Goal: Information Seeking & Learning: Learn about a topic

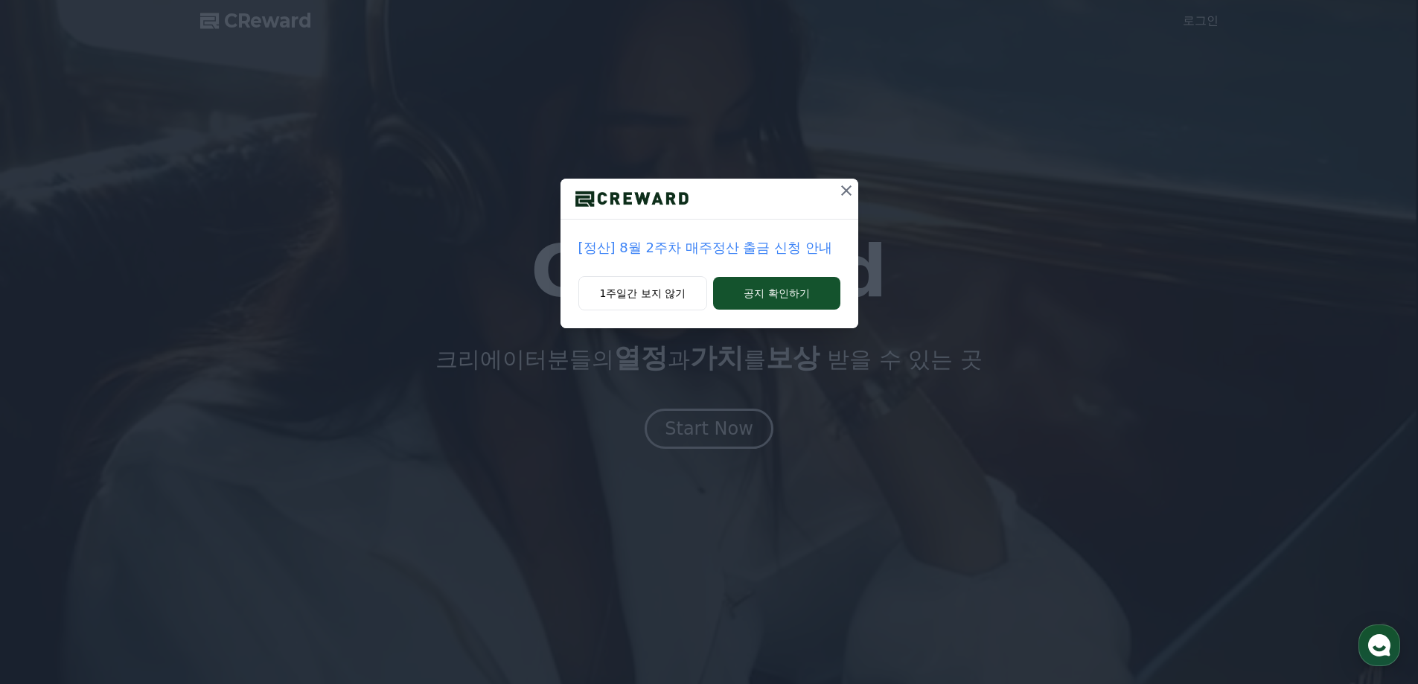
click at [846, 190] on icon at bounding box center [846, 190] width 10 height 10
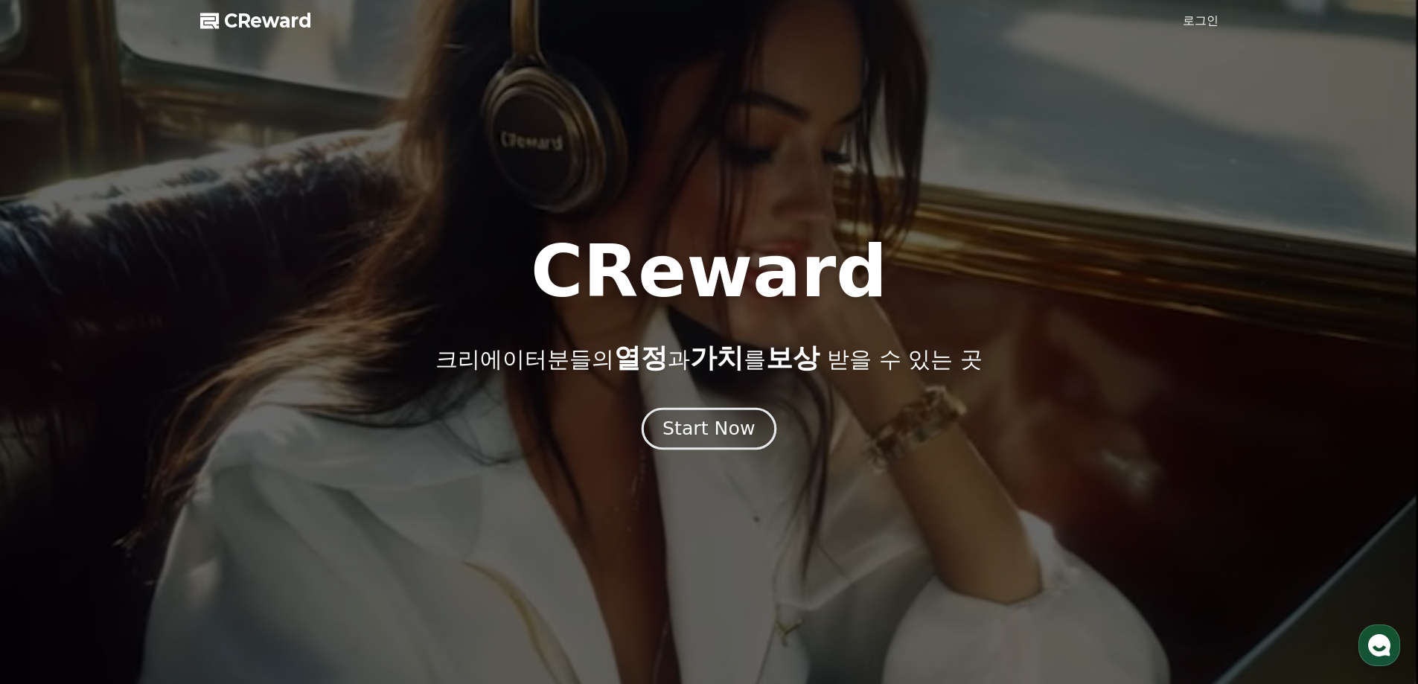
click at [736, 438] on div "Start Now" at bounding box center [708, 428] width 92 height 25
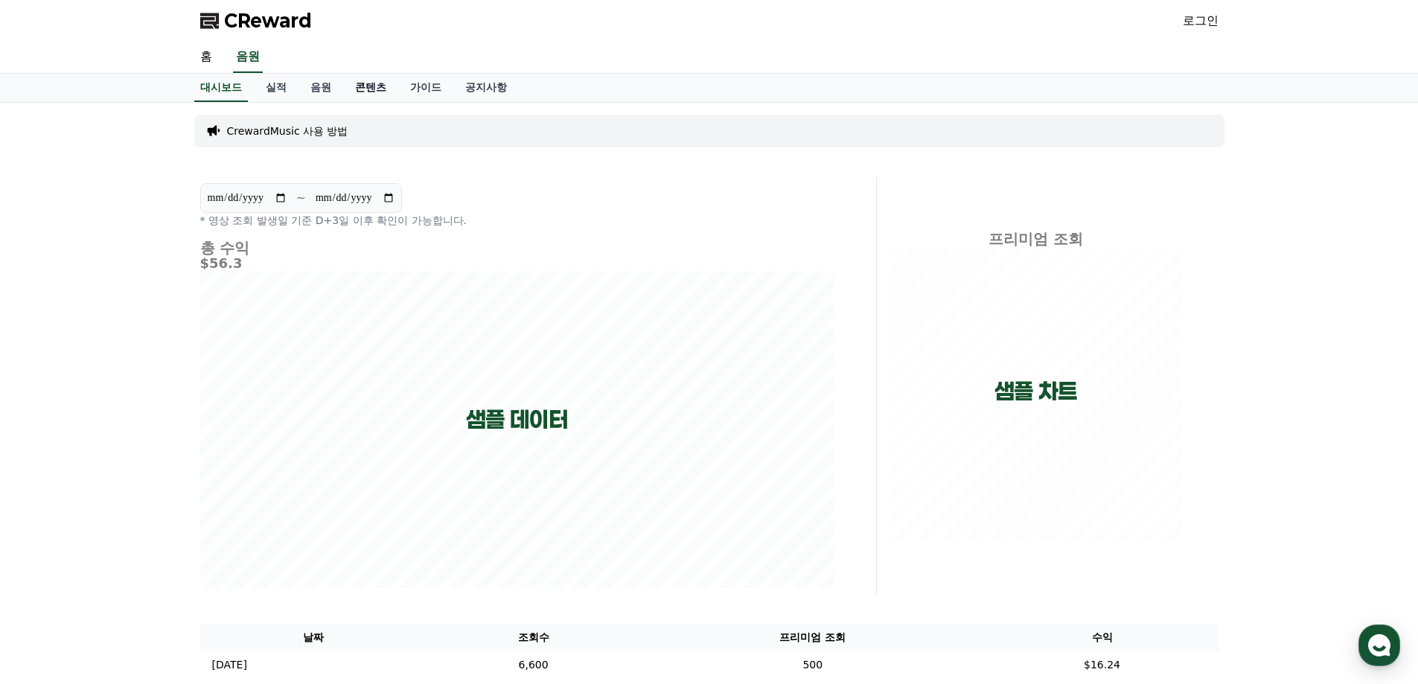
click at [368, 92] on link "콘텐츠" at bounding box center [370, 88] width 55 height 28
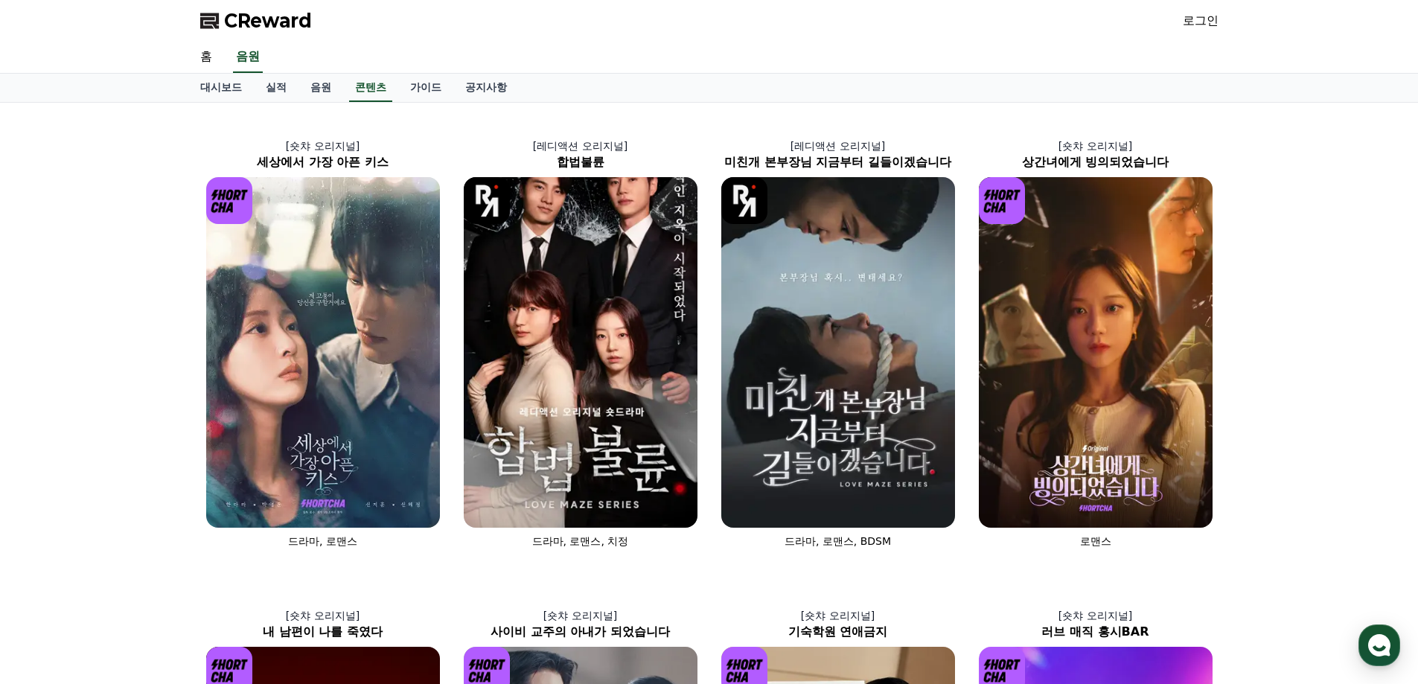
click at [1296, 267] on div "[숏챠 오리지널] 세상에서 가장 아픈 키스 드라마, 로맨스 [레디액션 오리지널] 합법불륜 드라마, 로맨스, 치정 [레디액션 오리지널] 미친개 …" at bounding box center [709, 569] width 1418 height 933
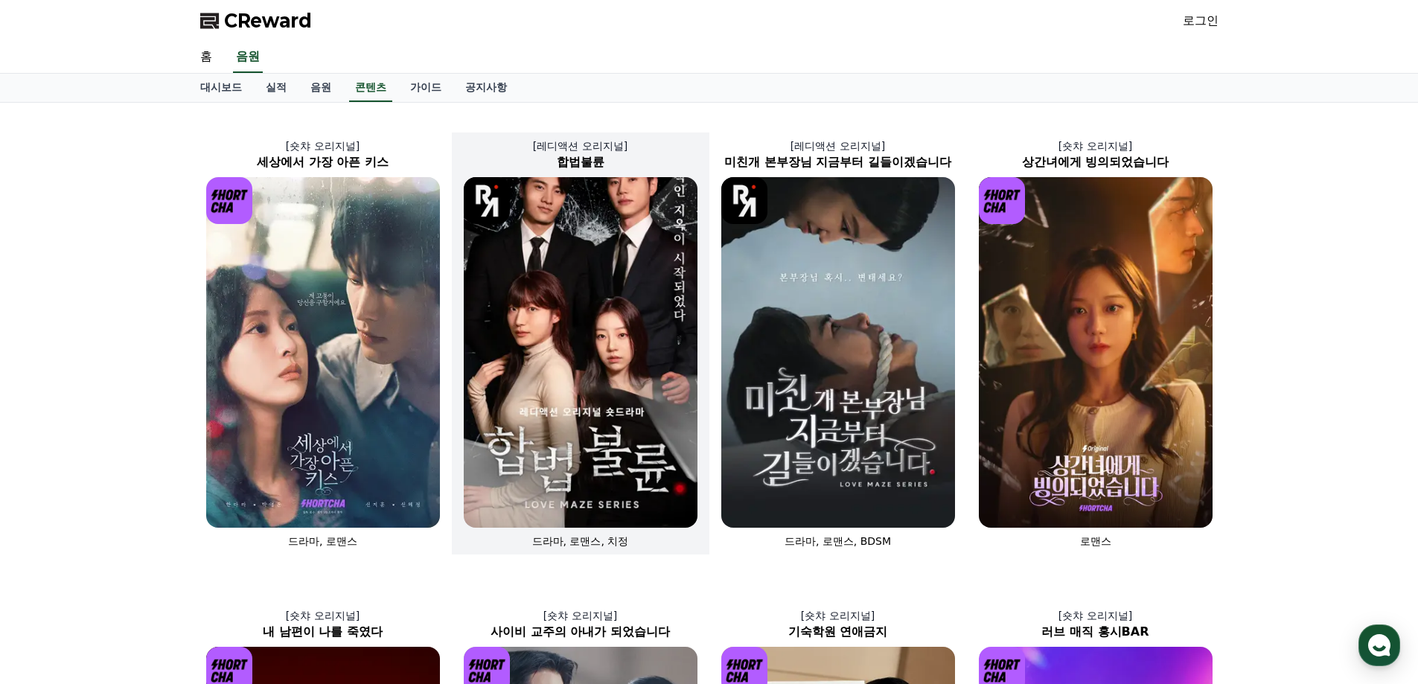
click at [618, 317] on img at bounding box center [581, 352] width 234 height 351
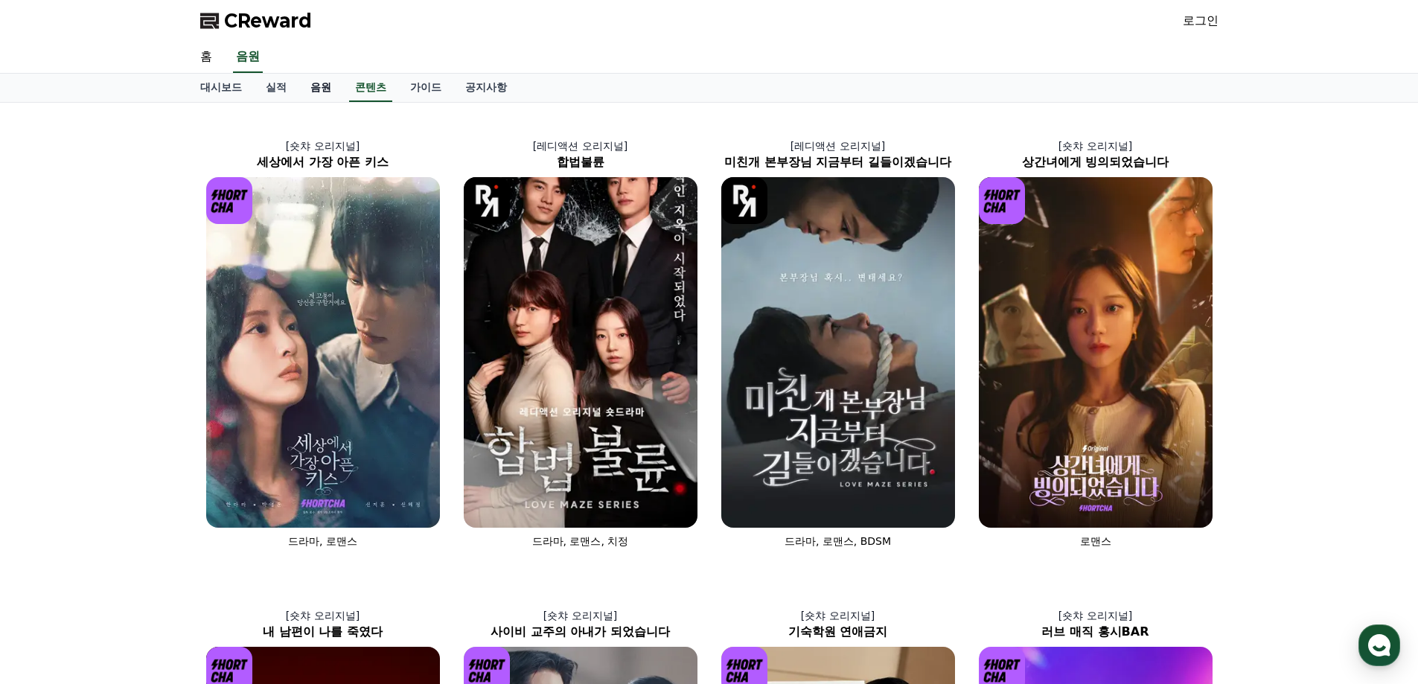
click at [328, 91] on link "음원" at bounding box center [320, 88] width 45 height 28
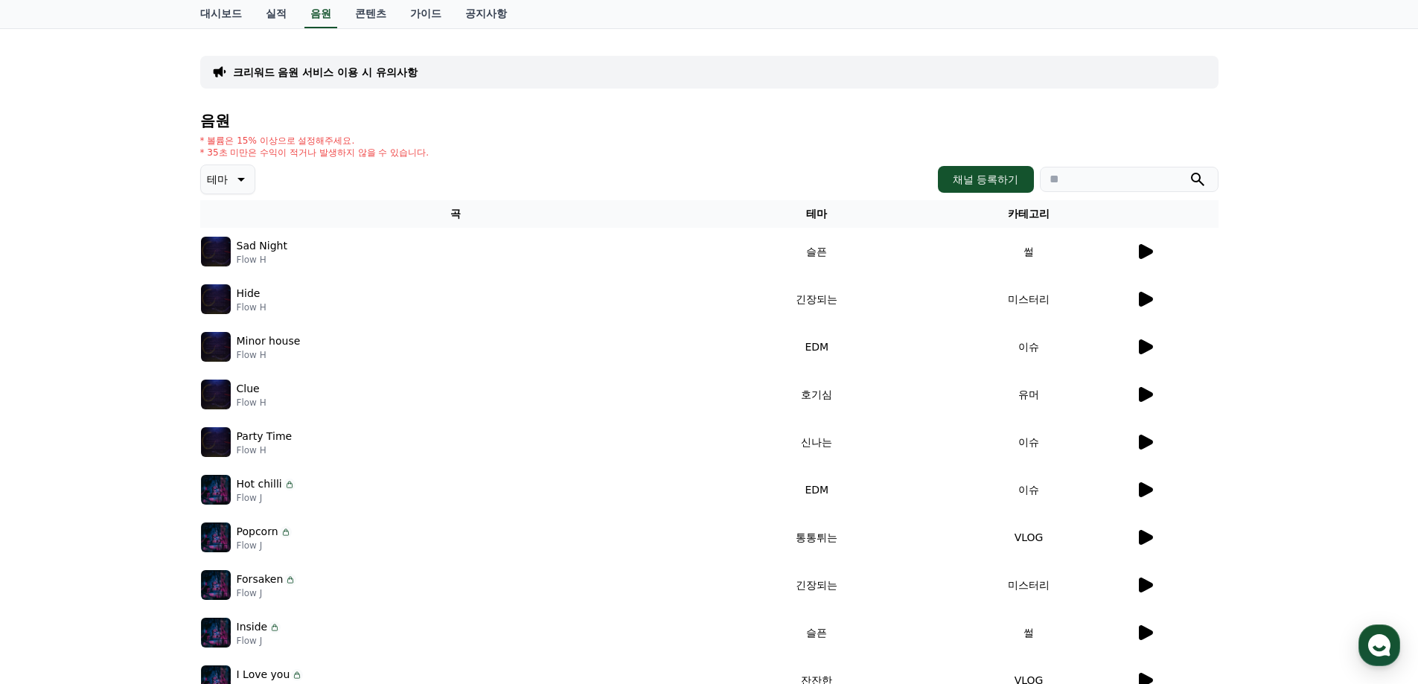
scroll to position [298, 0]
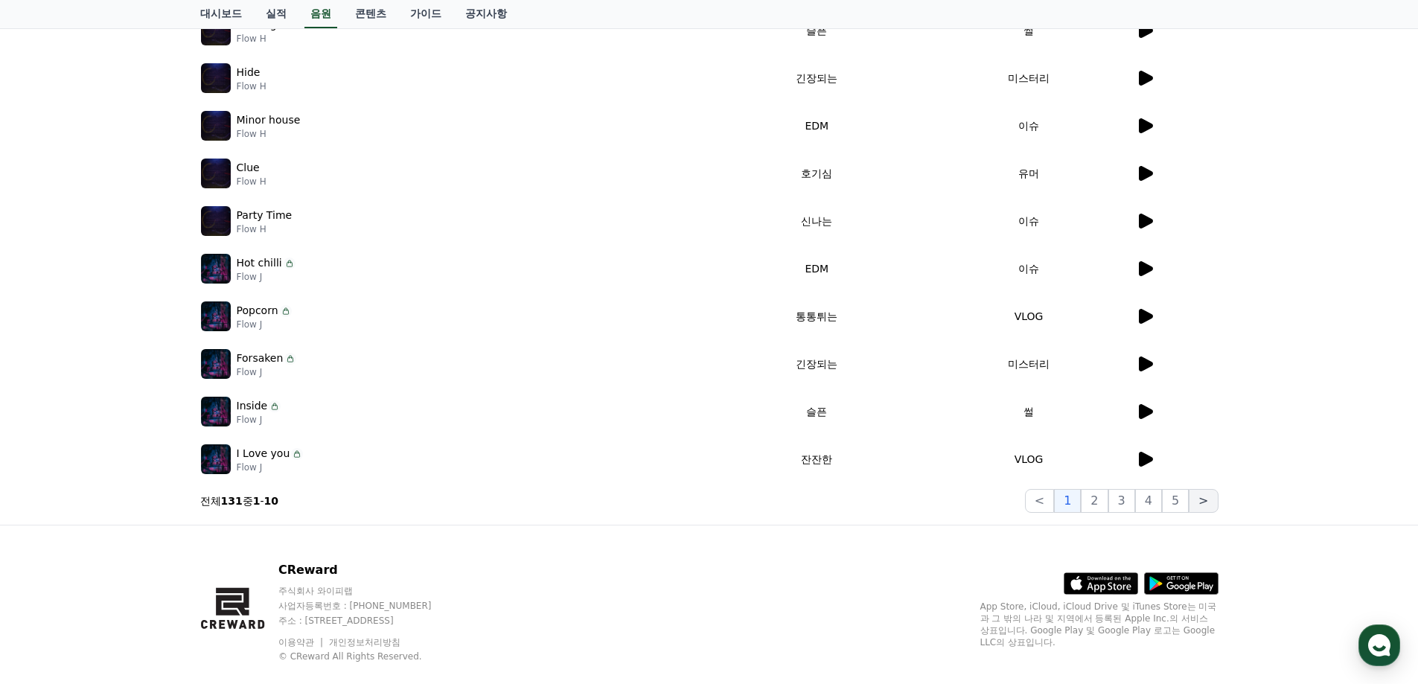
click at [1212, 502] on button ">" at bounding box center [1203, 501] width 29 height 24
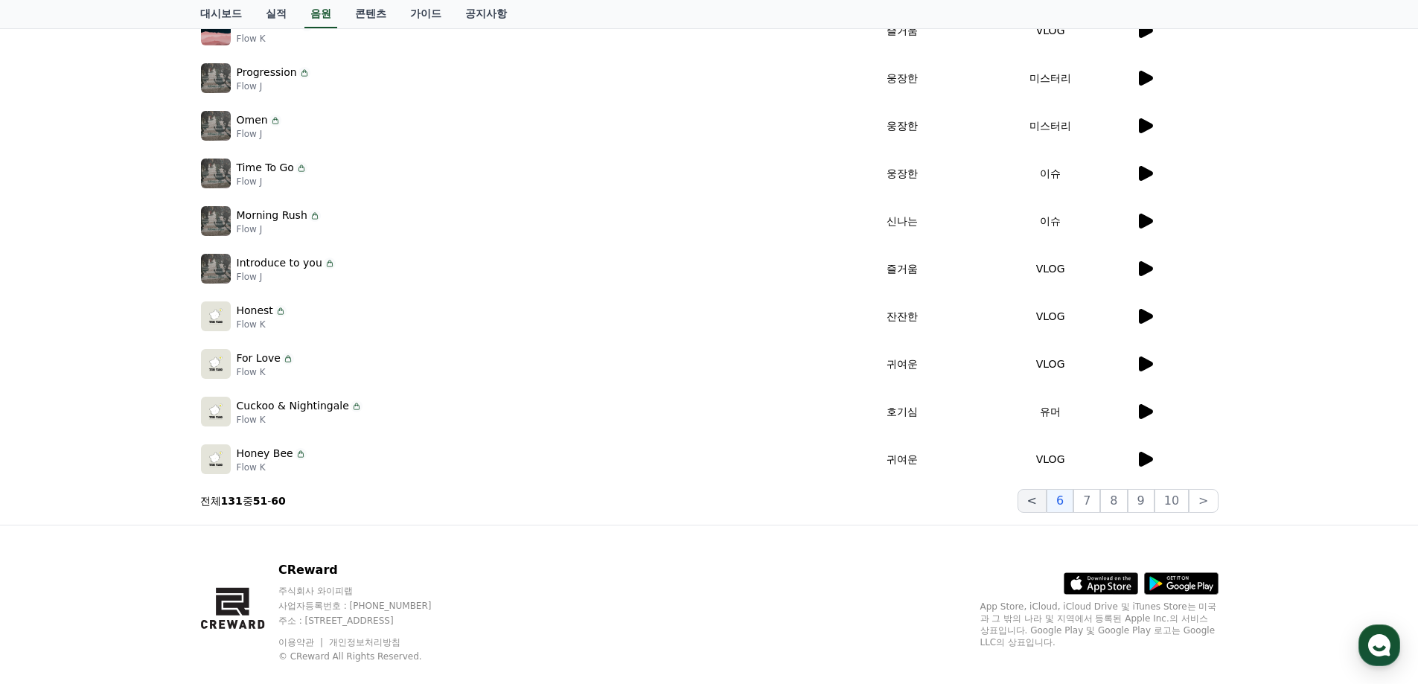
click at [1042, 500] on button "<" at bounding box center [1031, 501] width 29 height 24
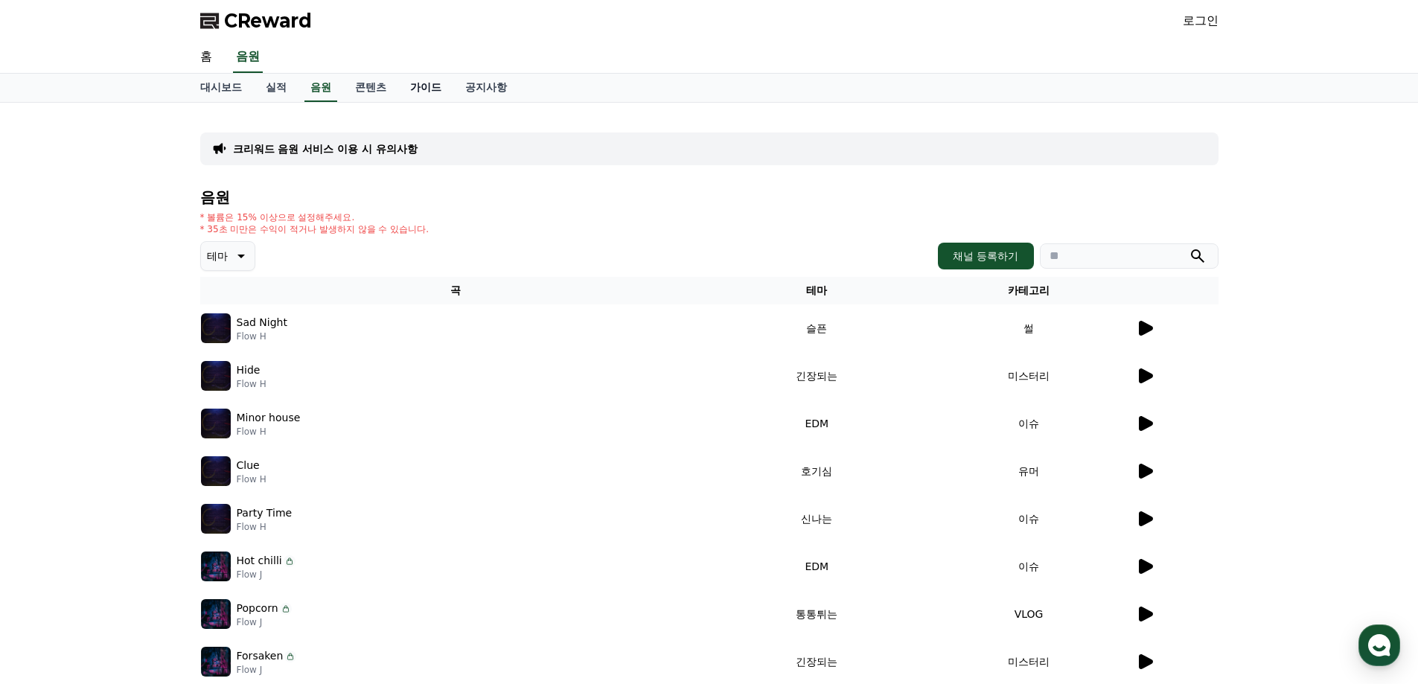
click at [430, 90] on link "가이드" at bounding box center [425, 88] width 55 height 28
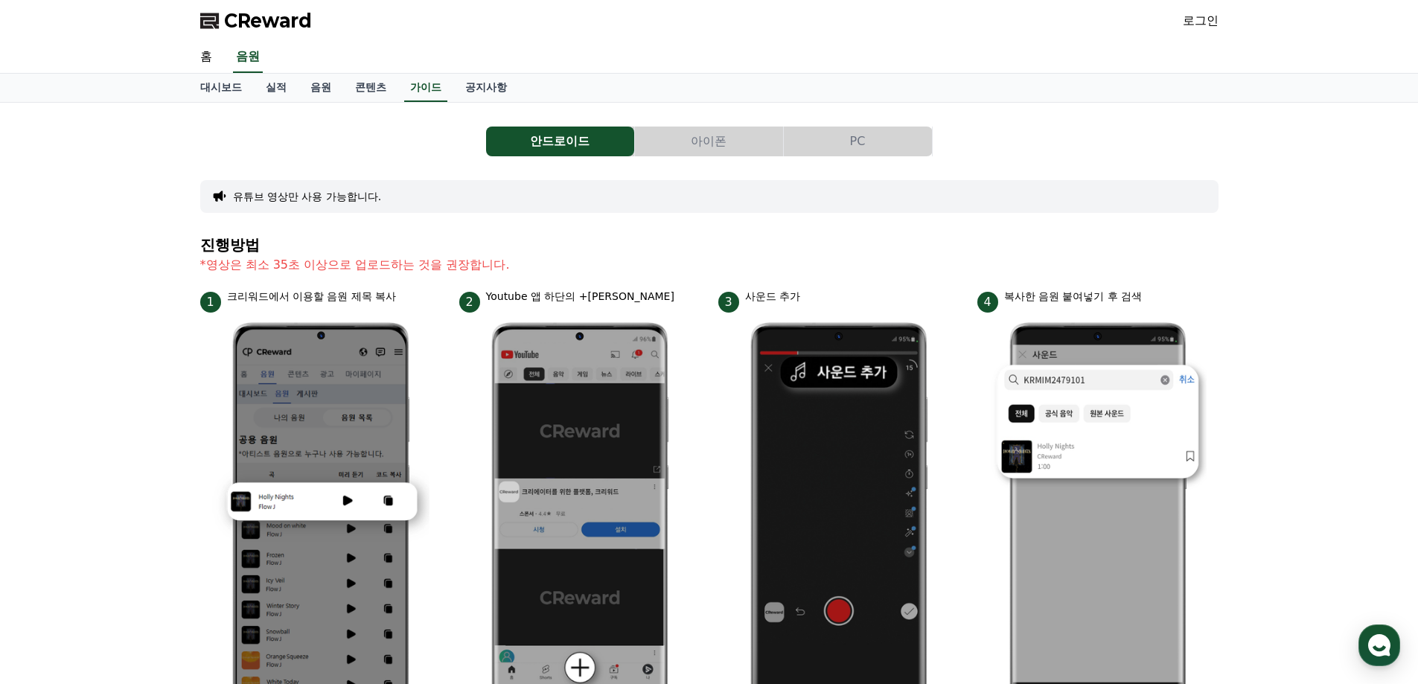
click at [1306, 361] on div "안드로이드 아이폰 PC 유튜브 영상만 사용 가능합니다. 진행방법 *영상은 최소 35초 이상으로 업로드하는 것을 권장합니다. 1 크리워드에서 이…" at bounding box center [709, 647] width 1418 height 1088
click at [857, 130] on button "PC" at bounding box center [858, 142] width 148 height 30
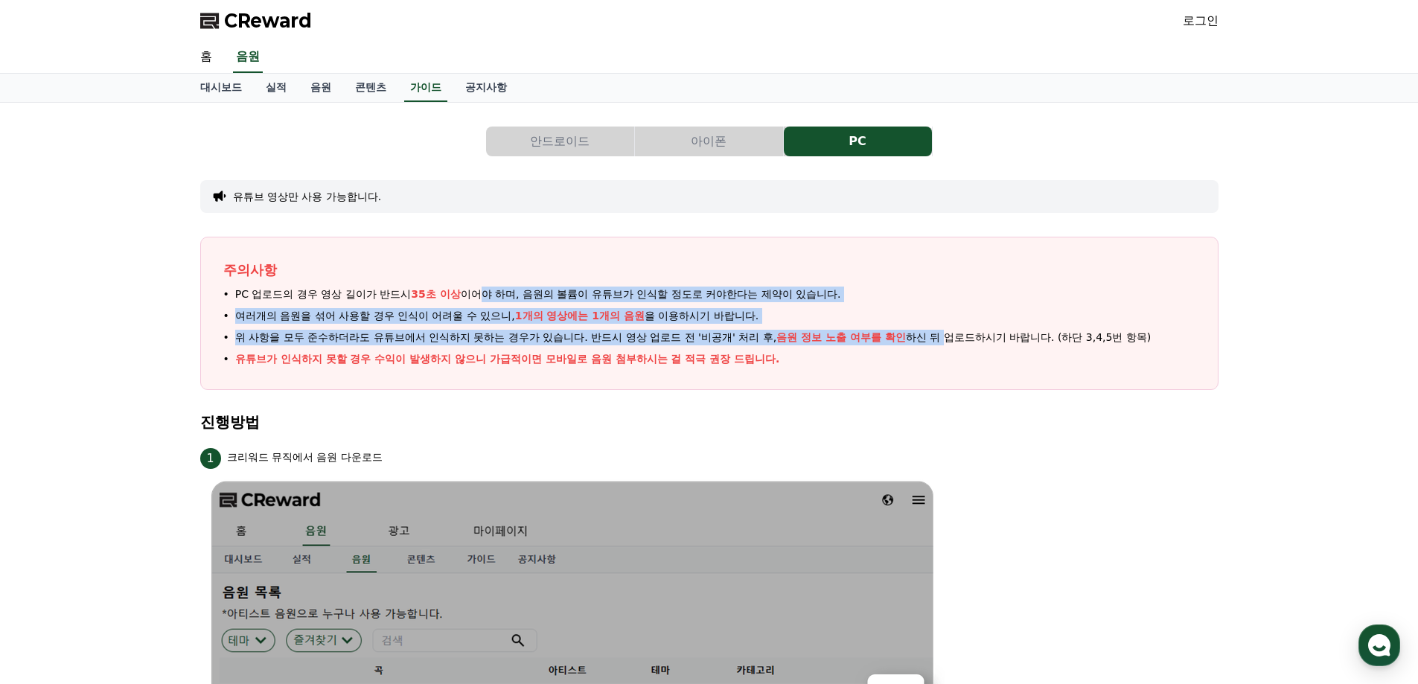
drag, startPoint x: 484, startPoint y: 286, endPoint x: 947, endPoint y: 342, distance: 466.3
click at [947, 342] on div "주의사항 PC 업로드의 경우 영상 길이가 반드시 35초 이상 이어야 하며, 음원의 볼륨이 유튜브가 인식할 정도로 커야한다는 제약이 있습니다. …" at bounding box center [709, 313] width 1018 height 153
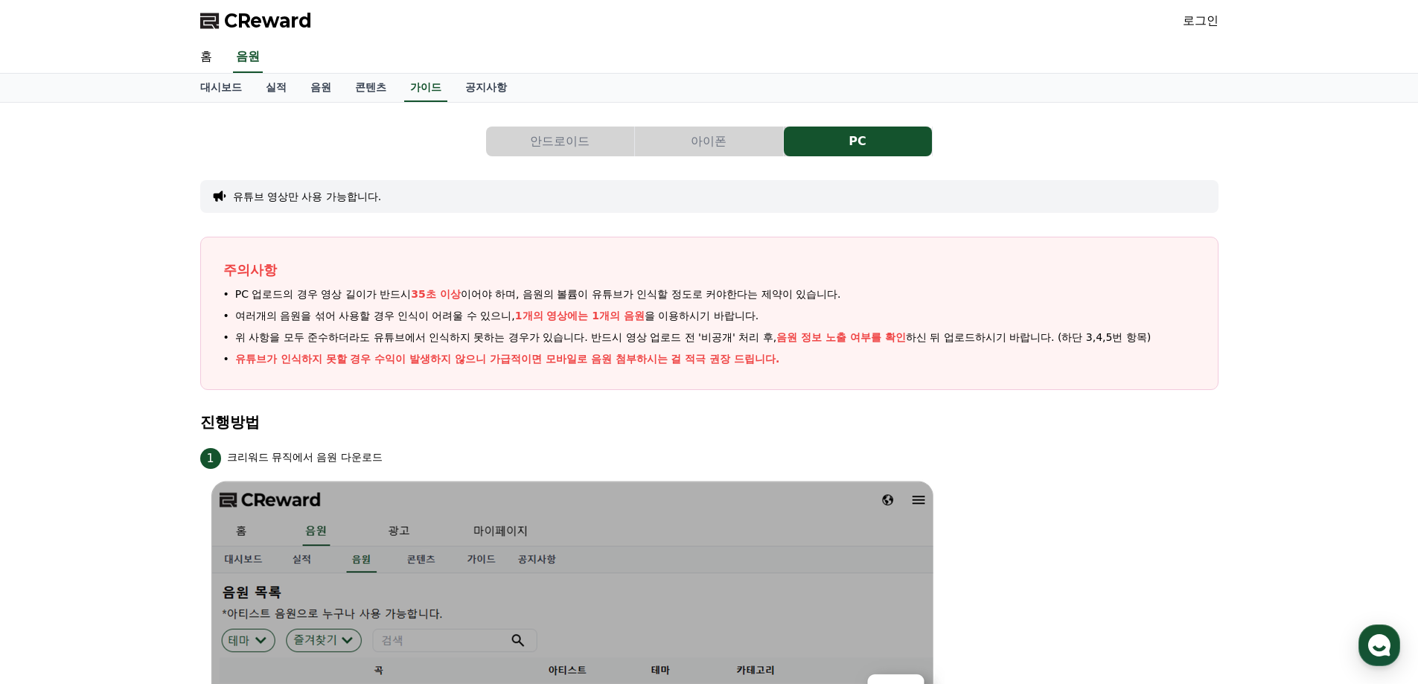
click at [1090, 357] on li "유튜브가 인식하지 못할 경우 수익이 발생하지 않으니 가급적이면 모바일로 음원 첨부하시는 걸 적극 권장 드립니다." at bounding box center [709, 359] width 972 height 16
drag, startPoint x: 1061, startPoint y: 336, endPoint x: 1216, endPoint y: 336, distance: 155.6
click at [1216, 336] on div "주의사항 PC 업로드의 경우 영상 길이가 반드시 35초 이상 이어야 하며, 음원의 볼륨이 유튜브가 인식할 정도로 커야한다는 제약이 있습니다. …" at bounding box center [709, 313] width 1018 height 153
click at [1089, 360] on li "유튜브가 인식하지 못할 경우 수익이 발생하지 않으니 가급적이면 모바일로 음원 첨부하시는 걸 적극 권장 드립니다." at bounding box center [709, 359] width 972 height 16
drag, startPoint x: 246, startPoint y: 360, endPoint x: 707, endPoint y: 359, distance: 461.5
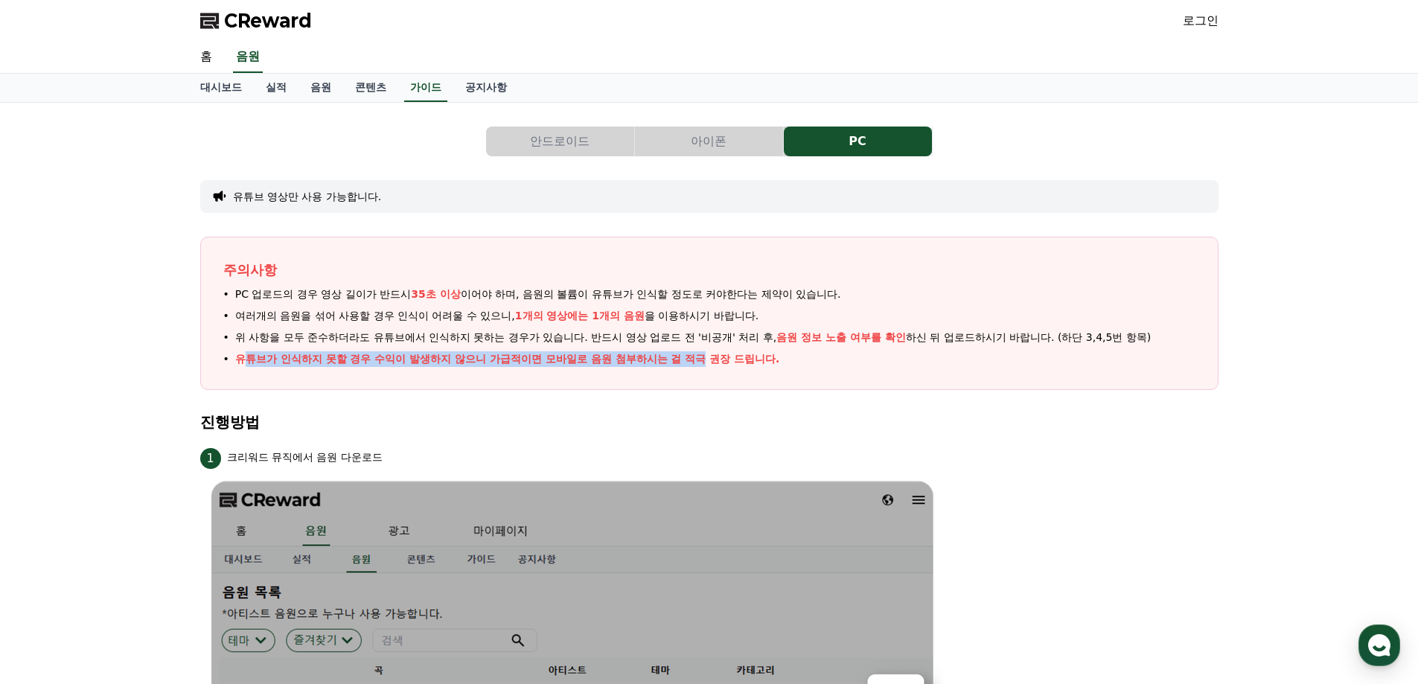
click at [706, 359] on p "유튜브가 인식하지 못할 경우 수익이 발생하지 않으니 가급적이면 모바일로 음원 첨부하시는 걸 적극 권장 드립니다." at bounding box center [507, 359] width 545 height 16
click at [842, 361] on li "유튜브가 인식하지 못할 경우 수익이 발생하지 않으니 가급적이면 모바일로 음원 첨부하시는 걸 적극 권장 드립니다." at bounding box center [709, 359] width 972 height 16
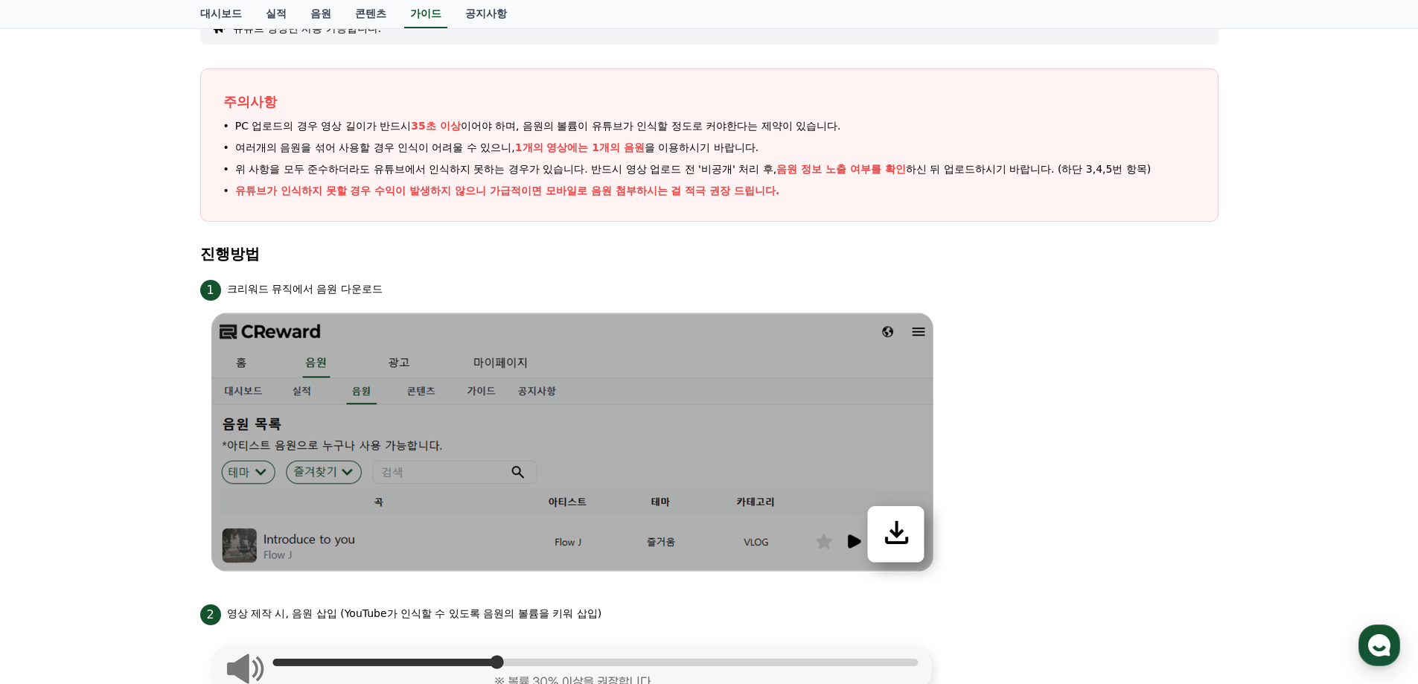
scroll to position [298, 0]
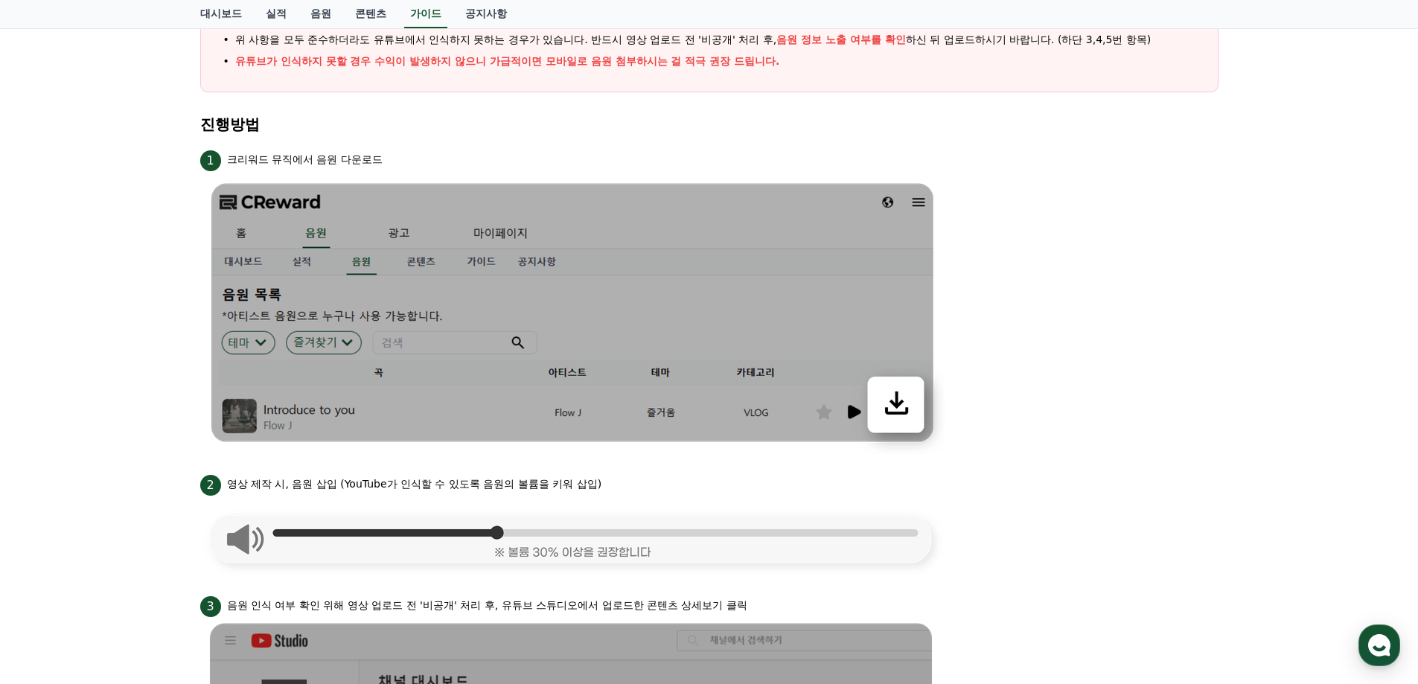
click at [968, 509] on li "2 영상 제작 시, 음원 삽입 (YouTube가 인식할 수 있도록 음원의 볼륨을 키워 삽입)" at bounding box center [709, 523] width 1018 height 103
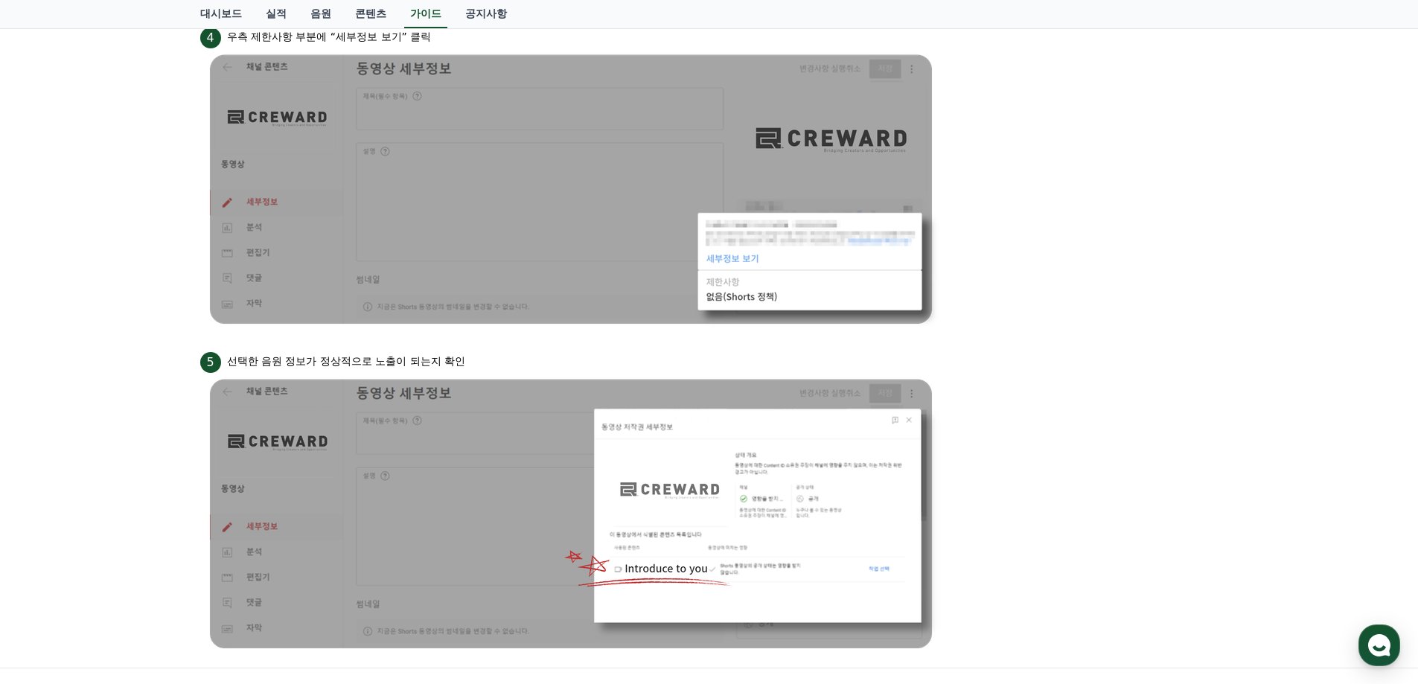
scroll to position [1116, 0]
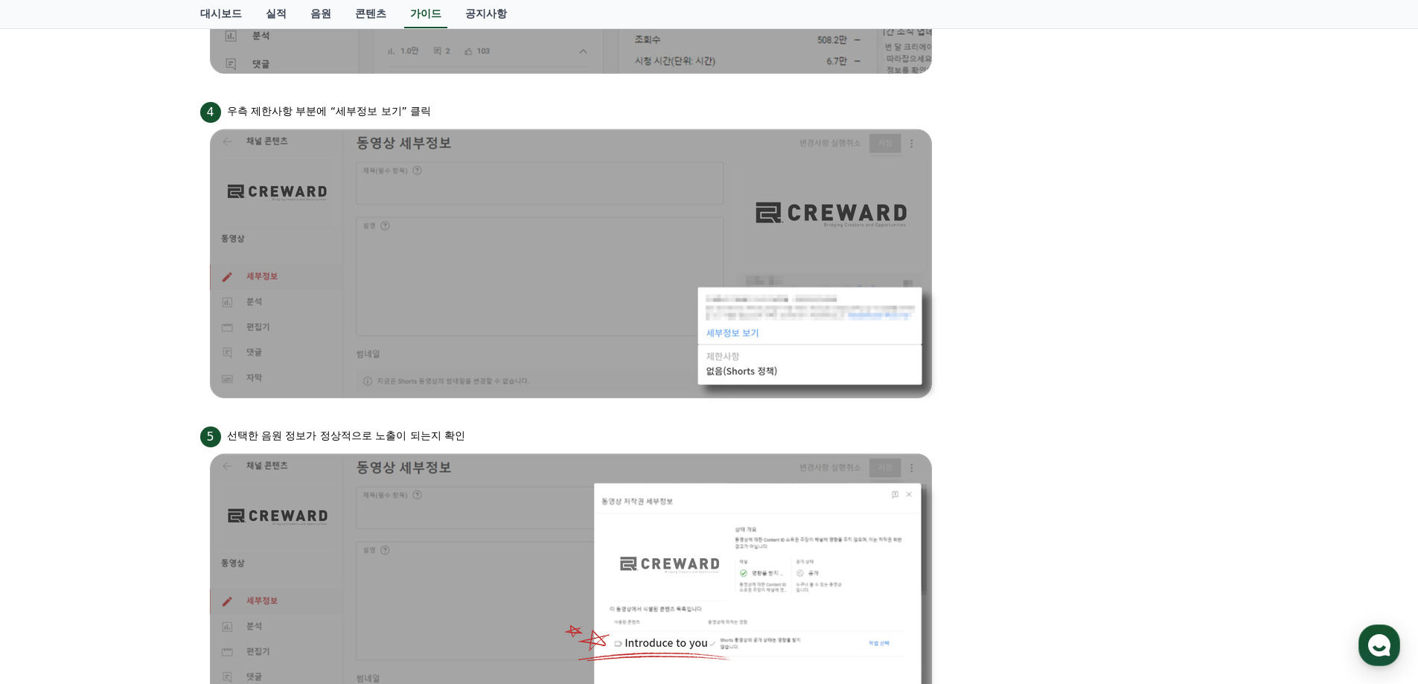
click at [1017, 419] on ul "1 크리워드 뮤직에서 음원 다운로드 2 영상 제작 시, 음원 삽입 (YouTube가 인식할 수 있도록 음원의 볼륨을 키워 삽입) 3 음원 인식…" at bounding box center [709, 30] width 1018 height 1402
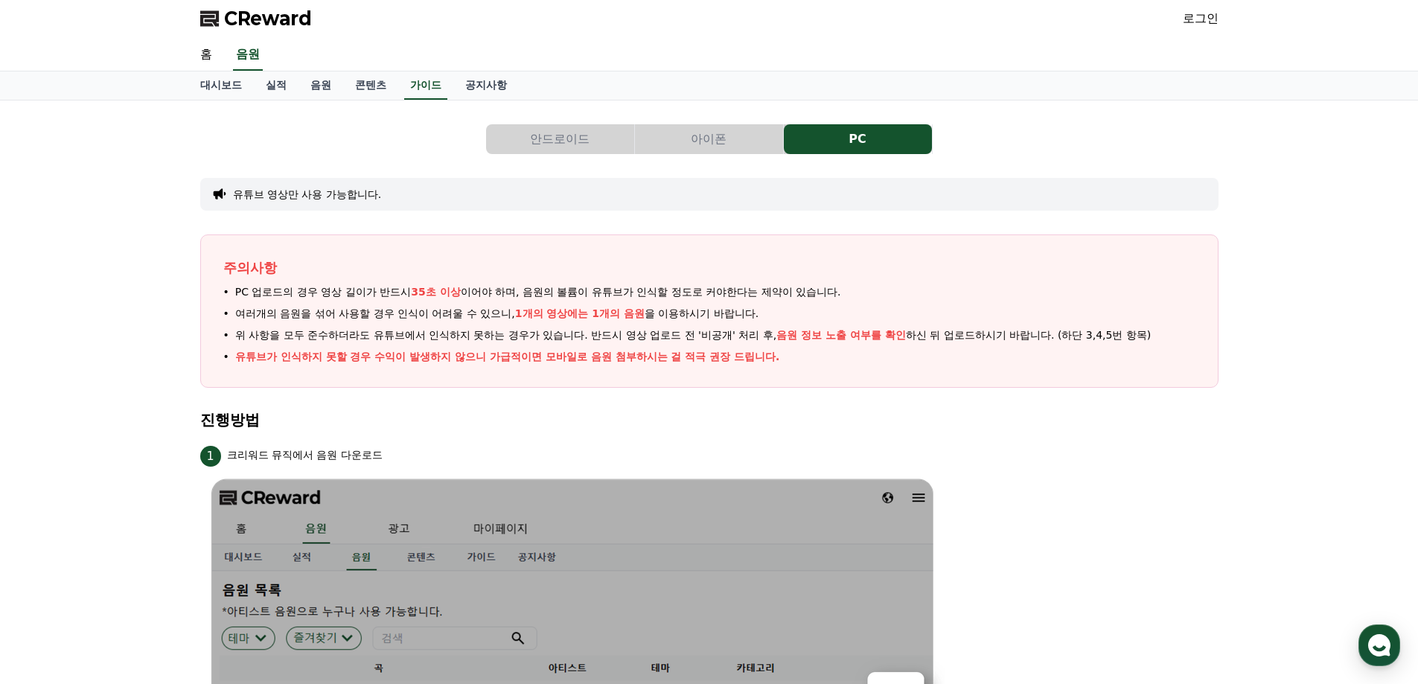
scroll to position [0, 0]
click at [486, 77] on link "공지사항" at bounding box center [485, 88] width 65 height 28
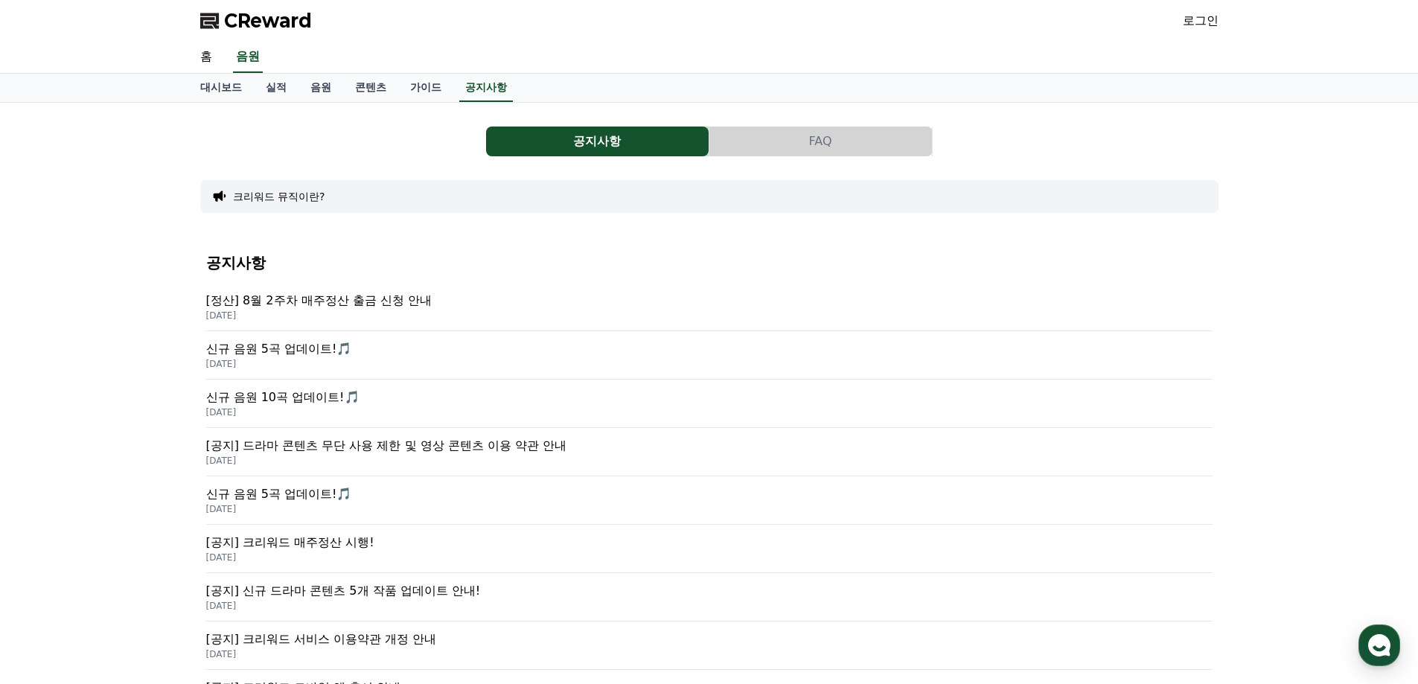
click at [405, 304] on p "[정산] 8월 2주차 매주정산 출금 신청 안내" at bounding box center [709, 301] width 1006 height 18
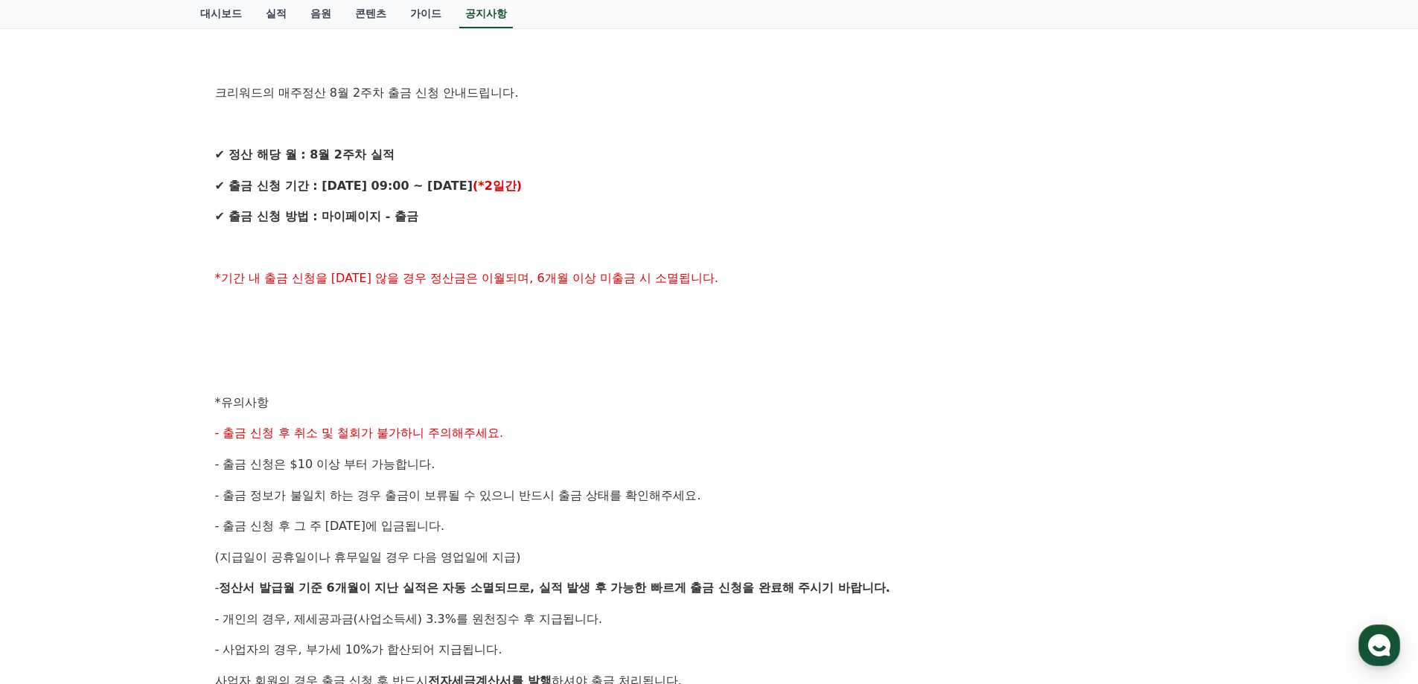
scroll to position [595, 0]
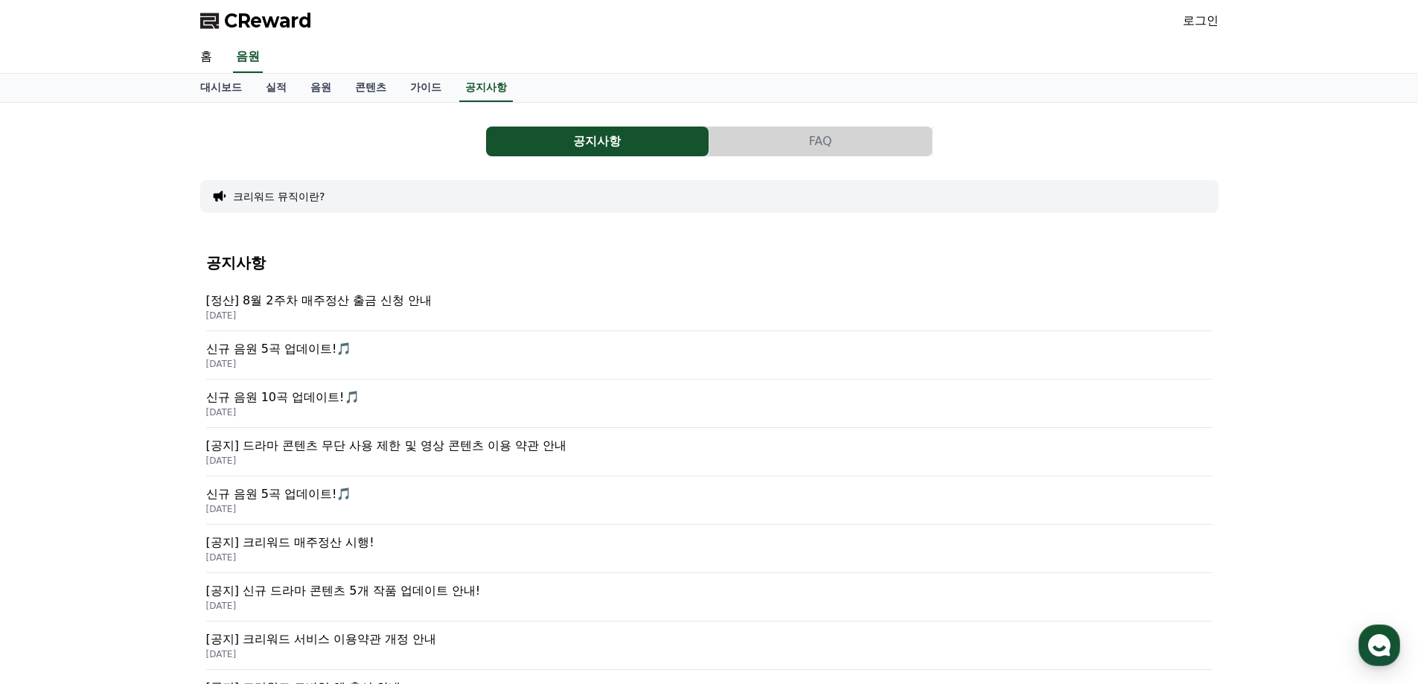
click at [375, 305] on p "[정산] 8월 2주차 매주정산 출금 신청 안내" at bounding box center [709, 301] width 1006 height 18
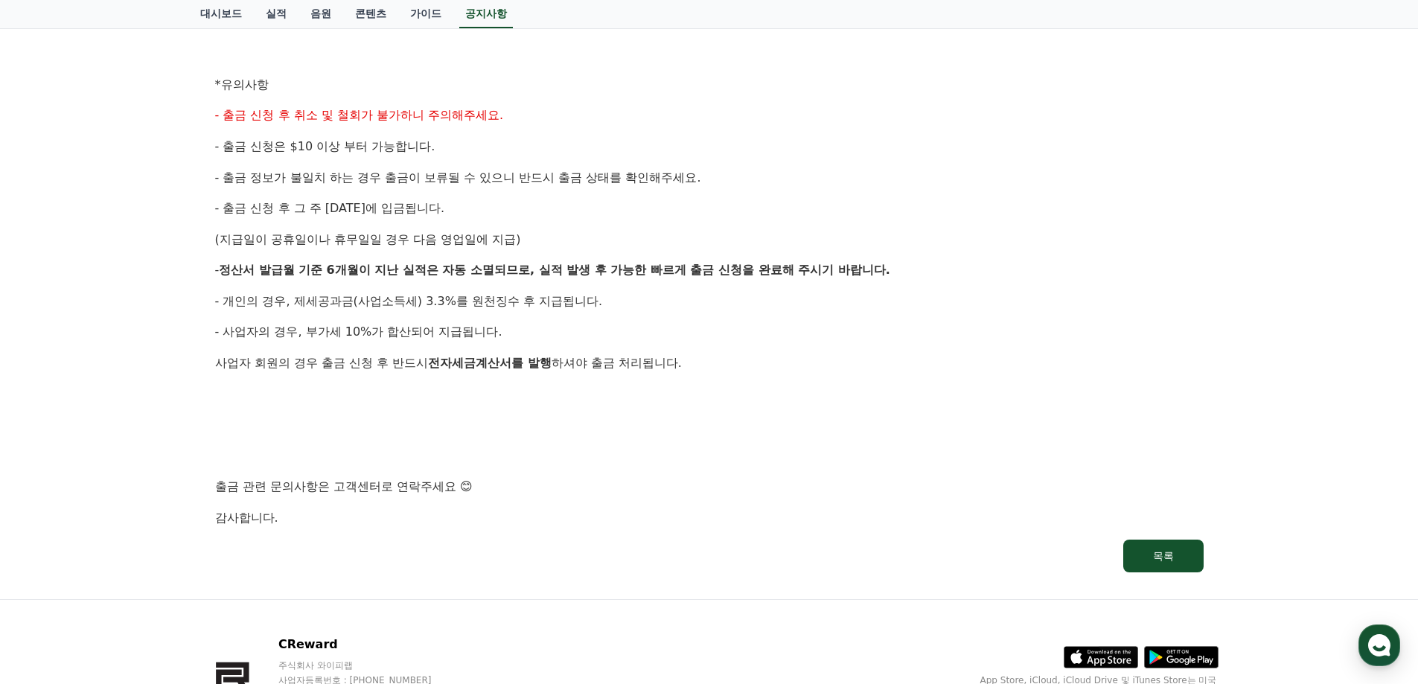
scroll to position [716, 0]
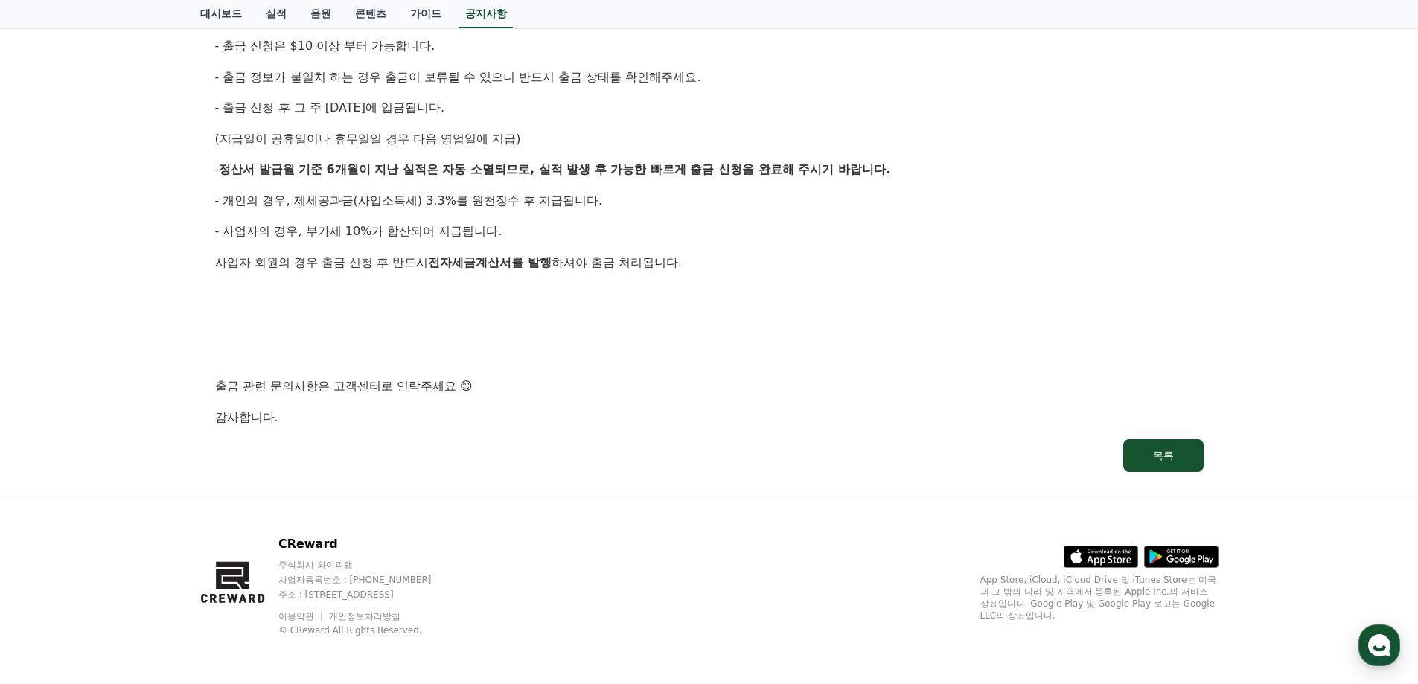
click at [633, 351] on p at bounding box center [709, 355] width 988 height 19
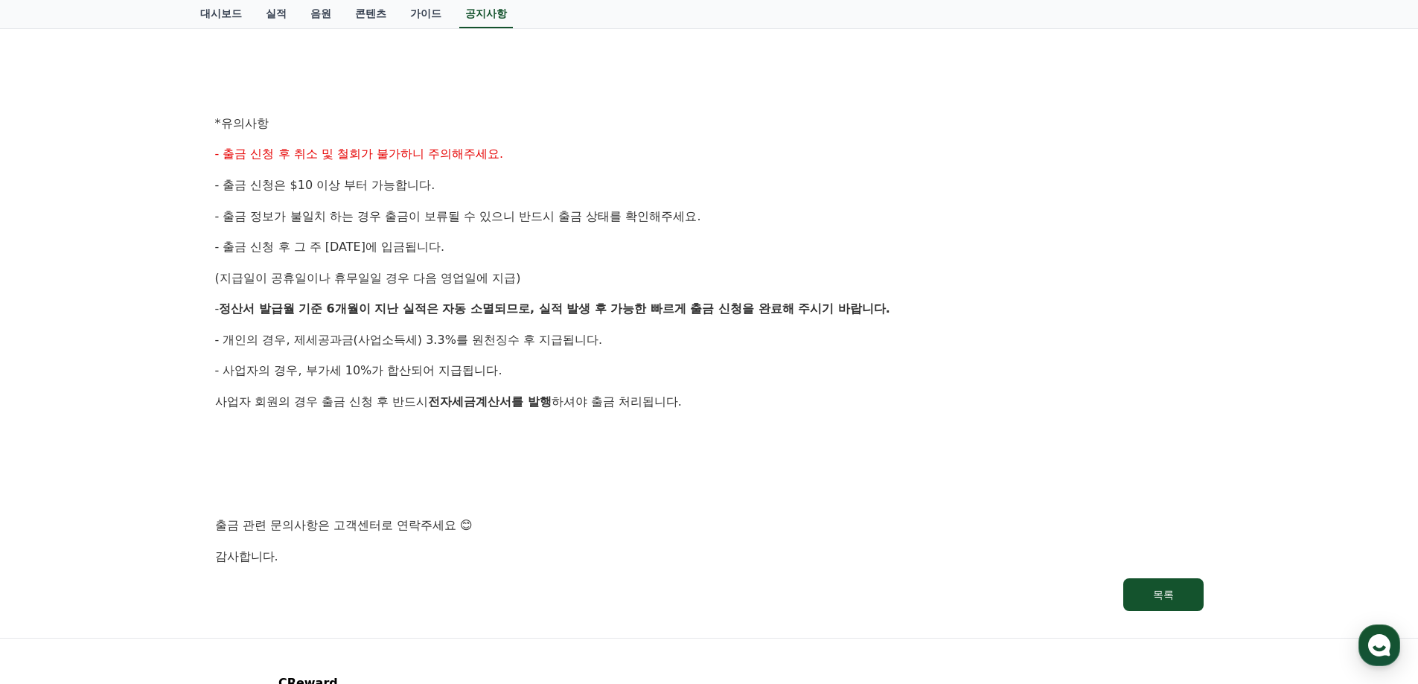
scroll to position [567, 0]
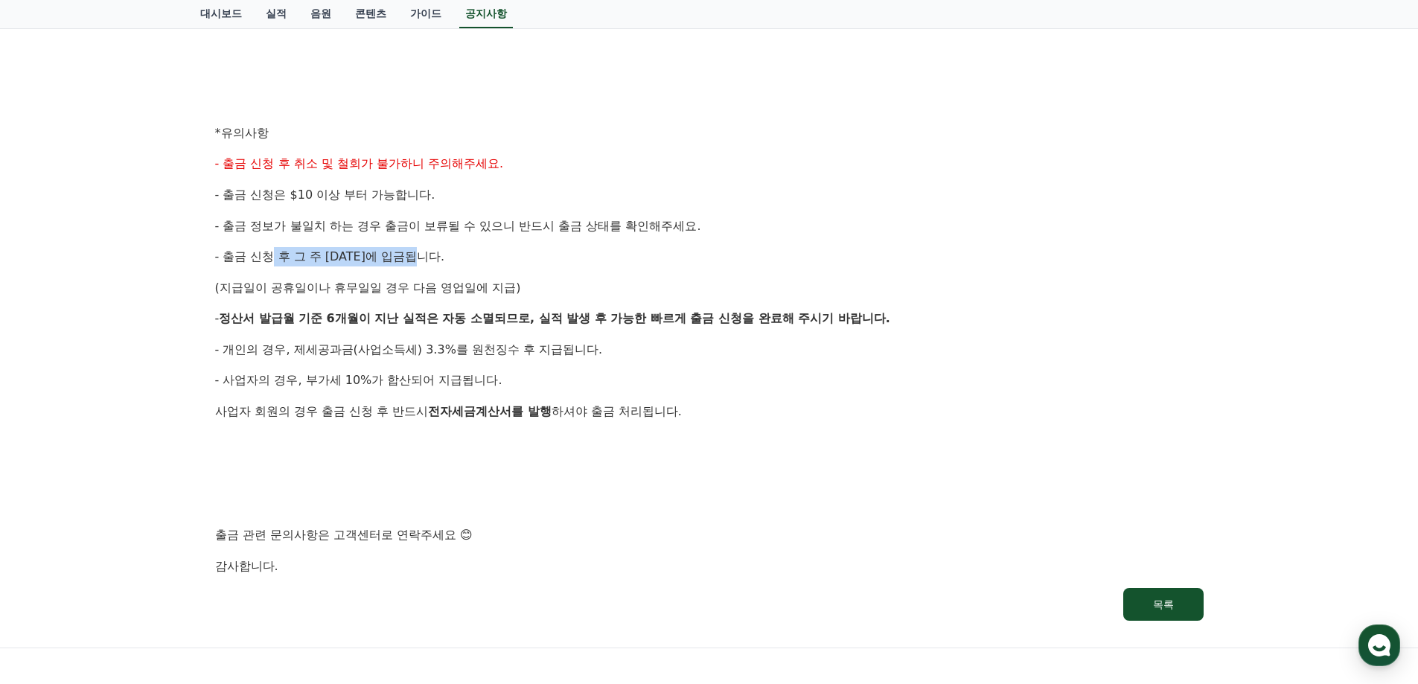
drag, startPoint x: 275, startPoint y: 251, endPoint x: 479, endPoint y: 256, distance: 203.3
click at [476, 256] on p "- 출금 신청 후 그 주 [DATE]에 입금됩니다." at bounding box center [709, 256] width 988 height 19
click at [479, 257] on p "- 출금 신청 후 그 주 [DATE]에 입금됩니다." at bounding box center [709, 256] width 988 height 19
drag, startPoint x: 454, startPoint y: 286, endPoint x: 599, endPoint y: 286, distance: 145.1
click at [571, 286] on p "(지급일이 공휴일이나 휴무일일 경우 다음 영업일에 지급)" at bounding box center [709, 287] width 988 height 19
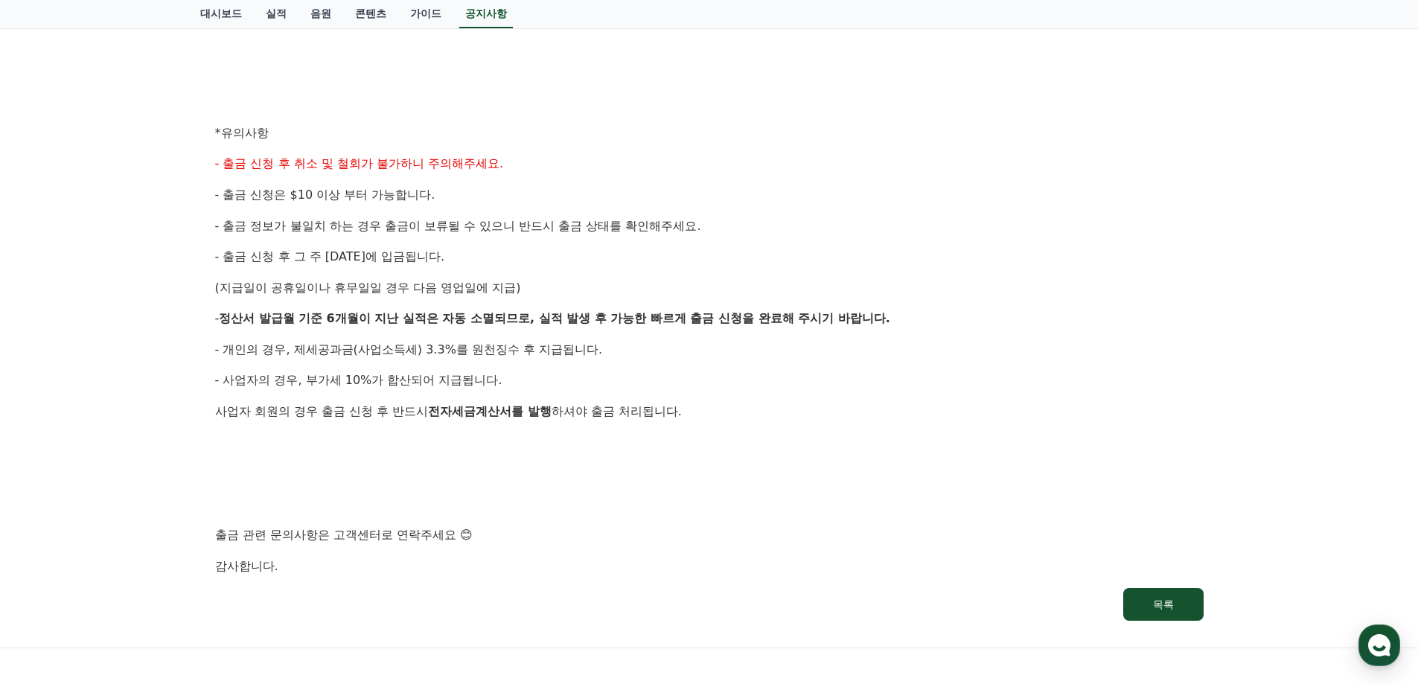
click at [605, 281] on p "(지급일이 공휴일이나 휴무일일 경우 다음 영업일에 지급)" at bounding box center [709, 287] width 988 height 19
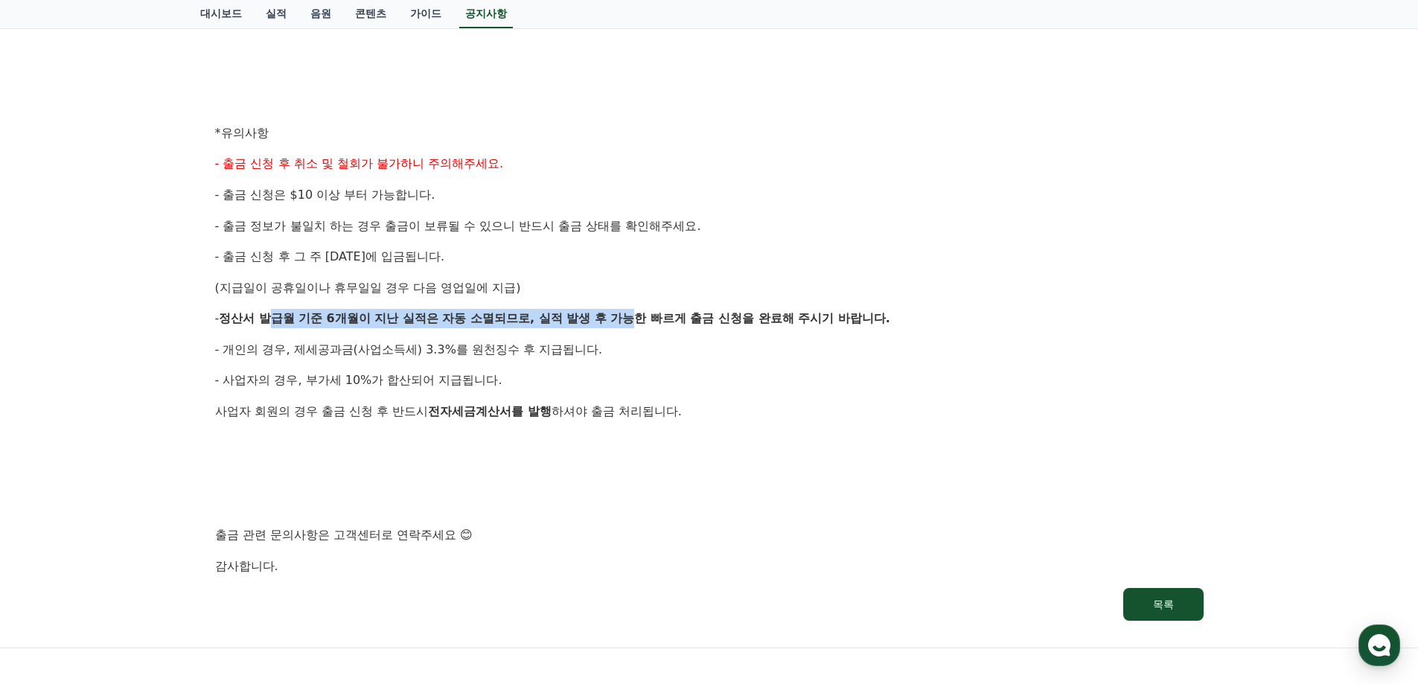
drag, startPoint x: 271, startPoint y: 318, endPoint x: 707, endPoint y: 317, distance: 436.2
click at [707, 317] on p "- 정산서 발급월 기준 6개월이 지난 실적은 자동 소멸되므로, 실적 발생 후 가능한 빠르게 출금 신청을 완료해 주시기 바랍니다." at bounding box center [709, 318] width 988 height 19
click at [560, 317] on strong "6개월이 지난 실적은 자동 소멸되므로, 실적 발생 후 가능한 빠르게 출금 신청을 완료해 주시기 바랍니다." at bounding box center [608, 318] width 563 height 14
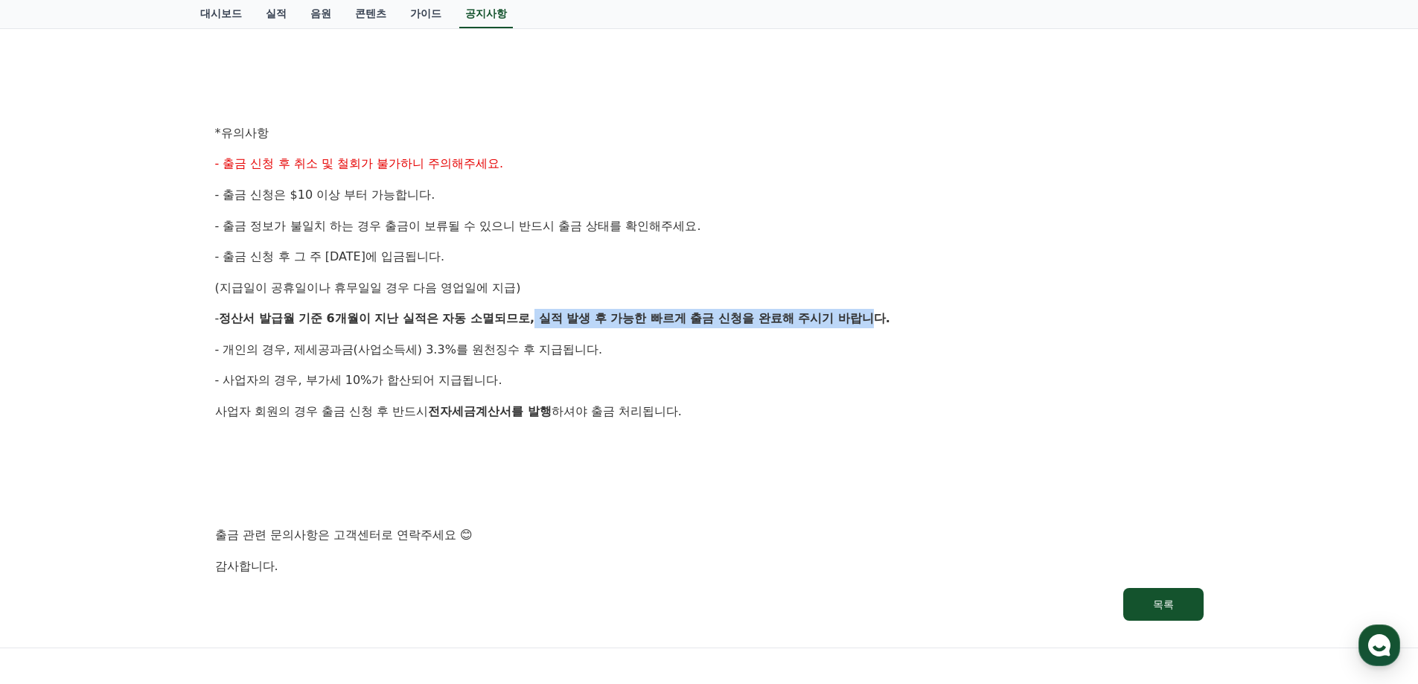
drag, startPoint x: 578, startPoint y: 318, endPoint x: 961, endPoint y: 317, distance: 382.6
click at [961, 317] on p "- 정산서 발급월 기준 6개월이 지난 실적은 자동 소멸되므로, 실적 발생 후 가능한 빠르게 출금 신청을 완료해 주시기 바랍니다." at bounding box center [709, 318] width 988 height 19
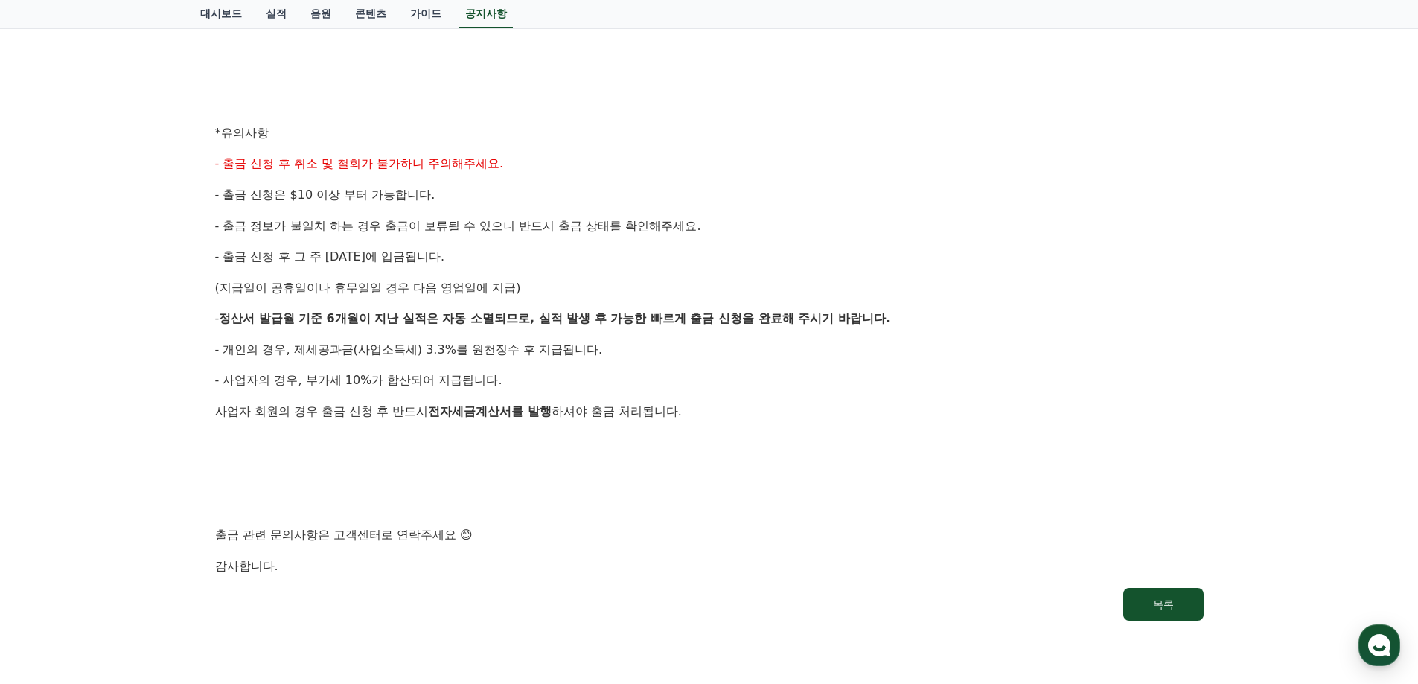
drag, startPoint x: 889, startPoint y: 347, endPoint x: 826, endPoint y: 357, distance: 64.0
click at [888, 348] on p "- 개인의 경우, 제세공과금(사업소득세) 3.3%를 원천징수 후 지급됩니다." at bounding box center [709, 349] width 988 height 19
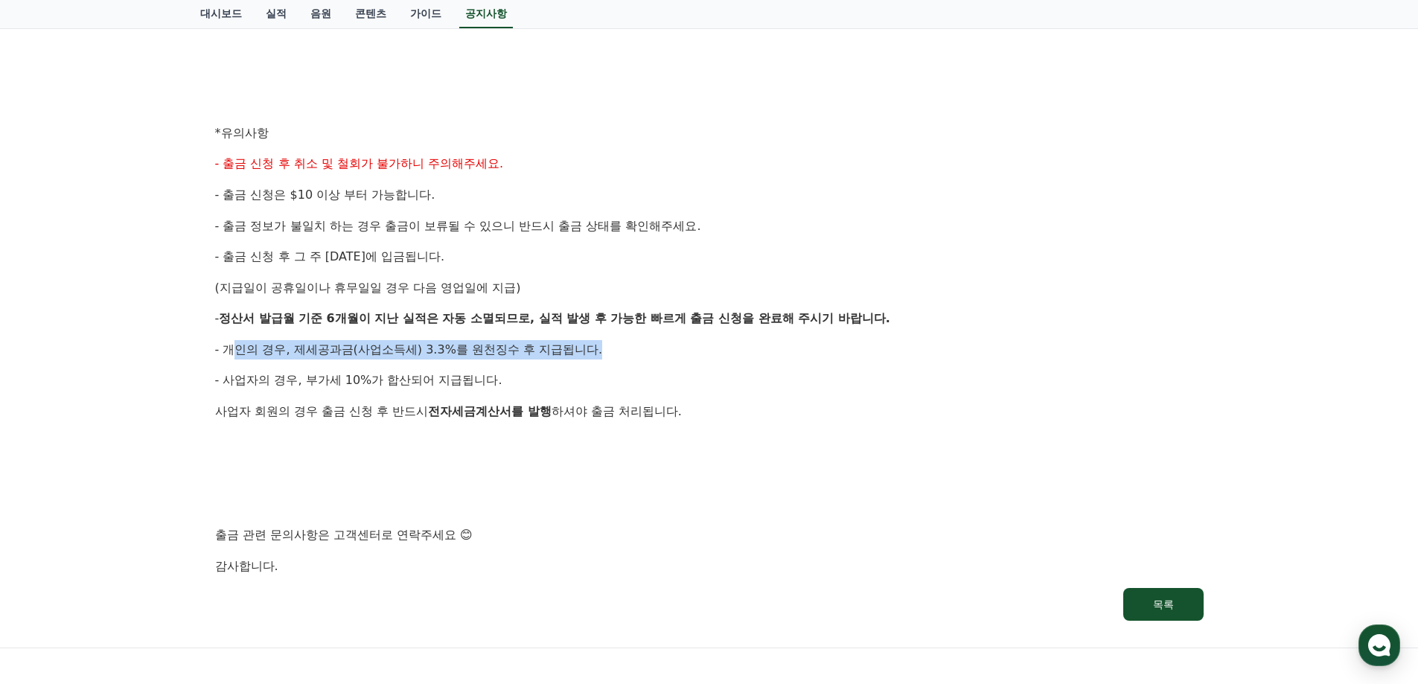
drag, startPoint x: 240, startPoint y: 348, endPoint x: 612, endPoint y: 350, distance: 372.2
click at [611, 350] on p "- 개인의 경우, 제세공과금(사업소득세) 3.3%를 원천징수 후 지급됩니다." at bounding box center [709, 349] width 988 height 19
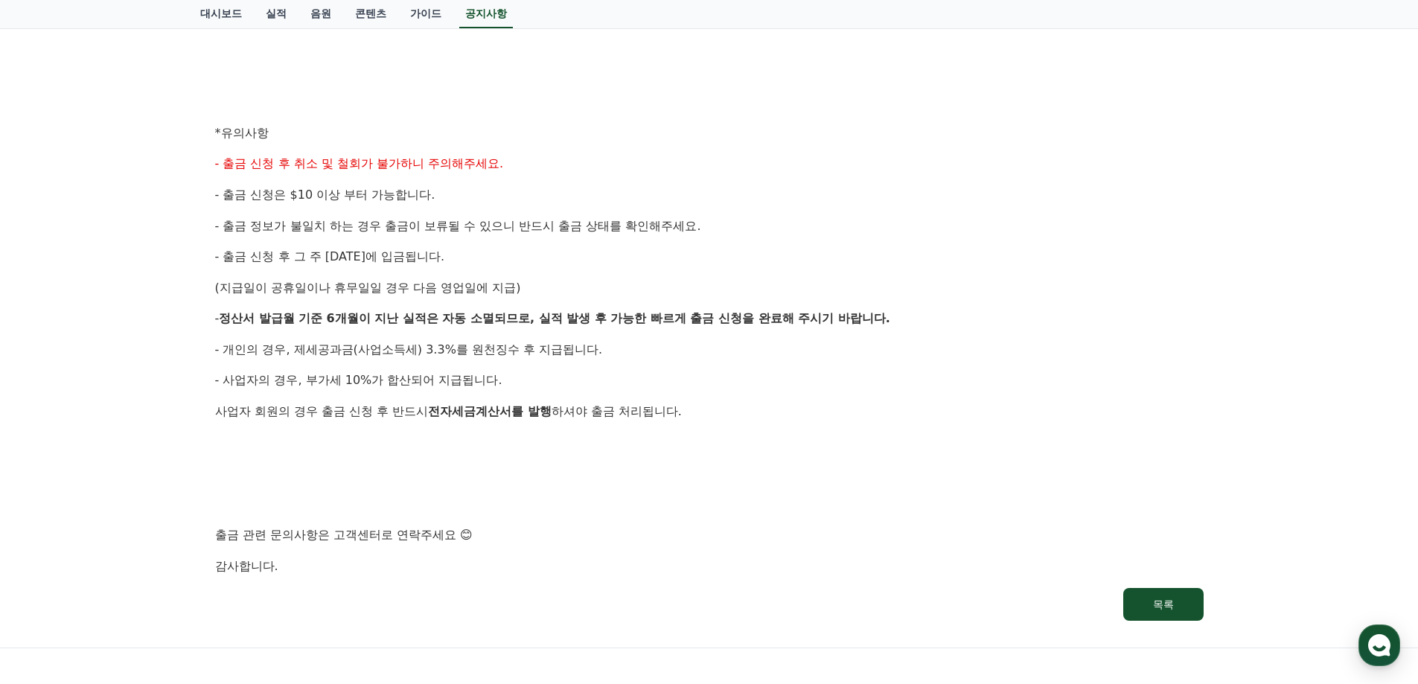
click at [672, 364] on div "안녕하세요, 크리워드입니다. 크리워드의 매주정산 8월 2주차 출금 신청 안내드립니다. ✔ 정산 해당 월 : 8월 2주차 실적 ✔ 출금 신청 기…" at bounding box center [709, 148] width 988 height 855
drag, startPoint x: 390, startPoint y: 351, endPoint x: 737, endPoint y: 351, distance: 346.9
click at [711, 351] on p "- 개인의 경우, 제세공과금(사업소득세) 3.3%를 원천징수 후 지급됩니다." at bounding box center [709, 349] width 988 height 19
click at [729, 362] on div "안녕하세요, 크리워드입니다. 크리워드의 매주정산 8월 2주차 출금 신청 안내드립니다. ✔ 정산 해당 월 : 8월 2주차 실적 ✔ 출금 신청 기…" at bounding box center [709, 148] width 988 height 855
drag, startPoint x: 432, startPoint y: 350, endPoint x: 632, endPoint y: 346, distance: 200.3
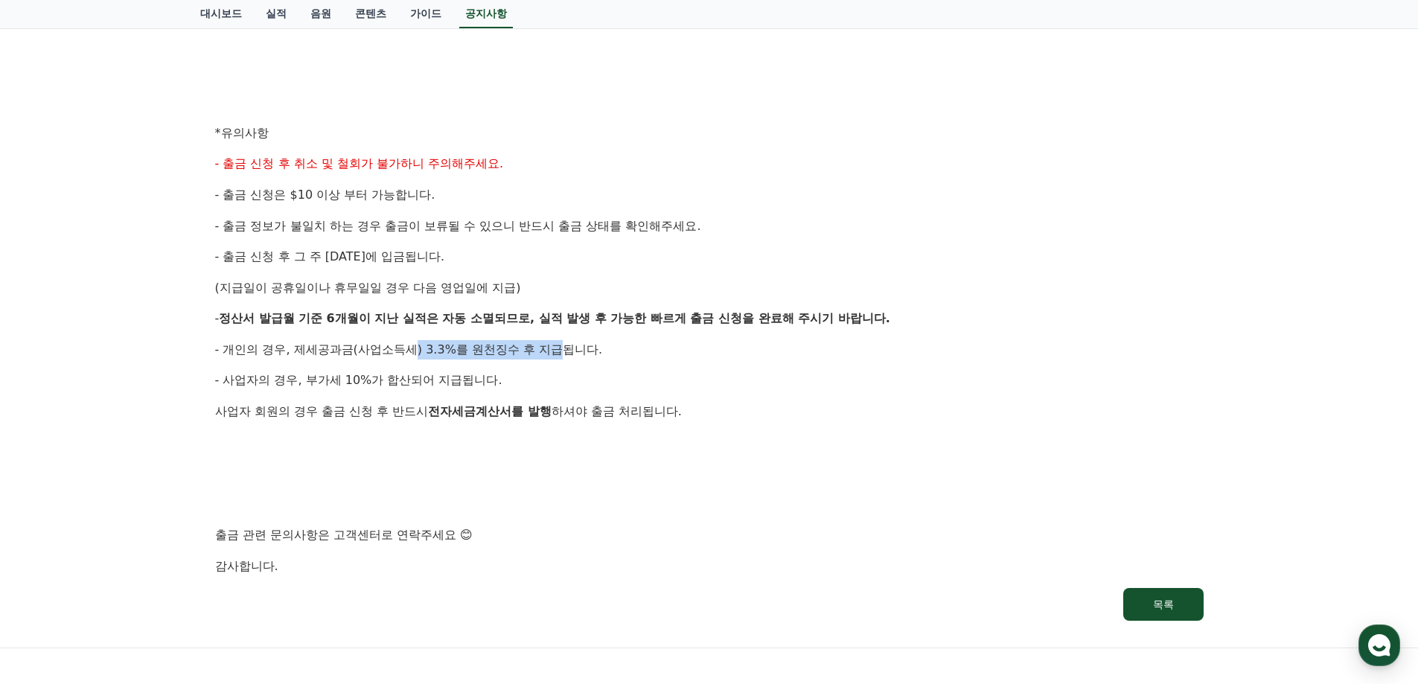
click at [631, 346] on p "- 개인의 경우, 제세공과금(사업소득세) 3.3%를 원천징수 후 지급됩니다." at bounding box center [709, 349] width 988 height 19
drag, startPoint x: 654, startPoint y: 357, endPoint x: 543, endPoint y: 378, distance: 113.7
click at [653, 357] on p "- 개인의 경우, 제세공과금(사업소득세) 3.3%를 원천징수 후 지급됩니다." at bounding box center [709, 349] width 988 height 19
click at [353, 380] on span "- 사업자의 경우, 부가세 10%가 합산되어 지급됩니다." at bounding box center [358, 380] width 287 height 14
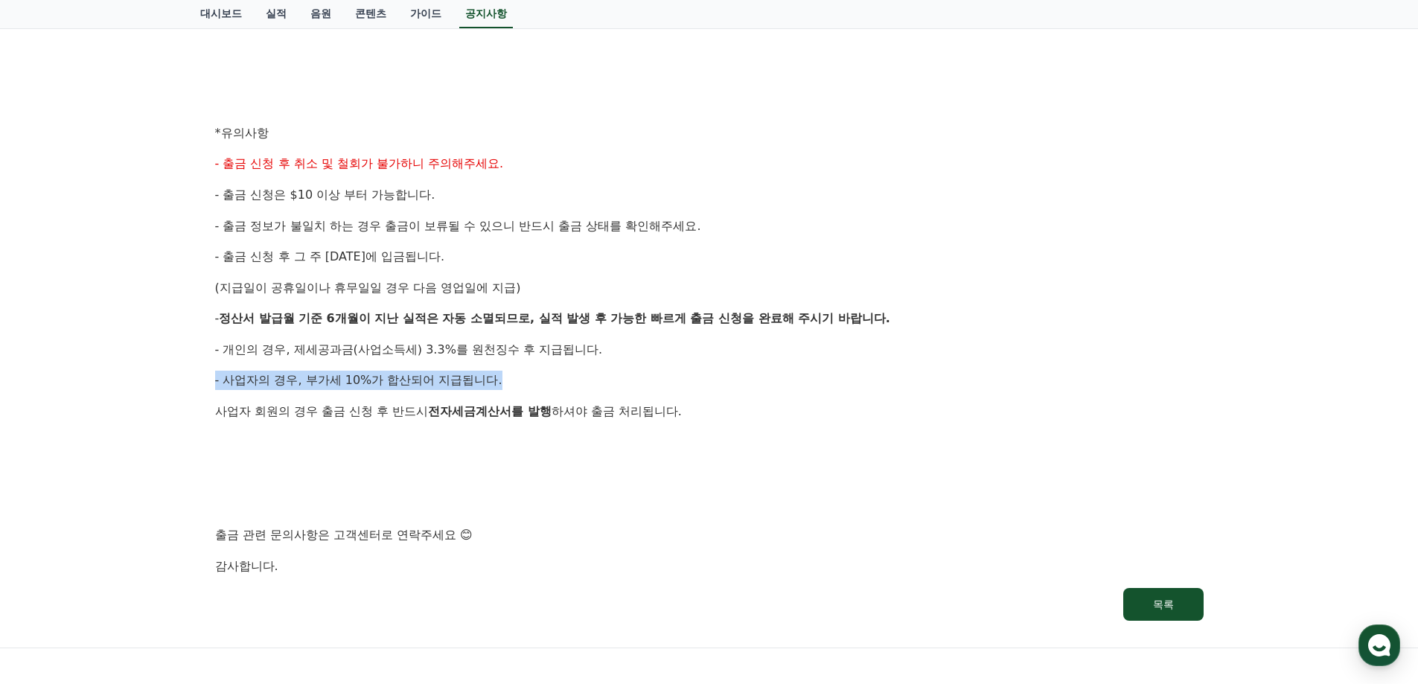
drag, startPoint x: 206, startPoint y: 383, endPoint x: 524, endPoint y: 383, distance: 317.8
click at [524, 383] on div "[정산] 8월 2주차 매주정산 출금 신청 안내 작성일: [DATE] 안녕하세요, 크리워드입니다. 크리워드의 매주정산 8월 2주차 출금 신청 안…" at bounding box center [709, 124] width 1006 height 1011
click at [639, 380] on p "- 사업자의 경우, 부가세 10%가 합산되어 지급됩니다." at bounding box center [709, 380] width 988 height 19
drag, startPoint x: 226, startPoint y: 380, endPoint x: 642, endPoint y: 378, distance: 416.1
click at [641, 378] on p "- 사업자의 경우, 부가세 10%가 합산되어 지급됩니다." at bounding box center [709, 380] width 988 height 19
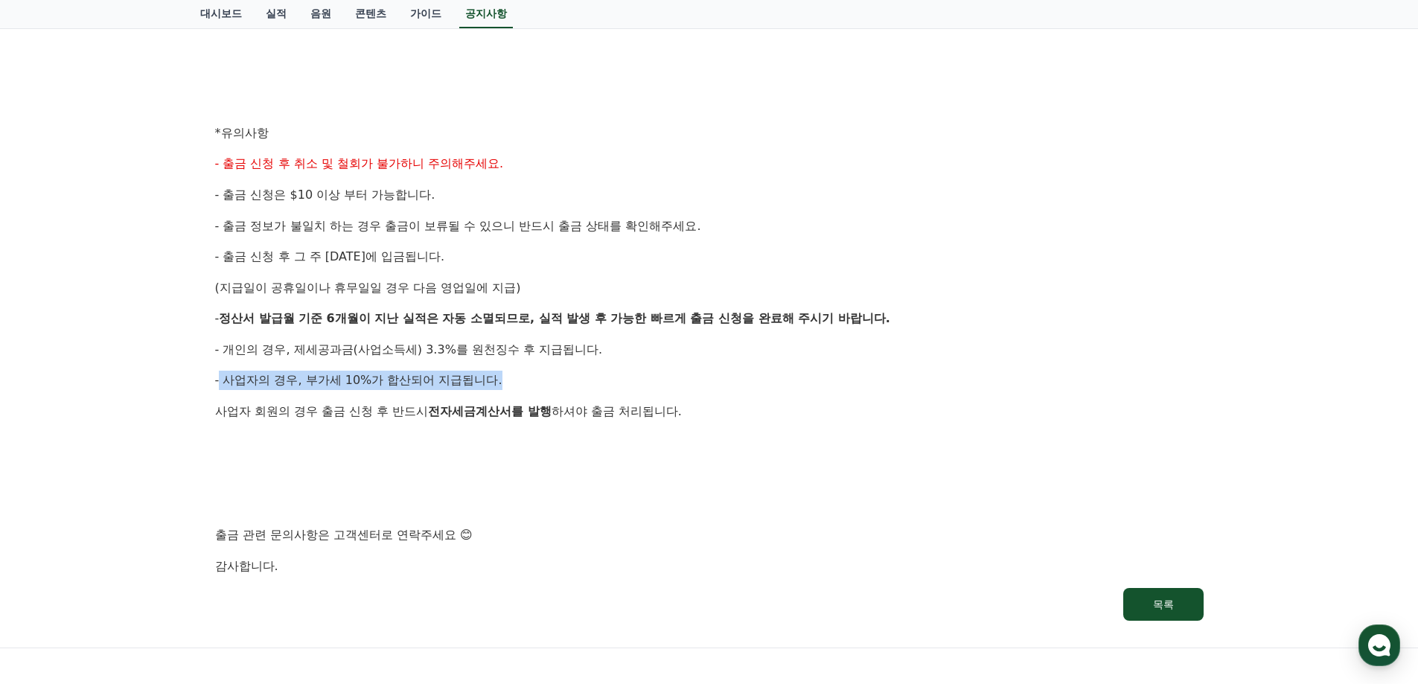
click at [644, 378] on p "- 사업자의 경우, 부가세 10%가 합산되어 지급됩니다." at bounding box center [709, 380] width 988 height 19
drag, startPoint x: 268, startPoint y: 385, endPoint x: 783, endPoint y: 383, distance: 515.1
click at [776, 383] on p "- 사업자의 경우, 부가세 10%가 합산되어 지급됩니다." at bounding box center [709, 380] width 988 height 19
click at [785, 380] on p "- 사업자의 경우, 부가세 10%가 합산되어 지급됩니다." at bounding box center [709, 380] width 988 height 19
click at [315, 380] on span "- 사업자의 경우, 부가세 10%가 합산되어 지급됩니다." at bounding box center [358, 380] width 287 height 14
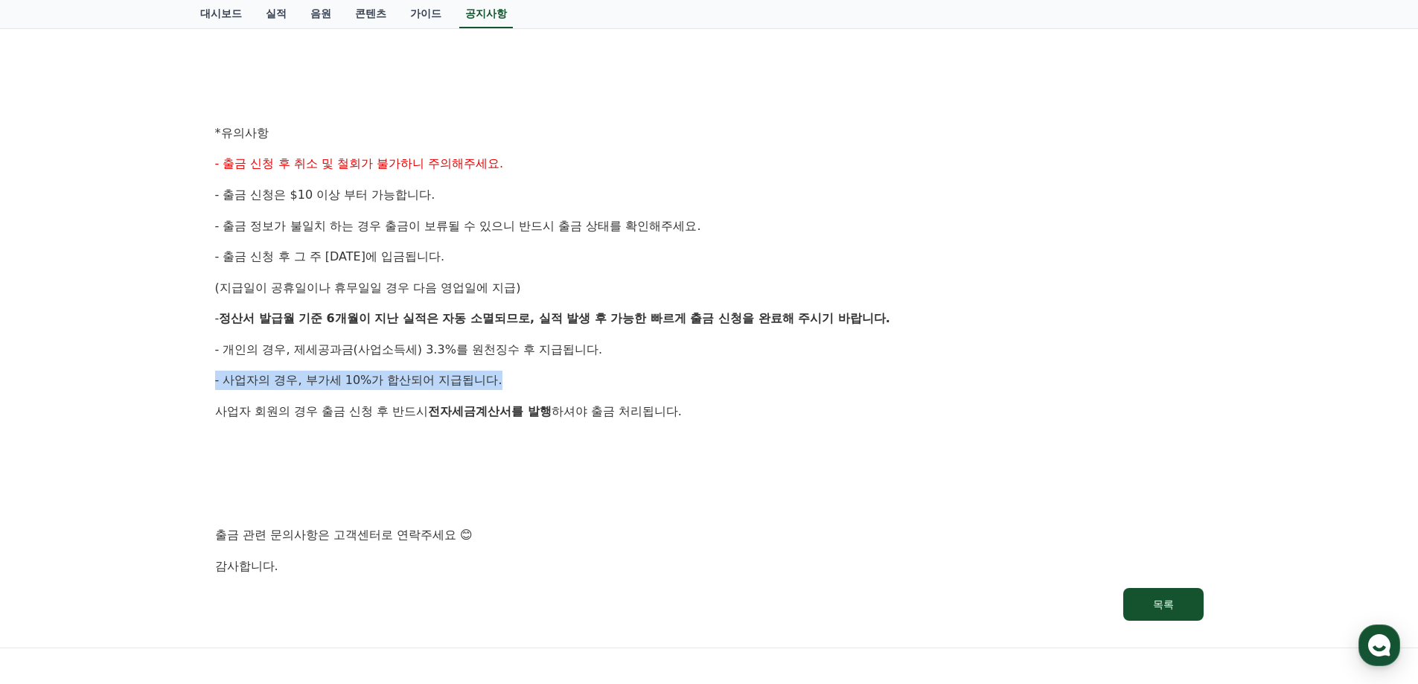
drag, startPoint x: 199, startPoint y: 380, endPoint x: 709, endPoint y: 378, distance: 510.6
click at [688, 378] on div "공지사항 FAQ [정산] 8월 2주차 매주정산 출금 신청 안내 작성일: [DATE] 안녕하세요, 크리워드입니다. 크리워드의 매주정산 8월 2주…" at bounding box center [709, 92] width 1030 height 1100
click at [773, 375] on p "- 사업자의 경우, 부가세 10%가 합산되어 지급됩니다." at bounding box center [709, 380] width 988 height 19
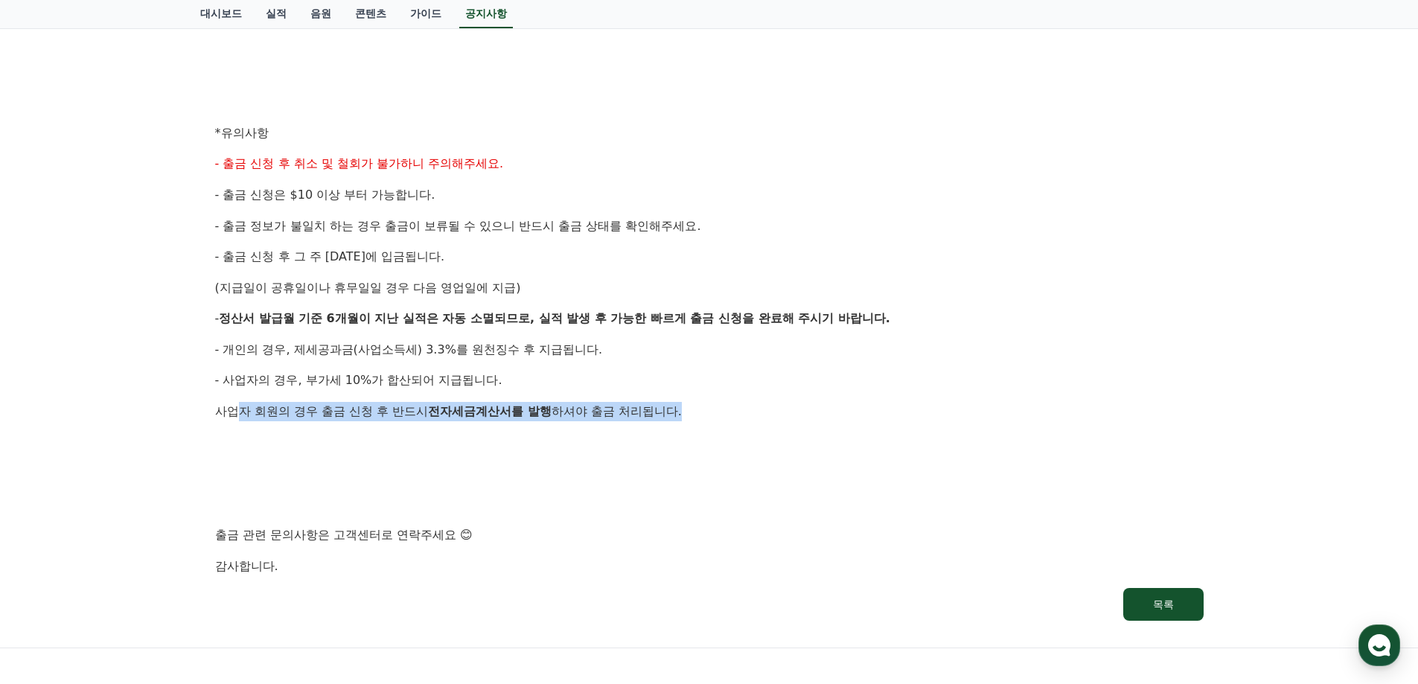
drag, startPoint x: 235, startPoint y: 411, endPoint x: 827, endPoint y: 413, distance: 591.7
click at [827, 412] on p "사업자 회원의 경우 출금 신청 후 반드시 전자세금계산서를 발행 하셔야 출금 처리됩니다." at bounding box center [709, 411] width 988 height 19
click at [841, 413] on p "사업자 회원의 경우 출금 신청 후 반드시 전자세금계산서를 발행 하셔야 출금 처리됩니다." at bounding box center [709, 411] width 988 height 19
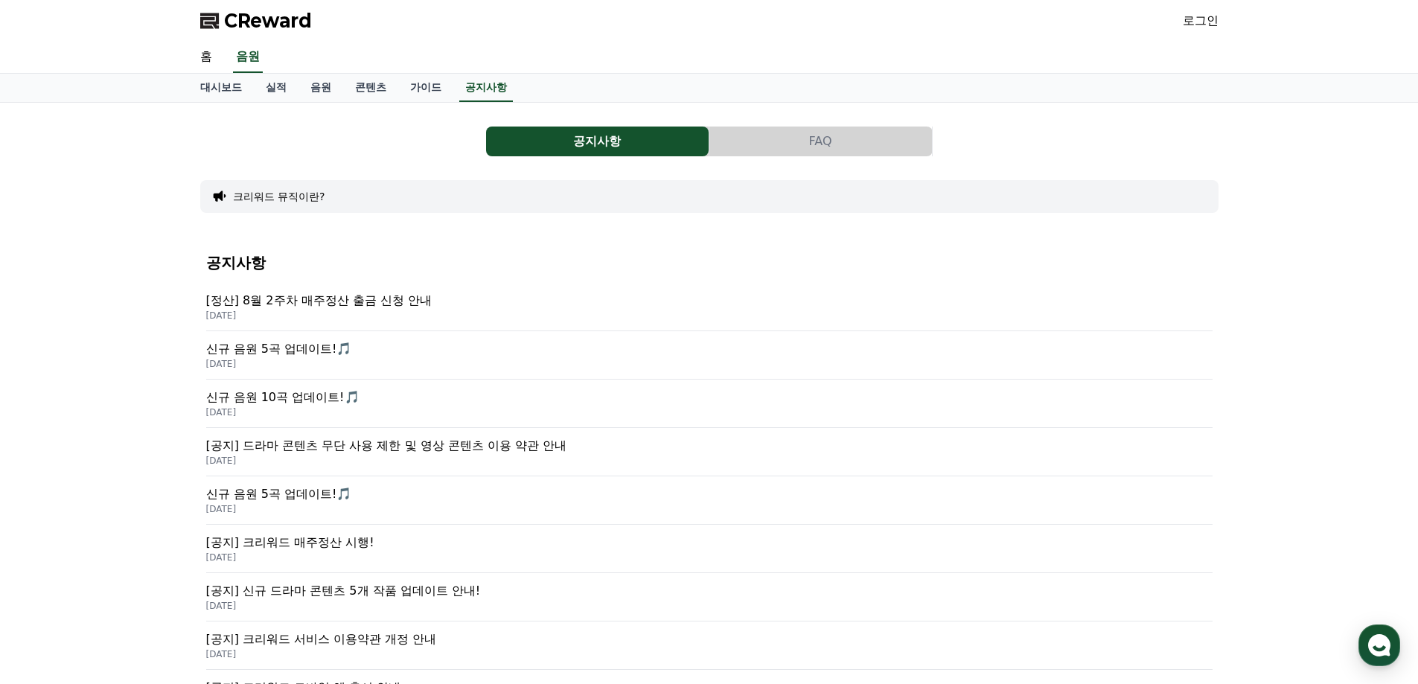
click at [520, 436] on div "[공지] 드라마 콘텐츠 무단 사용 제한 및 영상 콘텐츠 이용 약관 안내 [DATE]" at bounding box center [709, 452] width 1006 height 48
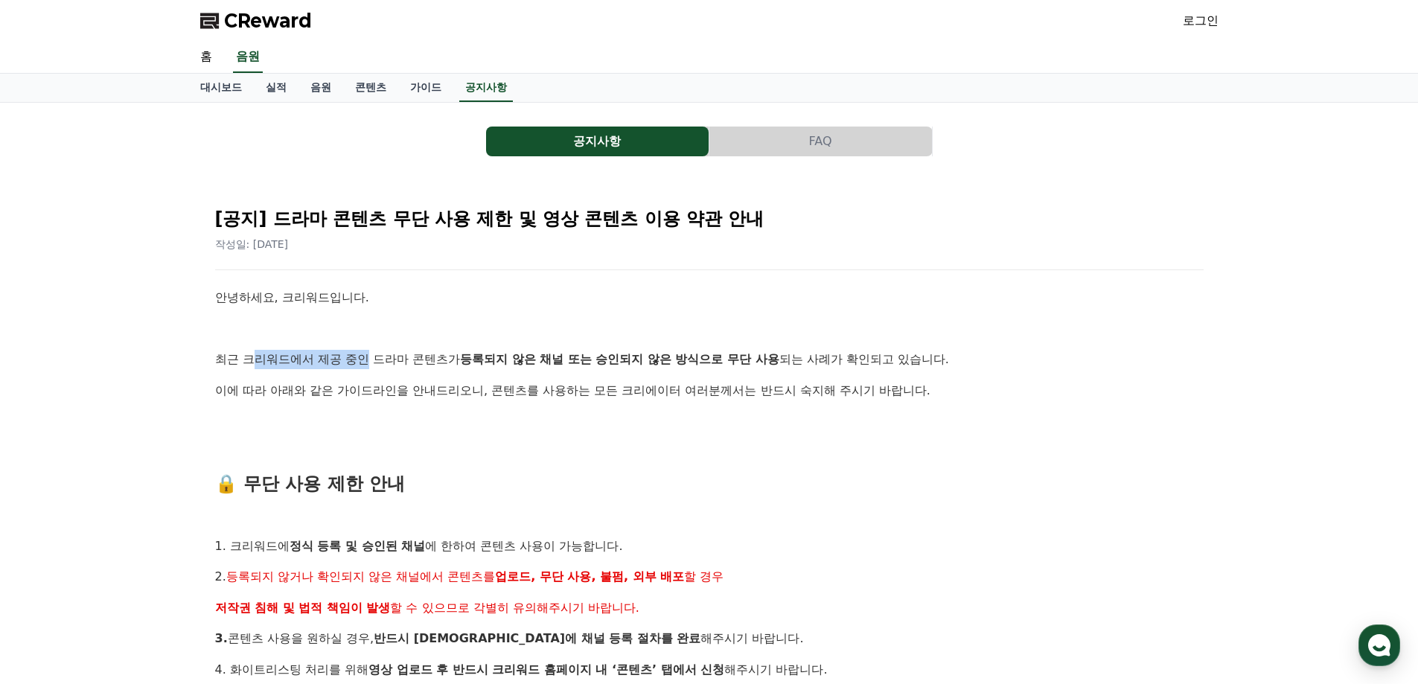
drag, startPoint x: 256, startPoint y: 360, endPoint x: 371, endPoint y: 359, distance: 114.6
click at [371, 359] on p "최근 크리워드에서 제공 중인 드라마 콘텐츠가 등록되지 않은 채널 또는 승인되지 않은 방식으로 무단 사용 되는 사례가 확인되고 있습니다." at bounding box center [709, 359] width 988 height 19
click at [339, 358] on p "최근 크리워드에서 제공 중인 드라마 콘텐츠가 등록되지 않은 채널 또는 승인되지 않은 방식으로 무단 사용 되는 사례가 확인되고 있습니다." at bounding box center [709, 359] width 988 height 19
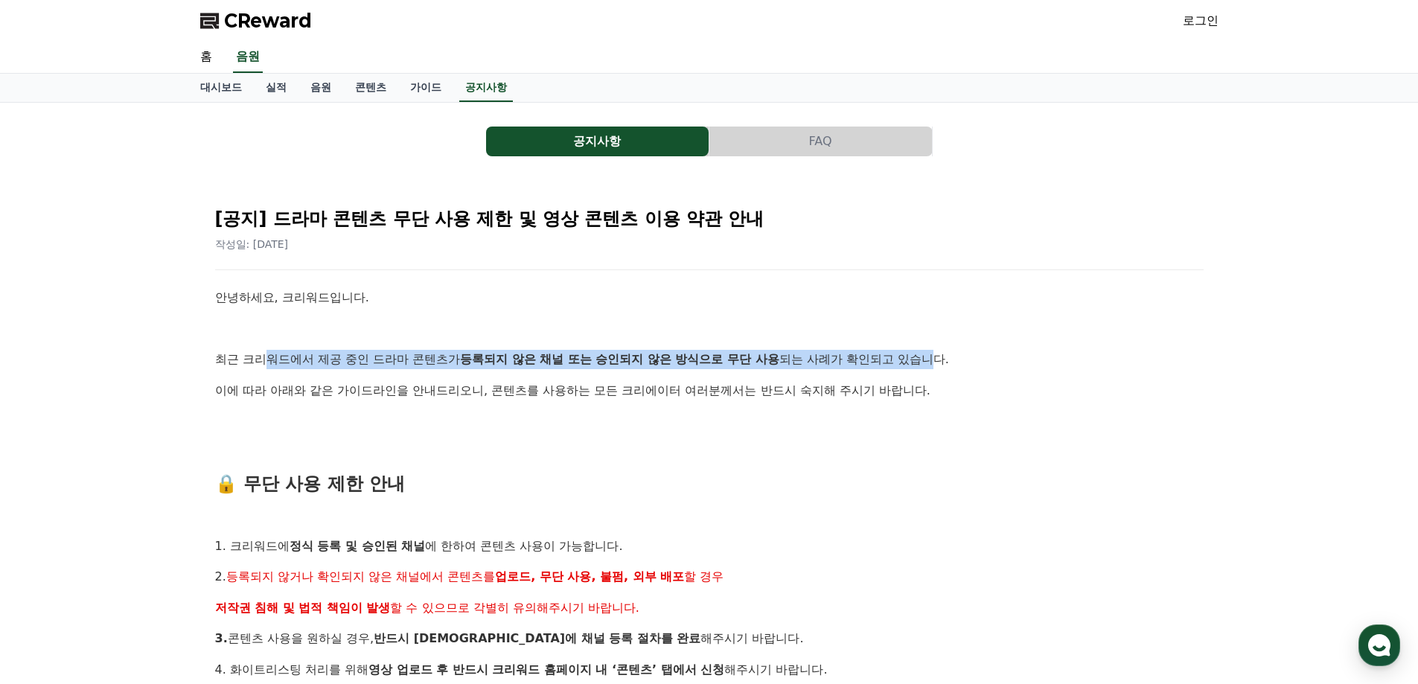
drag, startPoint x: 267, startPoint y: 357, endPoint x: 943, endPoint y: 365, distance: 675.9
click at [943, 365] on p "최근 크리워드에서 제공 중인 드라마 콘텐츠가 등록되지 않은 채널 또는 승인되지 않은 방식으로 무단 사용 되는 사례가 확인되고 있습니다." at bounding box center [709, 359] width 988 height 19
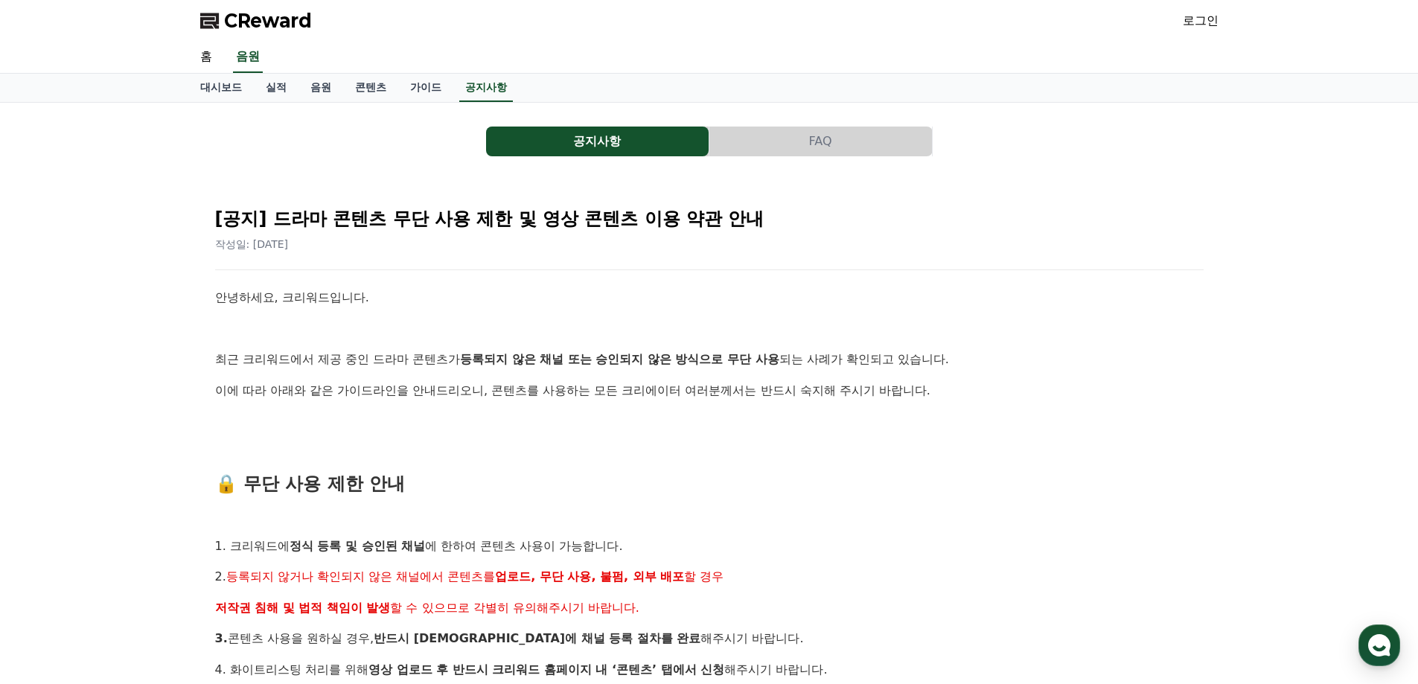
click at [672, 383] on p "이에 따라 아래와 같은 가이드라인을 안내드리오니, 콘텐츠를 사용하는 모든 크리에이터 여러분께서는 반드시 숙지해 주시기 바랍니다." at bounding box center [709, 390] width 988 height 19
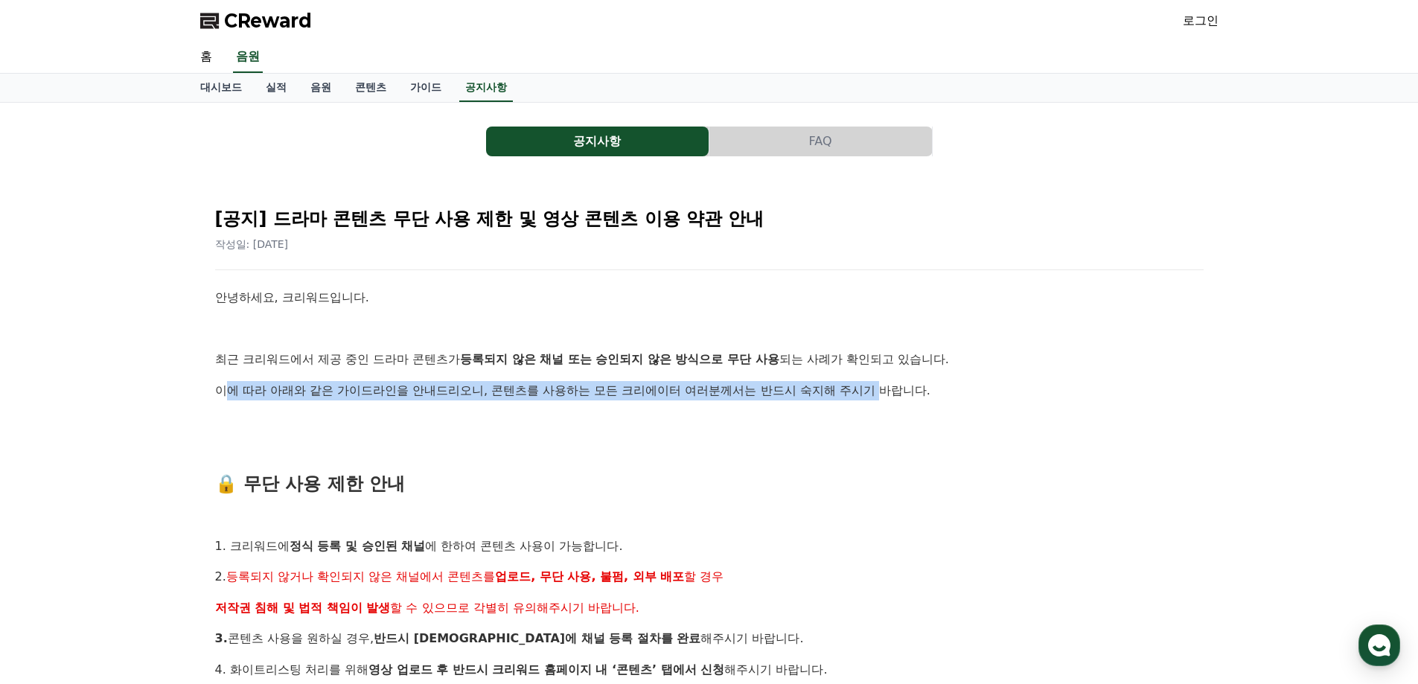
drag, startPoint x: 229, startPoint y: 386, endPoint x: 898, endPoint y: 392, distance: 669.2
click at [884, 392] on p "이에 따라 아래와 같은 가이드라인을 안내드리오니, 콘텐츠를 사용하는 모든 크리에이터 여러분께서는 반드시 숙지해 주시기 바랍니다." at bounding box center [709, 390] width 988 height 19
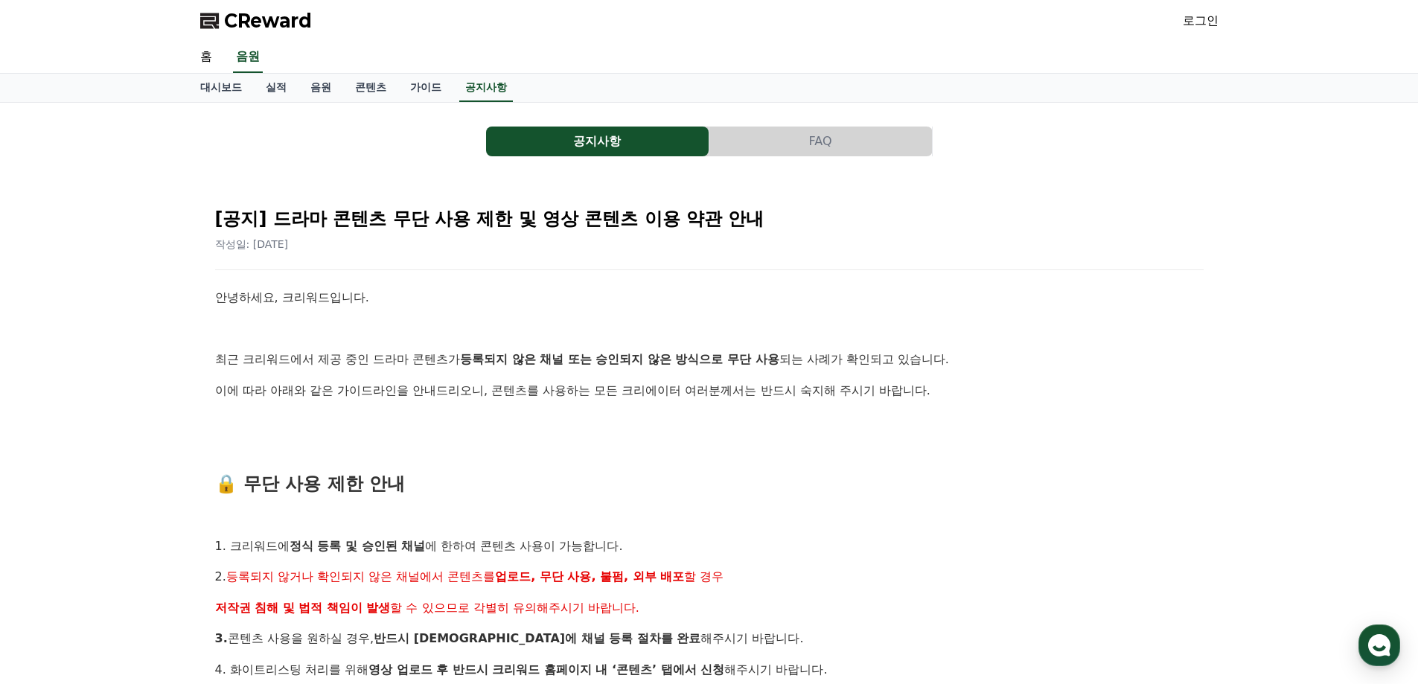
click at [806, 449] on p at bounding box center [709, 452] width 988 height 19
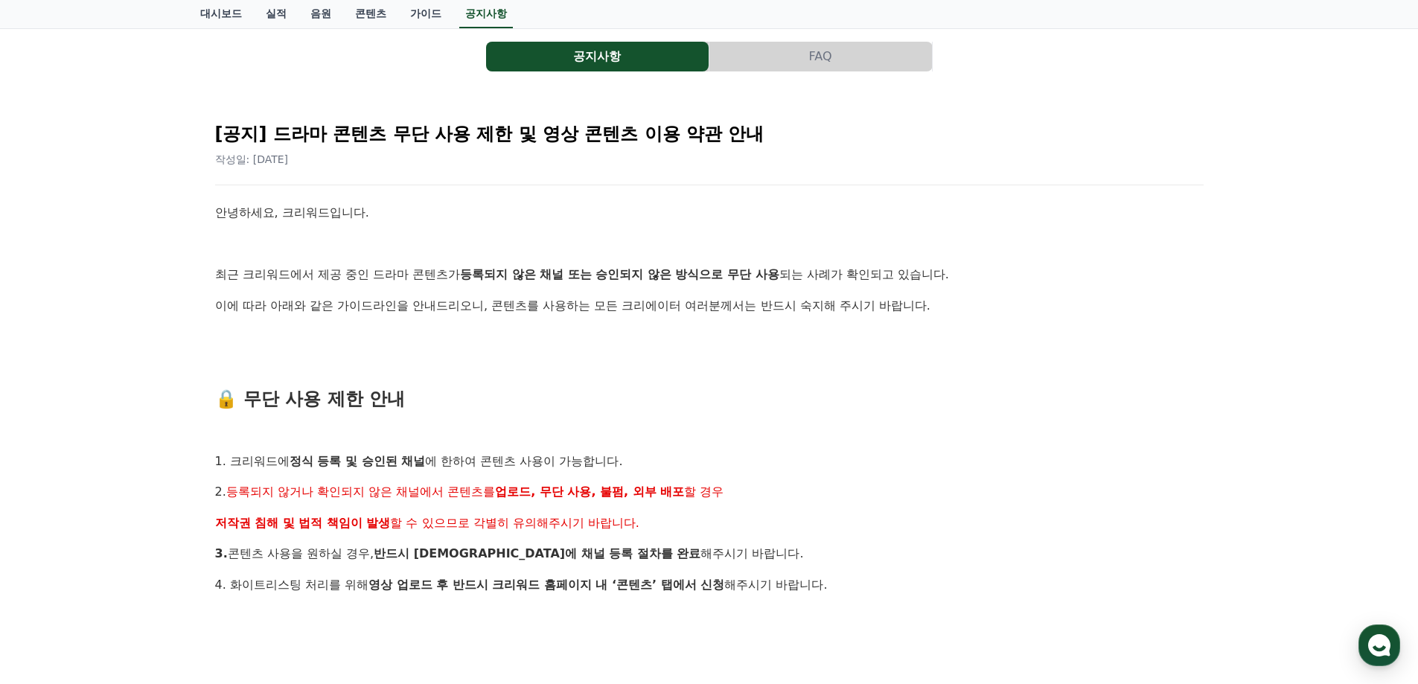
scroll to position [223, 0]
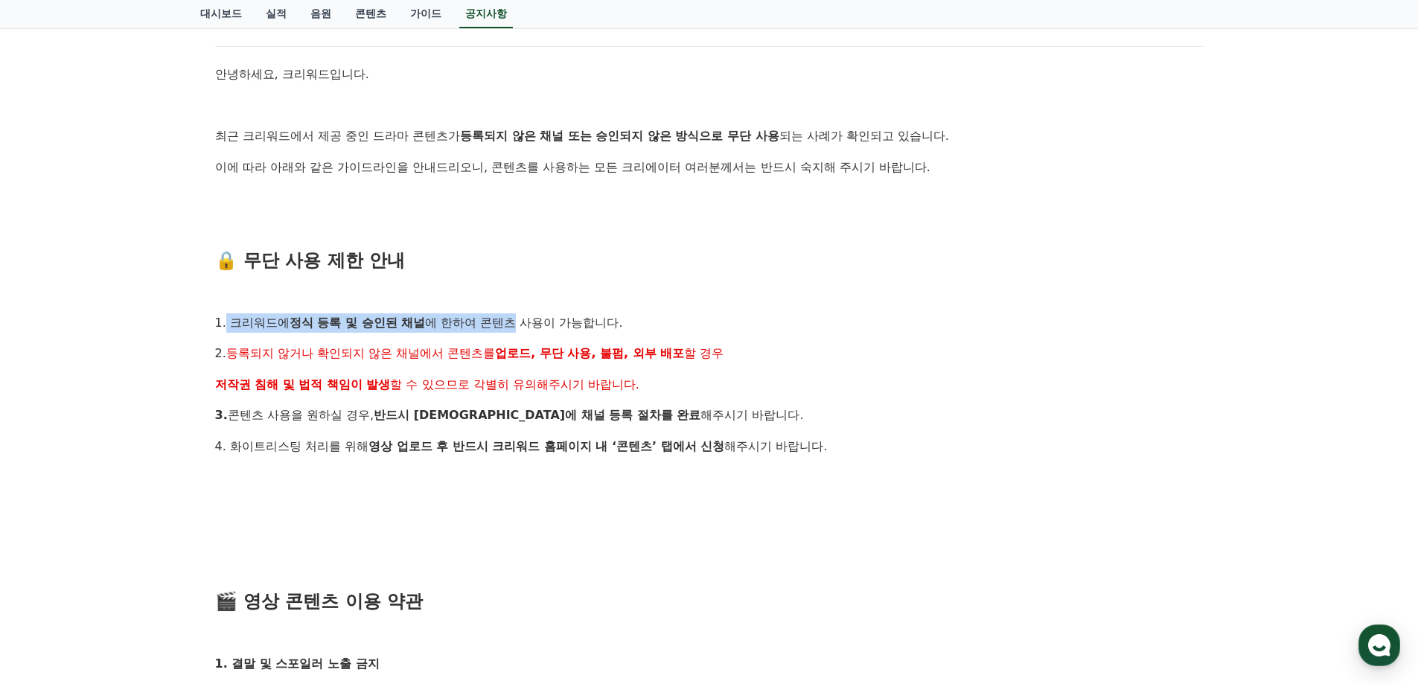
drag, startPoint x: 226, startPoint y: 325, endPoint x: 520, endPoint y: 319, distance: 294.8
click at [520, 319] on p "1. 크리워드에 정식 등록 및 승인된 채널 에 한하여 콘텐츠 사용이 가능합니다." at bounding box center [709, 322] width 988 height 19
click at [490, 324] on p "1. 크리워드에 정식 등록 및 승인된 채널 에 한하여 콘텐츠 사용이 가능합니다." at bounding box center [709, 322] width 988 height 19
drag, startPoint x: 640, startPoint y: 320, endPoint x: 678, endPoint y: 323, distance: 38.1
click at [667, 320] on p "1. 크리워드에 정식 등록 및 승인된 채널 에 한하여 콘텐츠 사용이 가능합니다." at bounding box center [709, 322] width 988 height 19
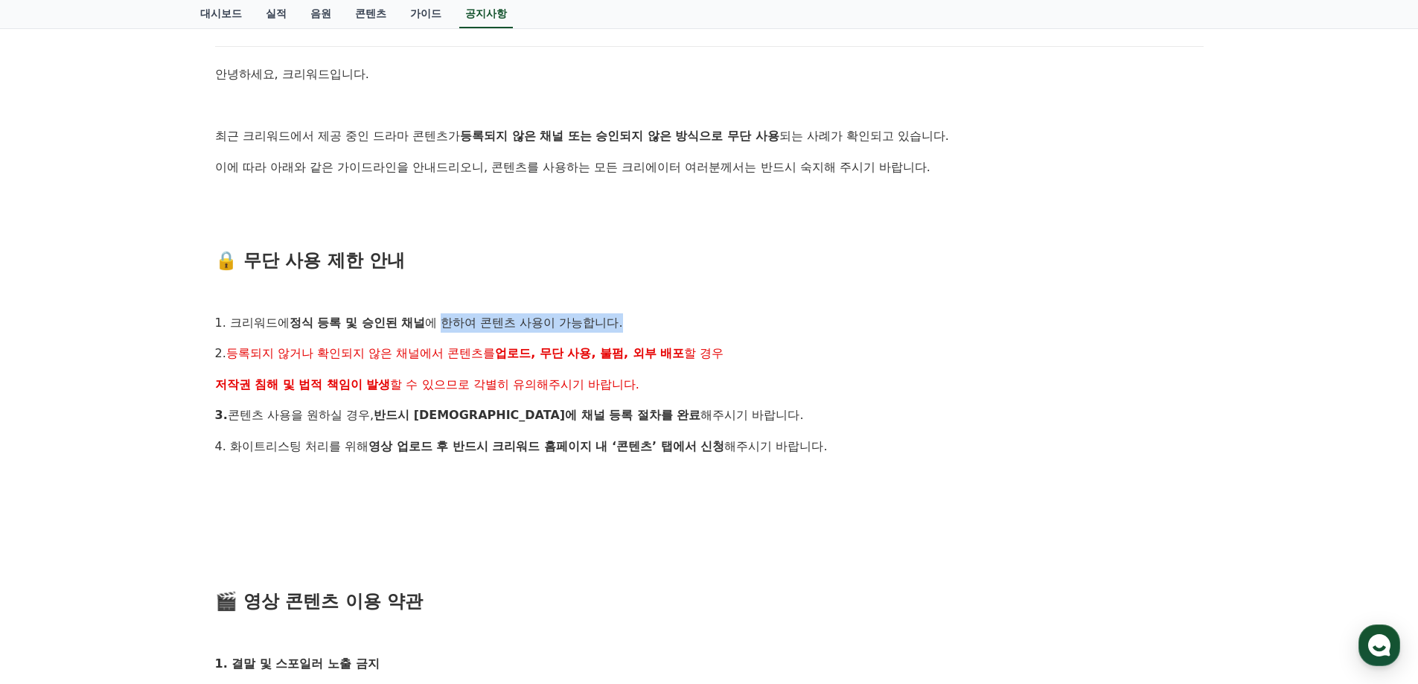
click at [722, 330] on p "1. 크리워드에 정식 등록 및 승인된 채널 에 한하여 콘텐츠 사용이 가능합니다." at bounding box center [709, 322] width 988 height 19
drag, startPoint x: 237, startPoint y: 324, endPoint x: 598, endPoint y: 322, distance: 361.7
click at [598, 322] on p "1. 크리워드에 정식 등록 및 승인된 채널 에 한하여 콘텐츠 사용이 가능합니다." at bounding box center [709, 322] width 988 height 19
drag, startPoint x: 537, startPoint y: 349, endPoint x: 383, endPoint y: 356, distance: 153.5
click at [534, 350] on strong "업로드, 무단 사용, 불펌, 외부 배포" at bounding box center [589, 353] width 189 height 14
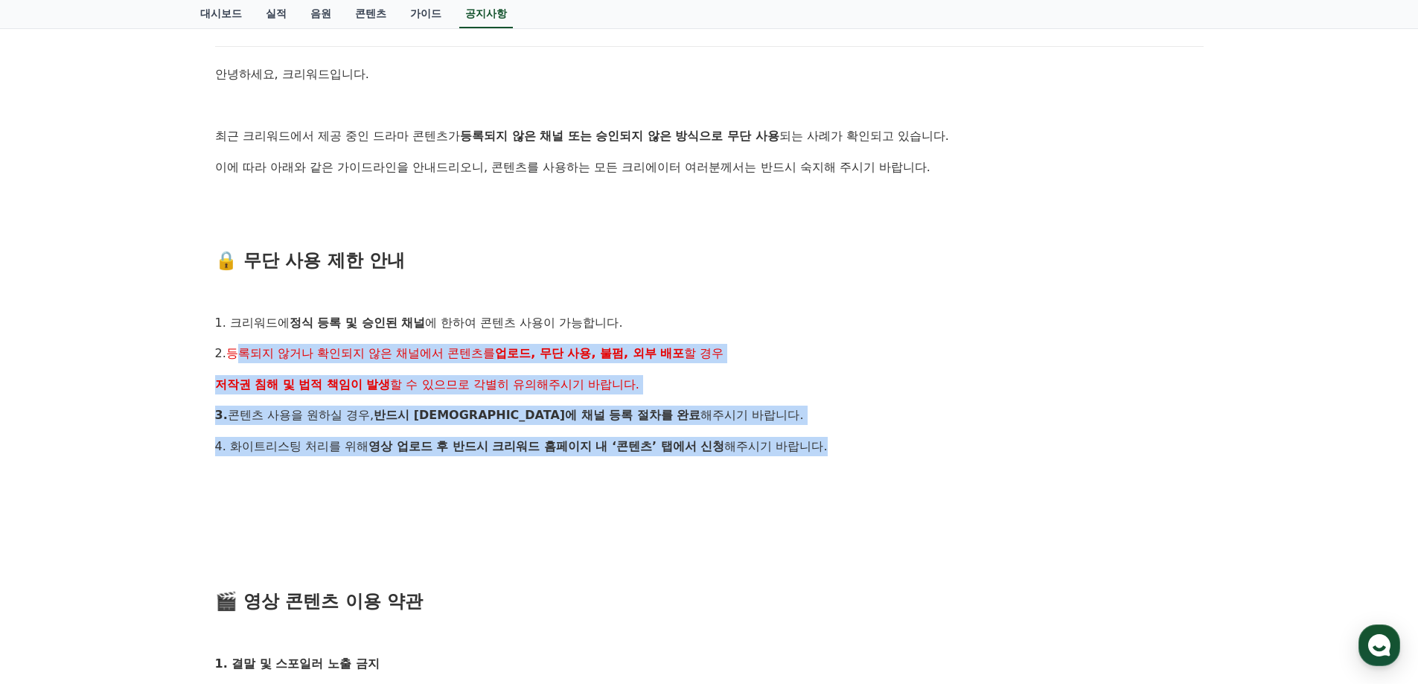
drag, startPoint x: 240, startPoint y: 351, endPoint x: 911, endPoint y: 458, distance: 679.3
click at [955, 469] on p at bounding box center [709, 477] width 988 height 19
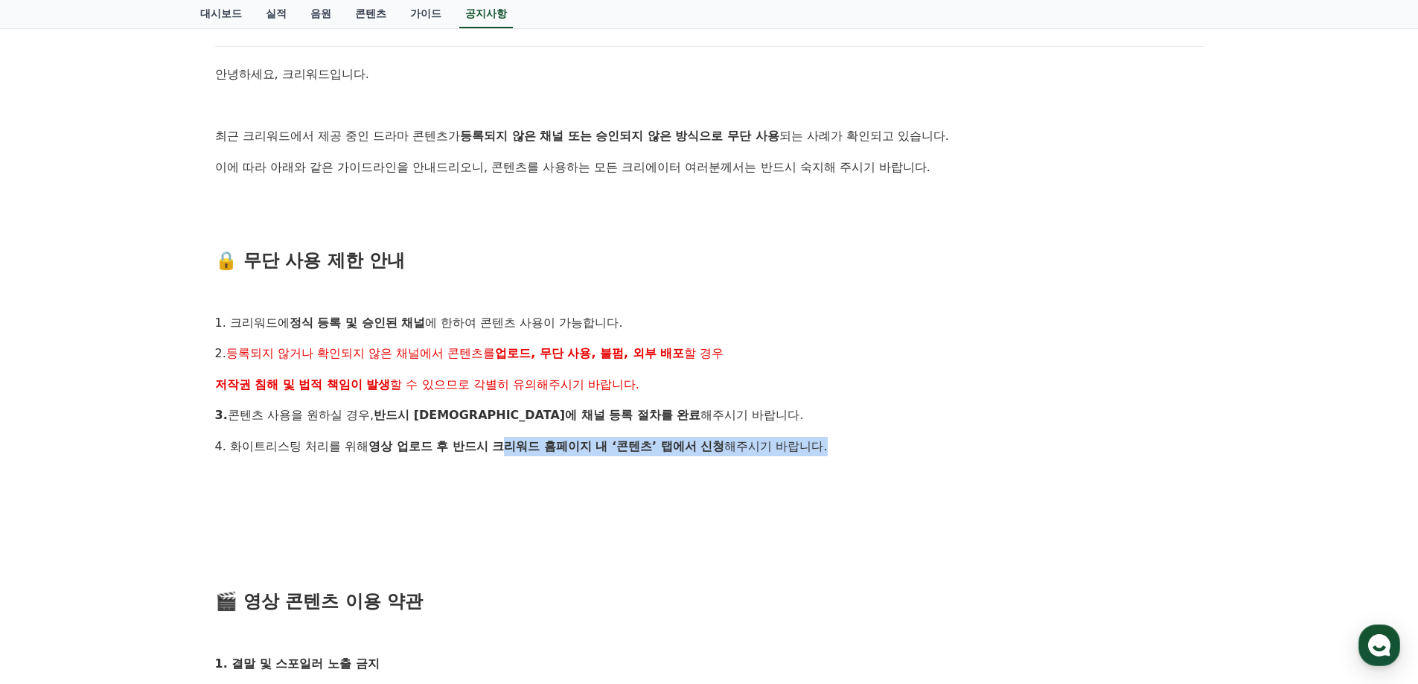
drag, startPoint x: 618, startPoint y: 443, endPoint x: 1006, endPoint y: 465, distance: 389.2
click at [848, 443] on p "4. 화이트리스팅 처리를 위해 영상 업로드 후 반드시 크리워드 홈페이지 내 ‘콘텐츠’ 탭에서 신청 해주시기 바랍니다." at bounding box center [709, 446] width 988 height 19
click at [1062, 477] on p at bounding box center [709, 477] width 988 height 19
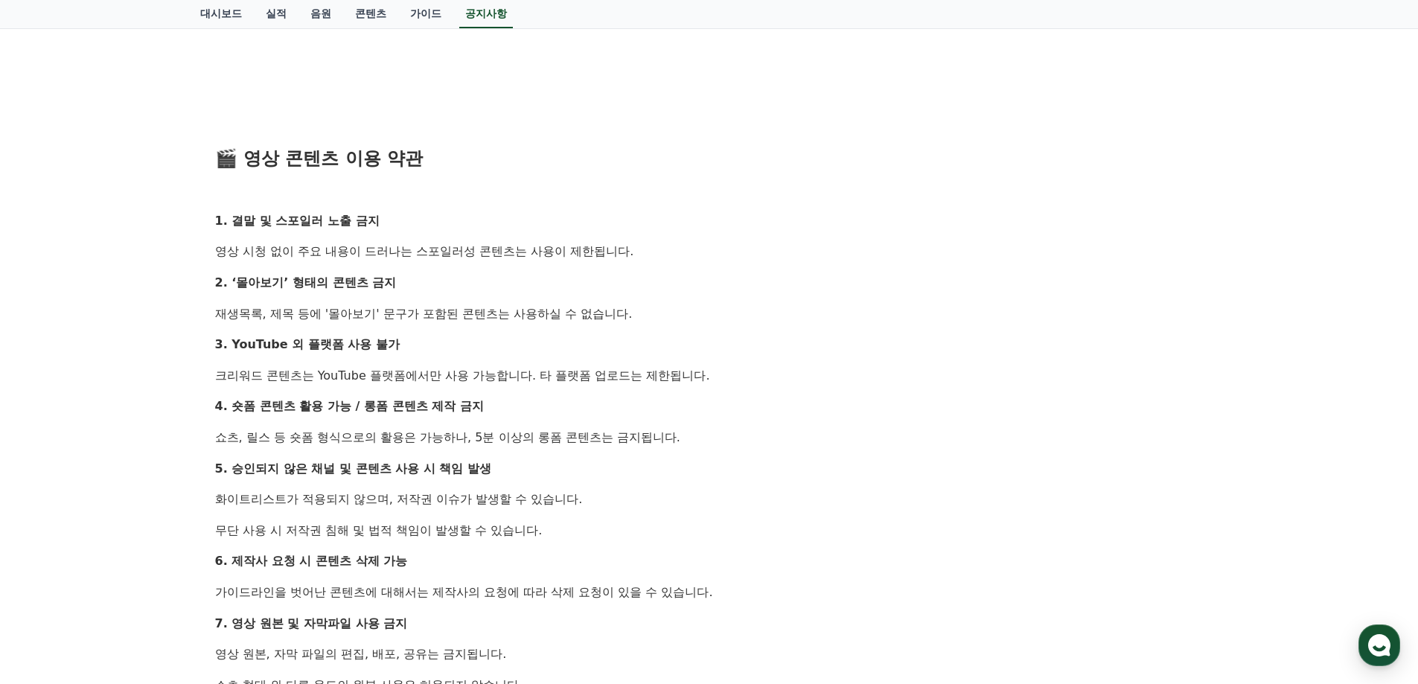
scroll to position [670, 0]
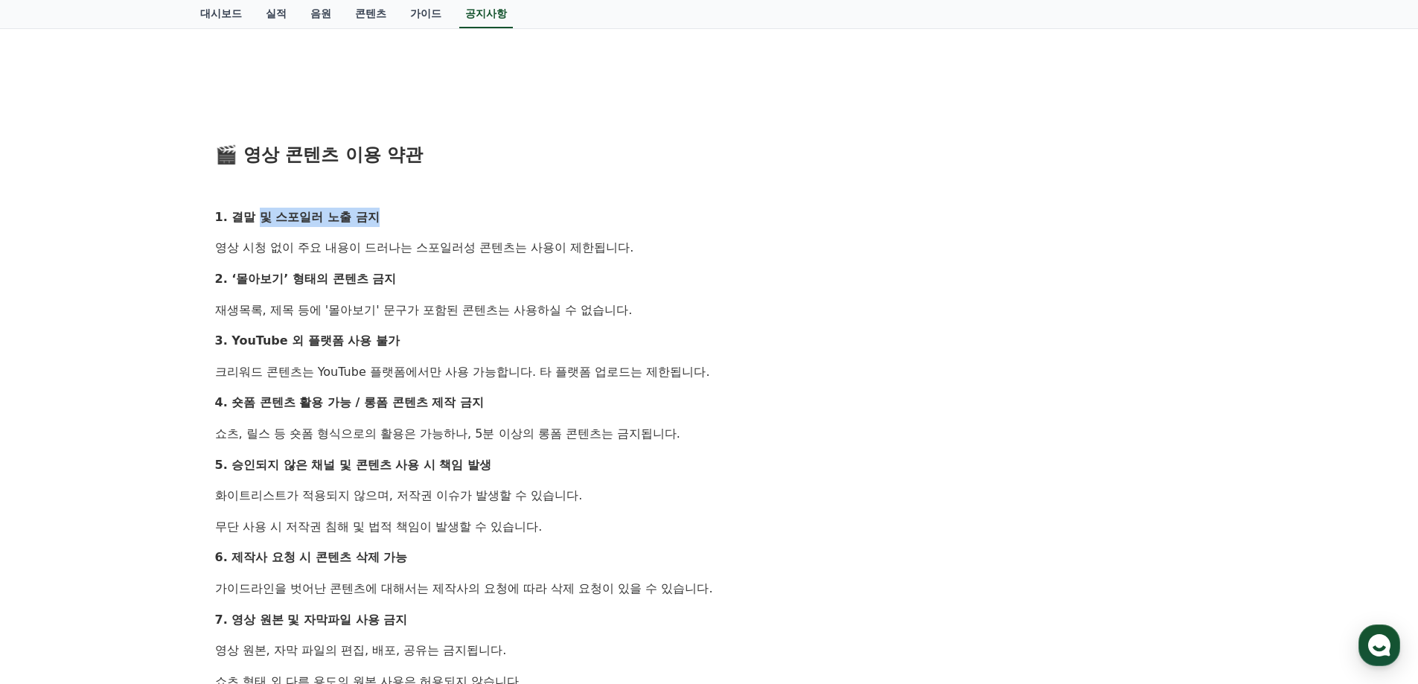
drag, startPoint x: 256, startPoint y: 217, endPoint x: 424, endPoint y: 217, distance: 167.5
click at [424, 217] on p "1. 결말 및 스포일러 노출 금지" at bounding box center [709, 217] width 988 height 19
click at [435, 221] on p "1. 결말 및 스포일러 노출 금지" at bounding box center [709, 217] width 988 height 19
drag, startPoint x: 220, startPoint y: 252, endPoint x: 712, endPoint y: 258, distance: 492.0
click at [712, 258] on p "영상 시청 없이 주요 내용이 드러나는 스포일러성 콘텐츠는 사용이 제한됩니다." at bounding box center [709, 247] width 988 height 19
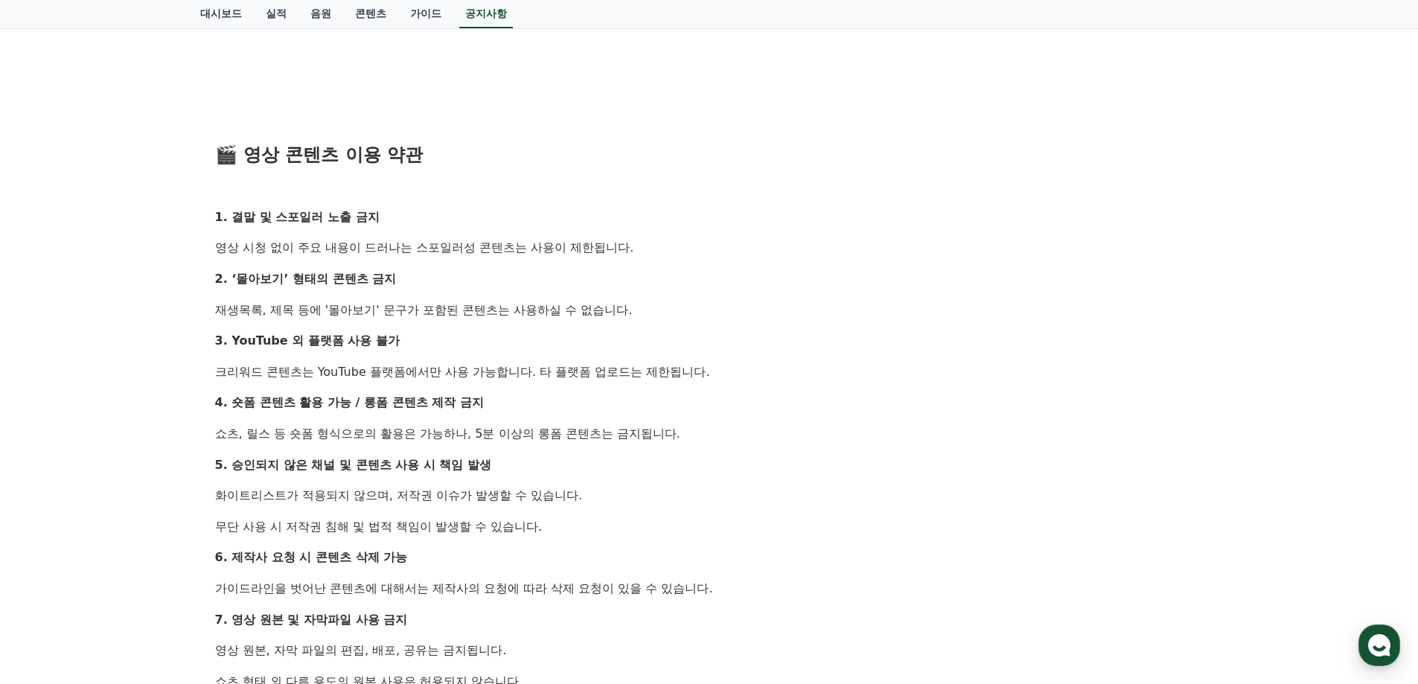
click at [713, 267] on div "안녕하세요, 크리워드입니다. 최근 크리워드에서 제공 중인 드라마 콘텐츠가 등록되지 않은 채널 또는 승인되지 않은 방식으로 무단 사용 되는 사례…" at bounding box center [709, 263] width 988 height 1290
drag, startPoint x: 240, startPoint y: 277, endPoint x: 473, endPoint y: 270, distance: 233.8
click at [461, 269] on div "안녕하세요, 크리워드입니다. 최근 크리워드에서 제공 중인 드라마 콘텐츠가 등록되지 않은 채널 또는 승인되지 않은 방식으로 무단 사용 되는 사례…" at bounding box center [709, 263] width 988 height 1290
click at [476, 270] on p "2. ‘몰아보기’ 형태의 콘텐츠 금지" at bounding box center [709, 278] width 988 height 19
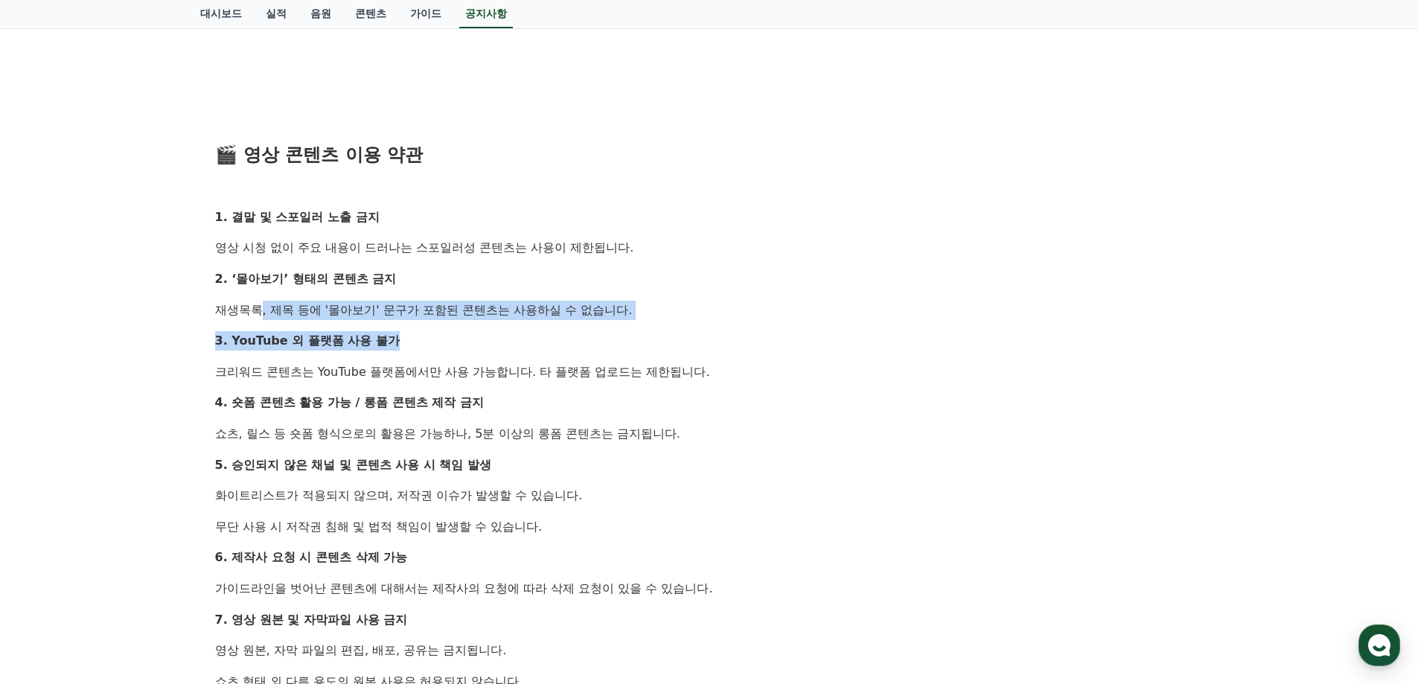
drag, startPoint x: 220, startPoint y: 305, endPoint x: 677, endPoint y: 322, distance: 458.0
click at [677, 322] on div "안녕하세요, 크리워드입니다. 최근 크리워드에서 제공 중인 드라마 콘텐츠가 등록되지 않은 채널 또는 승인되지 않은 방식으로 무단 사용 되는 사례…" at bounding box center [709, 263] width 988 height 1290
click at [728, 333] on p "3. YouTube 외 플랫폼 사용 불가" at bounding box center [709, 340] width 988 height 19
drag, startPoint x: 249, startPoint y: 336, endPoint x: 453, endPoint y: 337, distance: 203.9
click at [453, 337] on p "3. YouTube 외 플랫폼 사용 불가" at bounding box center [709, 340] width 988 height 19
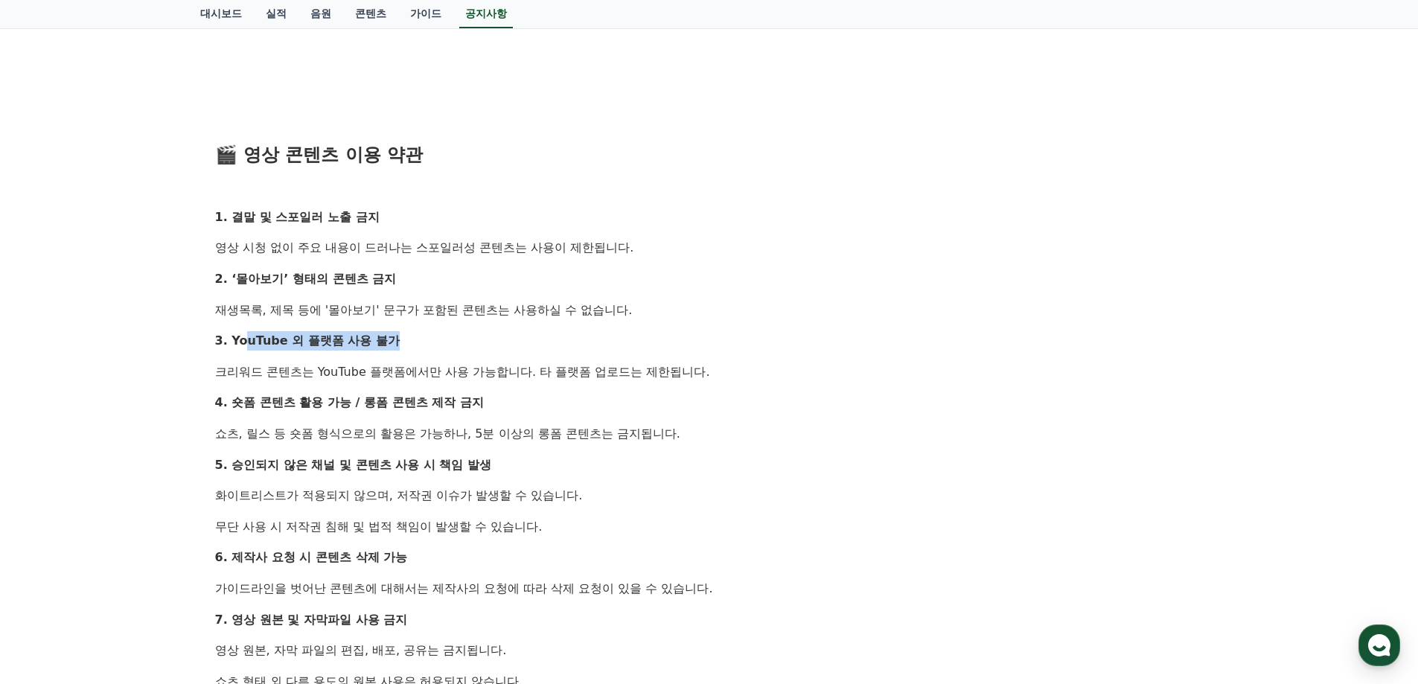
click at [592, 336] on p "3. YouTube 외 플랫폼 사용 불가" at bounding box center [709, 340] width 988 height 19
click at [482, 334] on p "3. YouTube 외 플랫폼 사용 불가" at bounding box center [709, 340] width 988 height 19
drag, startPoint x: 386, startPoint y: 403, endPoint x: 517, endPoint y: 403, distance: 130.3
click at [516, 403] on p "4. 숏폼 콘텐츠 활용 가능 / 롱폼 콘텐츠 제작 금지" at bounding box center [709, 402] width 988 height 19
click at [783, 448] on div "안녕하세요, 크리워드입니다. 최근 크리워드에서 제공 중인 드라마 콘텐츠가 등록되지 않은 채널 또는 승인되지 않은 방식으로 무단 사용 되는 사례…" at bounding box center [709, 263] width 988 height 1290
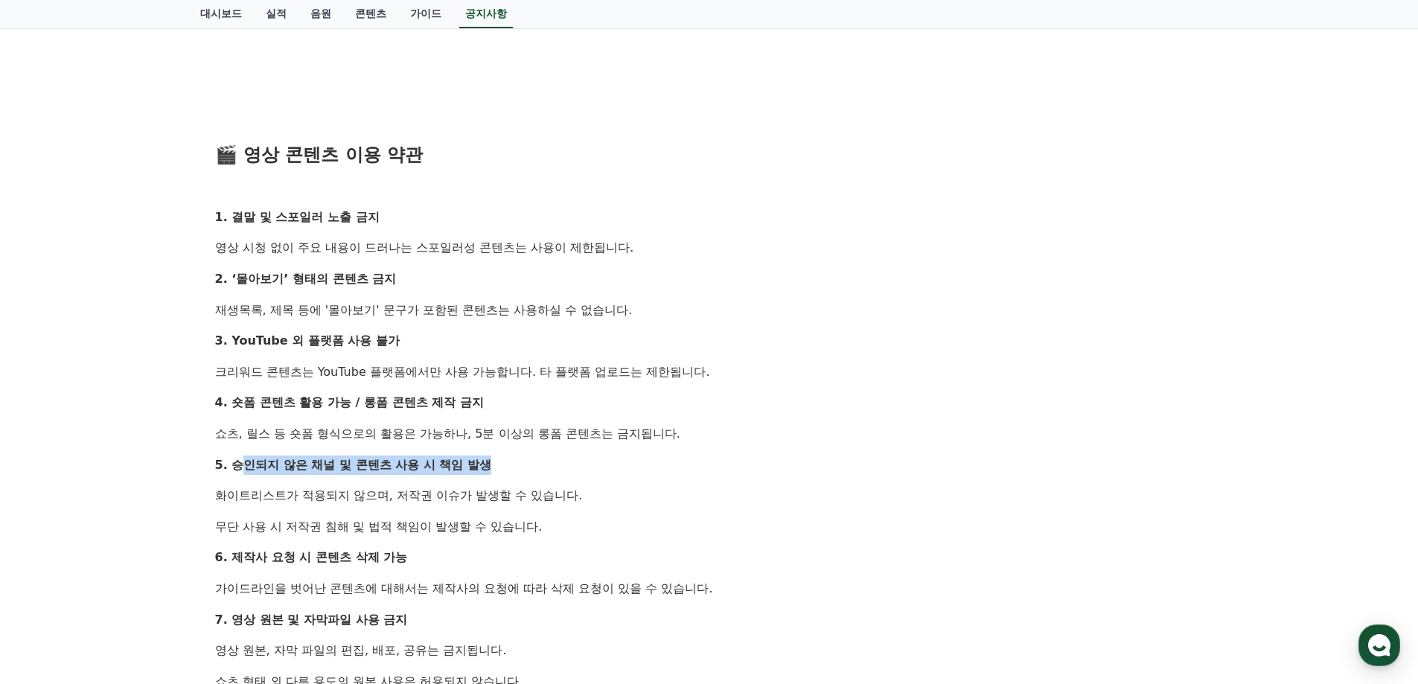
drag, startPoint x: 253, startPoint y: 459, endPoint x: 542, endPoint y: 459, distance: 288.8
click at [540, 459] on p "5. 승인되지 않은 채널 및 콘텐츠 사용 시 책임 발생" at bounding box center [709, 465] width 988 height 19
click at [847, 485] on div "안녕하세요, 크리워드입니다. 최근 크리워드에서 제공 중인 드라마 콘텐츠가 등록되지 않은 채널 또는 승인되지 않은 방식으로 무단 사용 되는 사례…" at bounding box center [709, 263] width 988 height 1290
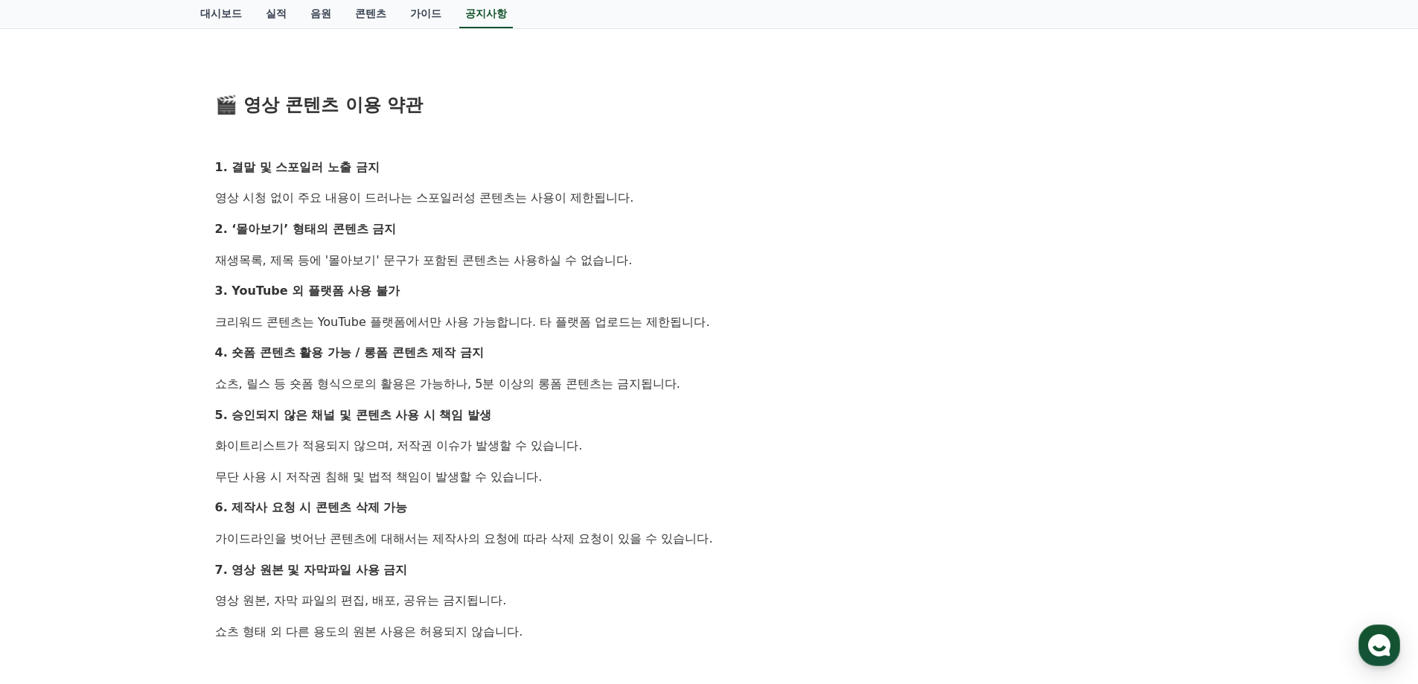
scroll to position [744, 0]
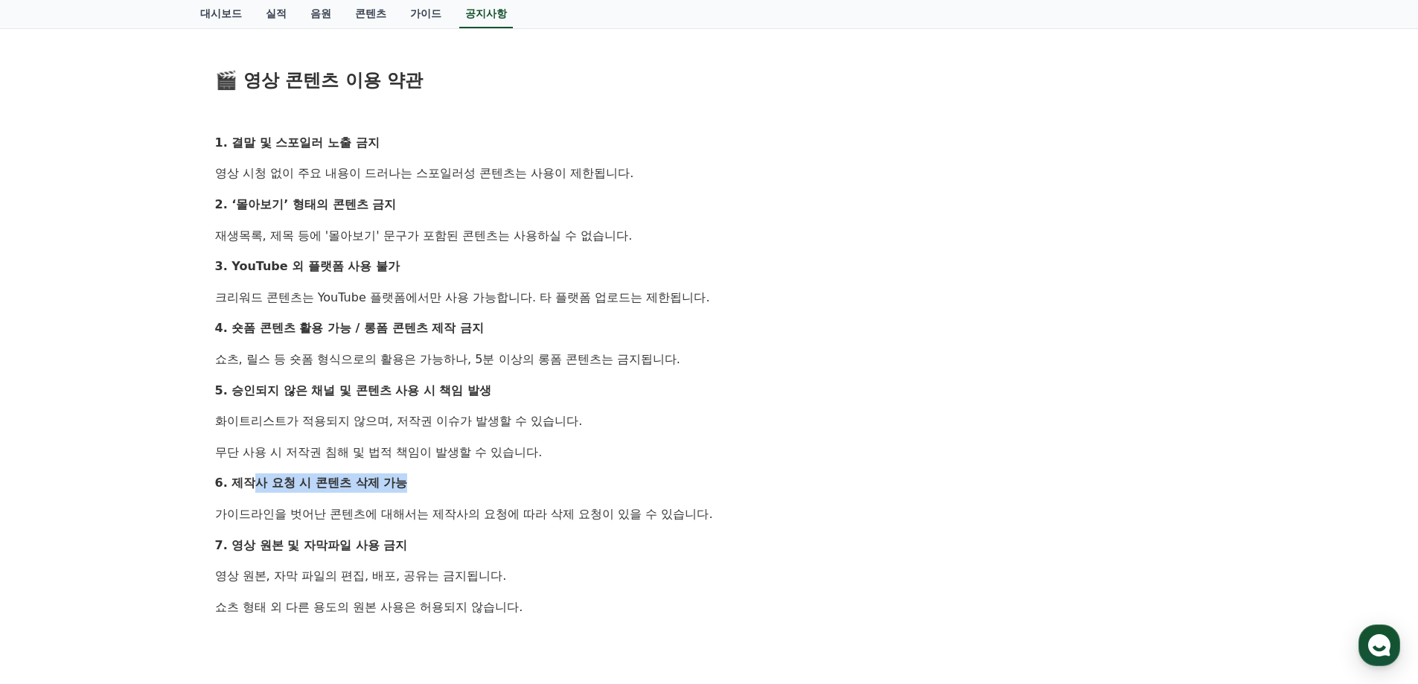
drag, startPoint x: 264, startPoint y: 485, endPoint x: 448, endPoint y: 487, distance: 183.9
click at [444, 487] on p "6. 제작사 요청 시 콘텐츠 삭제 가능" at bounding box center [709, 482] width 988 height 19
drag, startPoint x: 719, startPoint y: 595, endPoint x: 703, endPoint y: 592, distance: 16.6
click at [718, 595] on div "안녕하세요, 크리워드입니다. 최근 크리워드에서 제공 중인 드라마 콘텐츠가 등록되지 않은 채널 또는 승인되지 않은 방식으로 무단 사용 되는 사례…" at bounding box center [709, 189] width 988 height 1290
drag, startPoint x: 589, startPoint y: 513, endPoint x: 786, endPoint y: 517, distance: 197.3
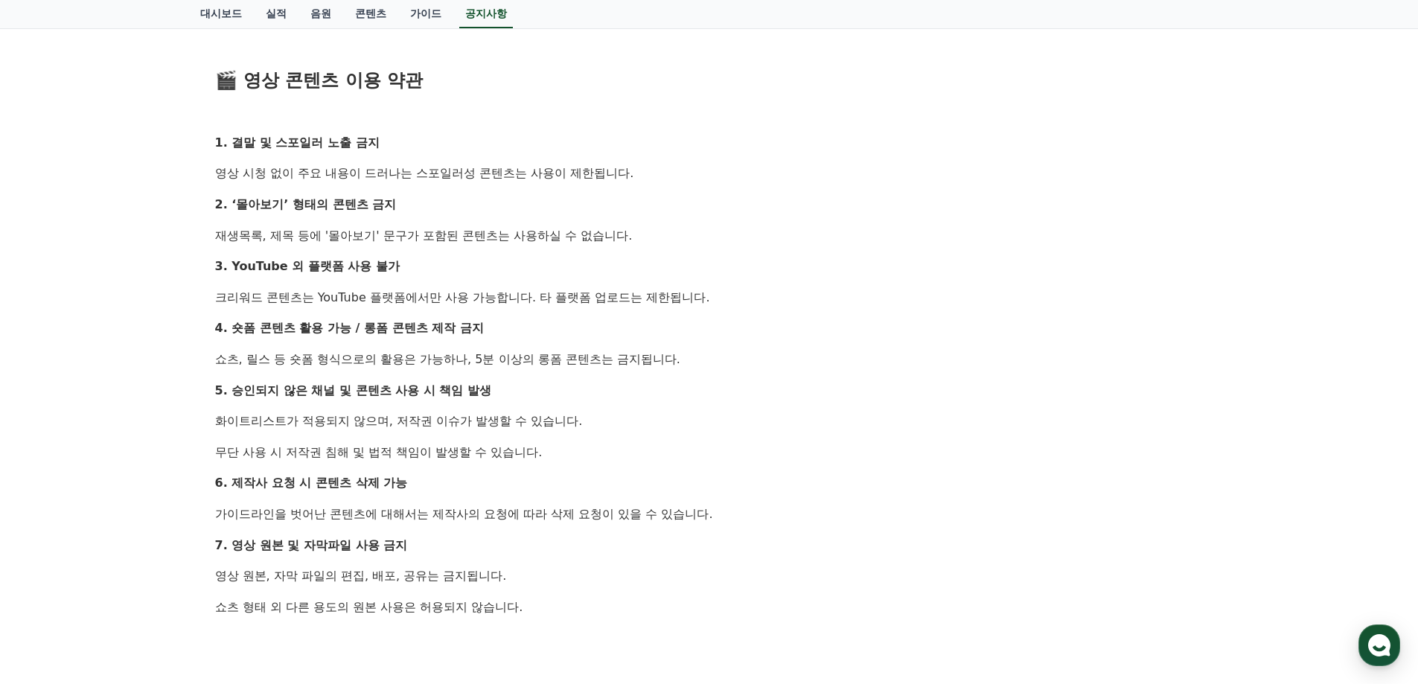
click at [783, 517] on p "가이드라인을 벗어난 콘텐츠에 대해서는 제작사의 요청에 따라 삭제 요청이 있을 수 있습니다." at bounding box center [709, 514] width 988 height 19
click at [774, 556] on div "안녕하세요, 크리워드입니다. 최근 크리워드에서 제공 중인 드라마 콘텐츠가 등록되지 않은 채널 또는 승인되지 않은 방식으로 무단 사용 되는 사례…" at bounding box center [709, 189] width 988 height 1290
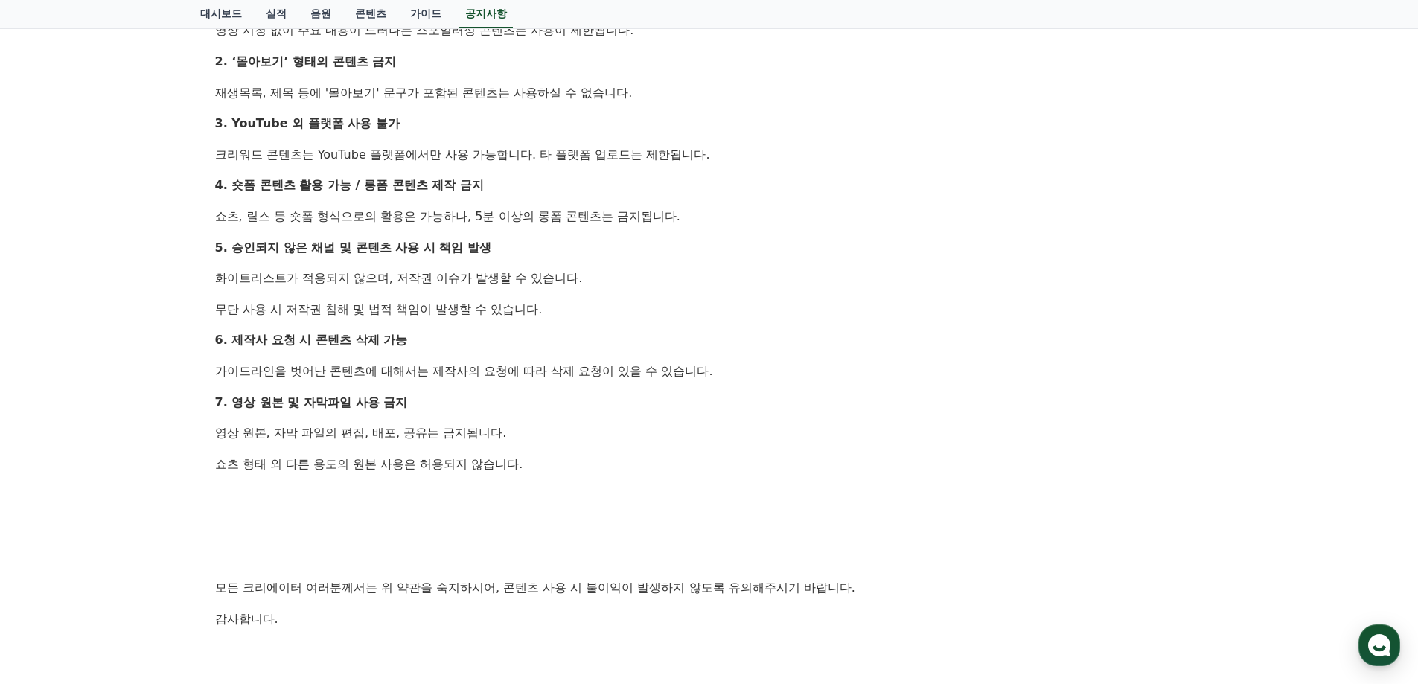
scroll to position [893, 0]
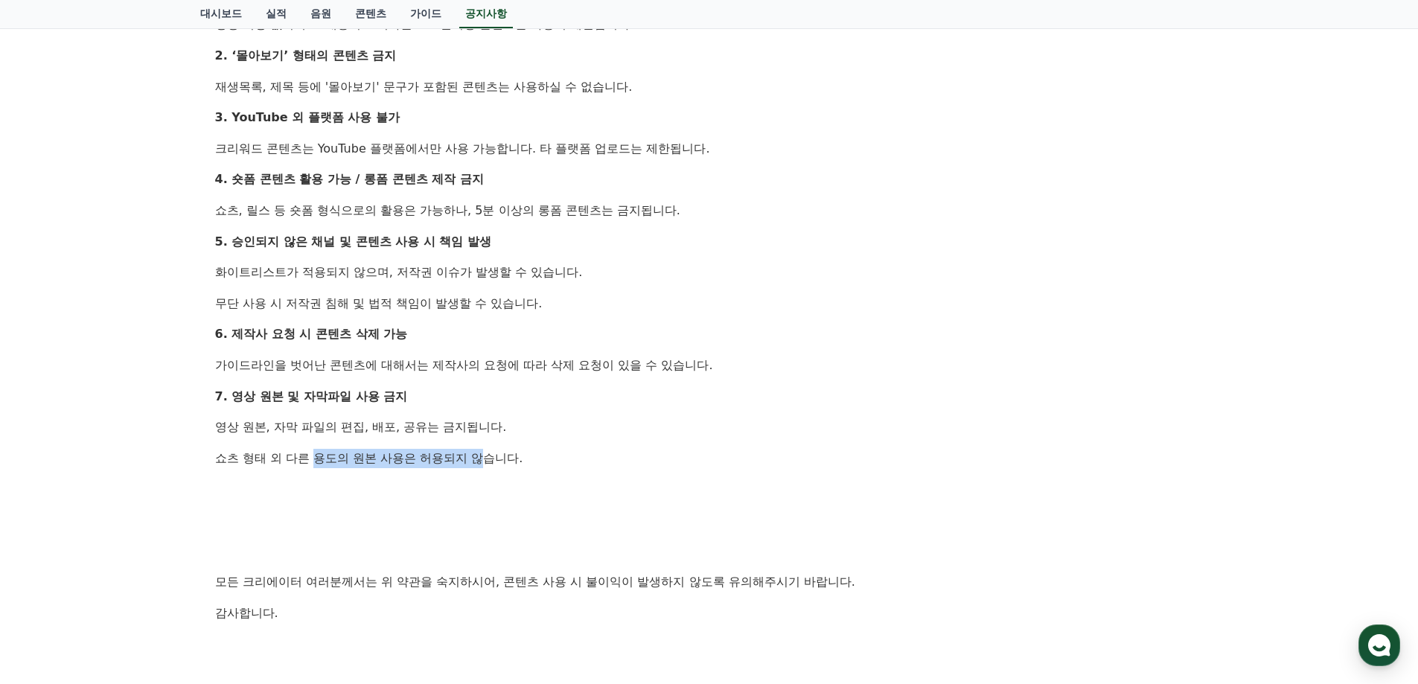
drag, startPoint x: 403, startPoint y: 458, endPoint x: 575, endPoint y: 462, distance: 171.3
click at [555, 462] on p "쇼츠 형태 외 다른 용도의 원본 사용은 허용되지 않습니다." at bounding box center [709, 458] width 988 height 19
click at [683, 470] on div "안녕하세요, 크리워드입니다. 최근 크리워드에서 제공 중인 드라마 콘텐츠가 등록되지 않은 채널 또는 승인되지 않은 방식으로 무단 사용 되는 사례…" at bounding box center [709, 40] width 988 height 1290
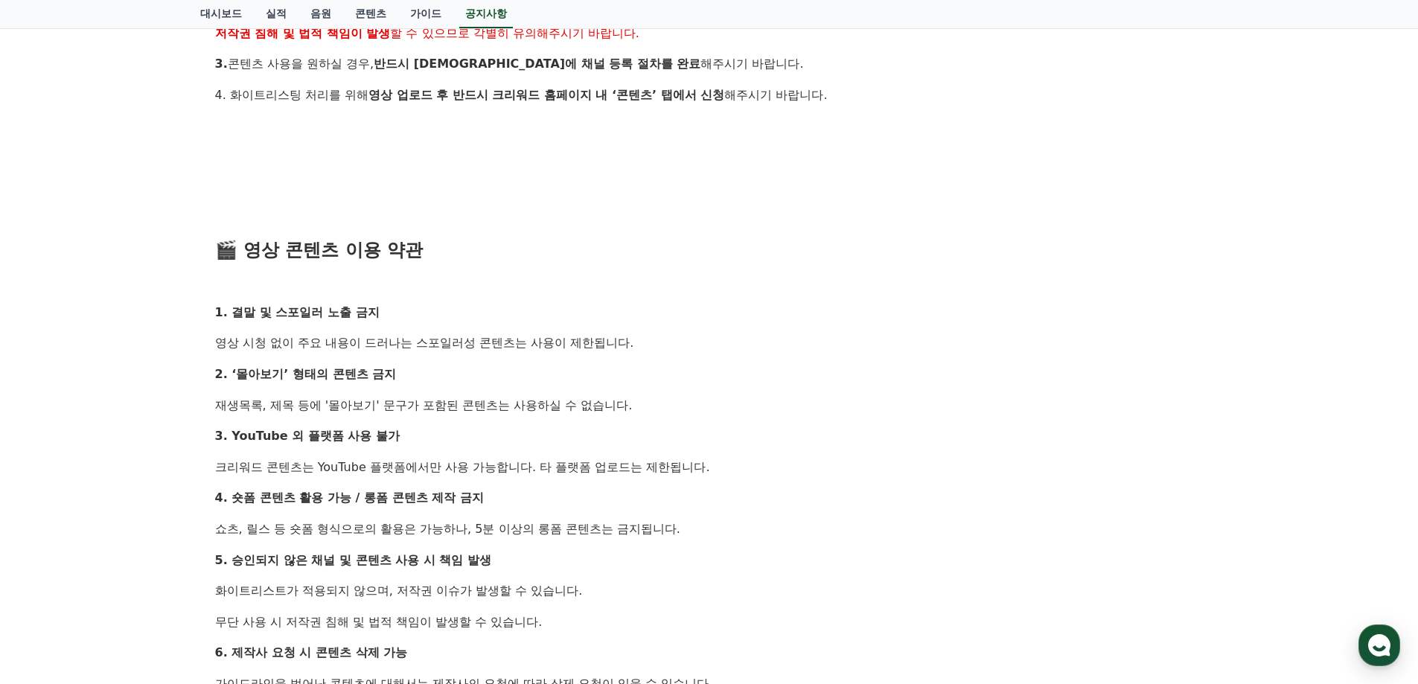
scroll to position [332, 0]
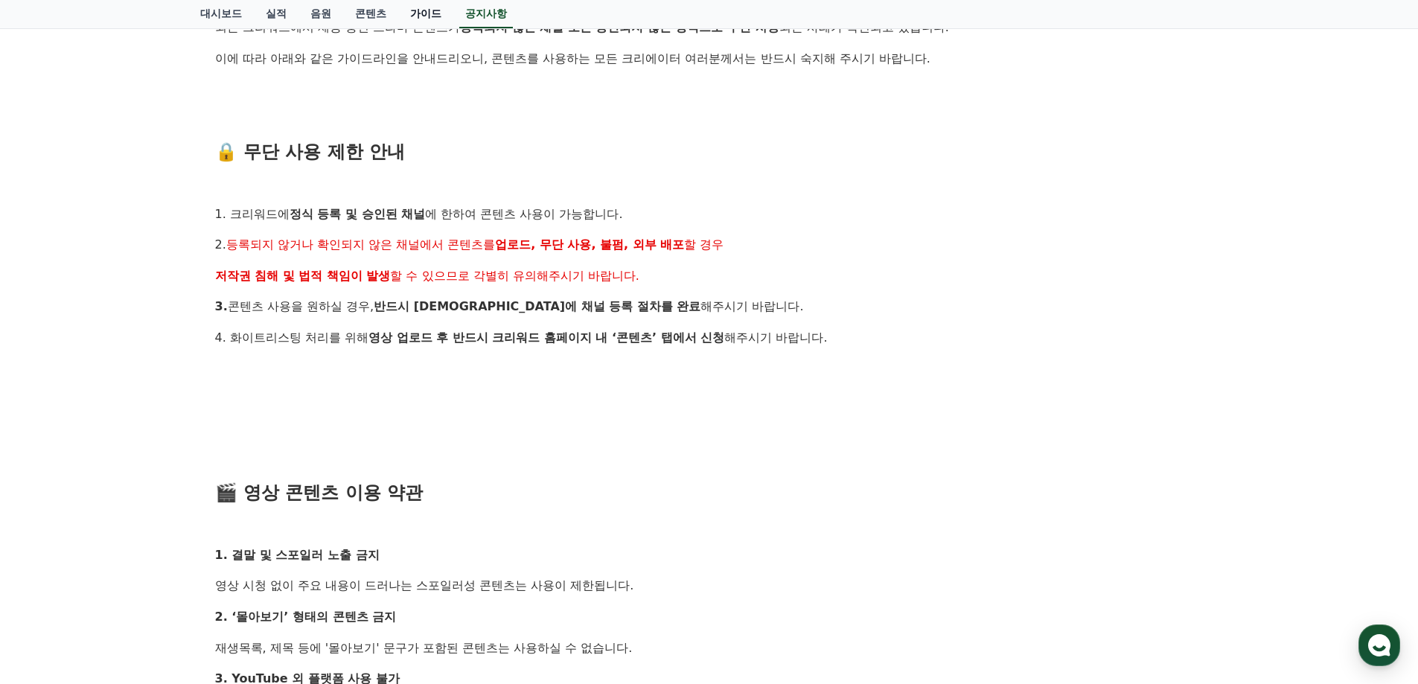
click at [423, 14] on link "가이드" at bounding box center [425, 14] width 55 height 28
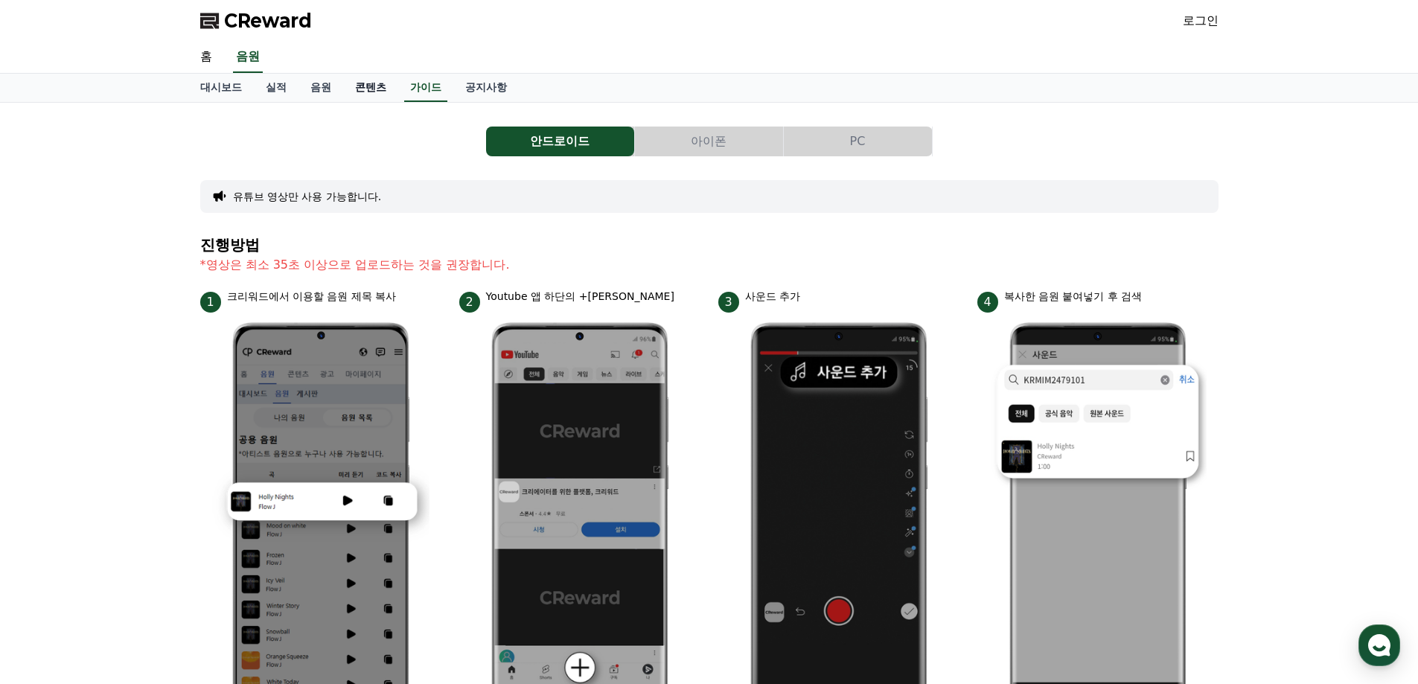
click at [367, 88] on link "콘텐츠" at bounding box center [370, 88] width 55 height 28
click at [275, 92] on link "실적" at bounding box center [276, 88] width 45 height 28
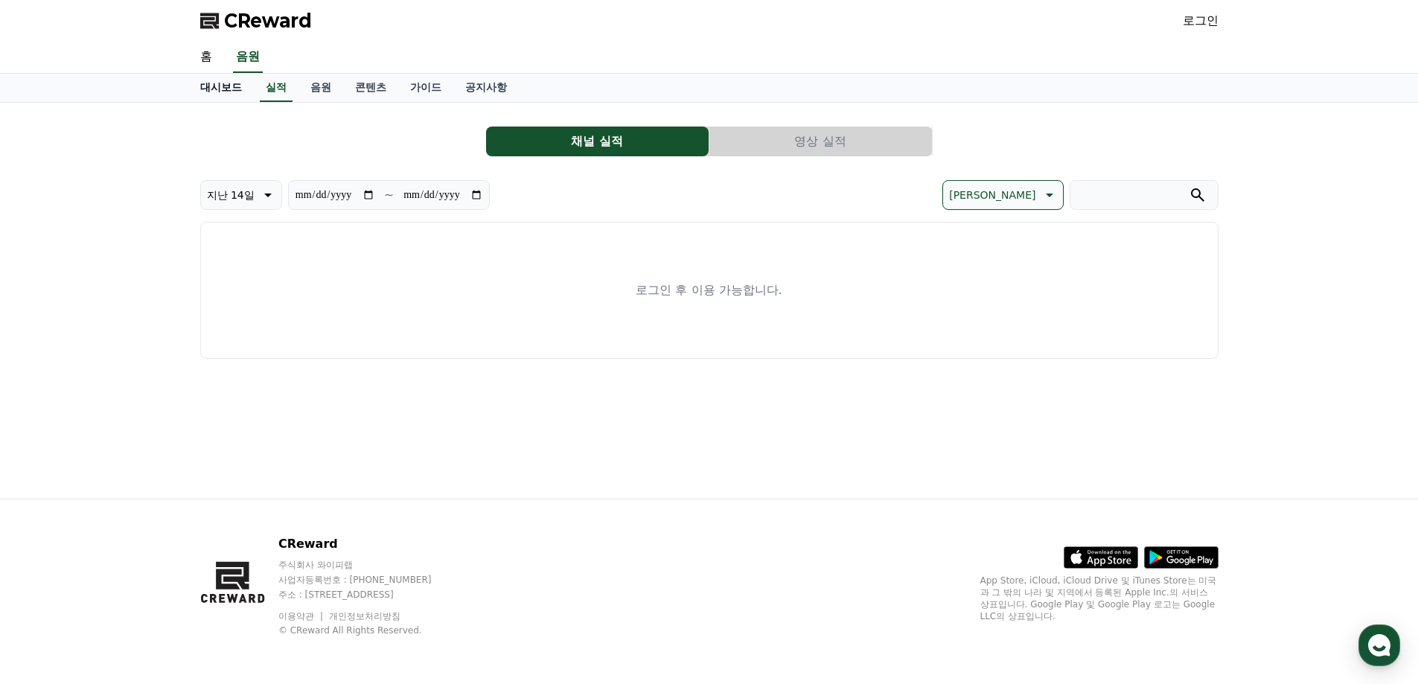
click at [223, 86] on link "대시보드" at bounding box center [220, 88] width 65 height 28
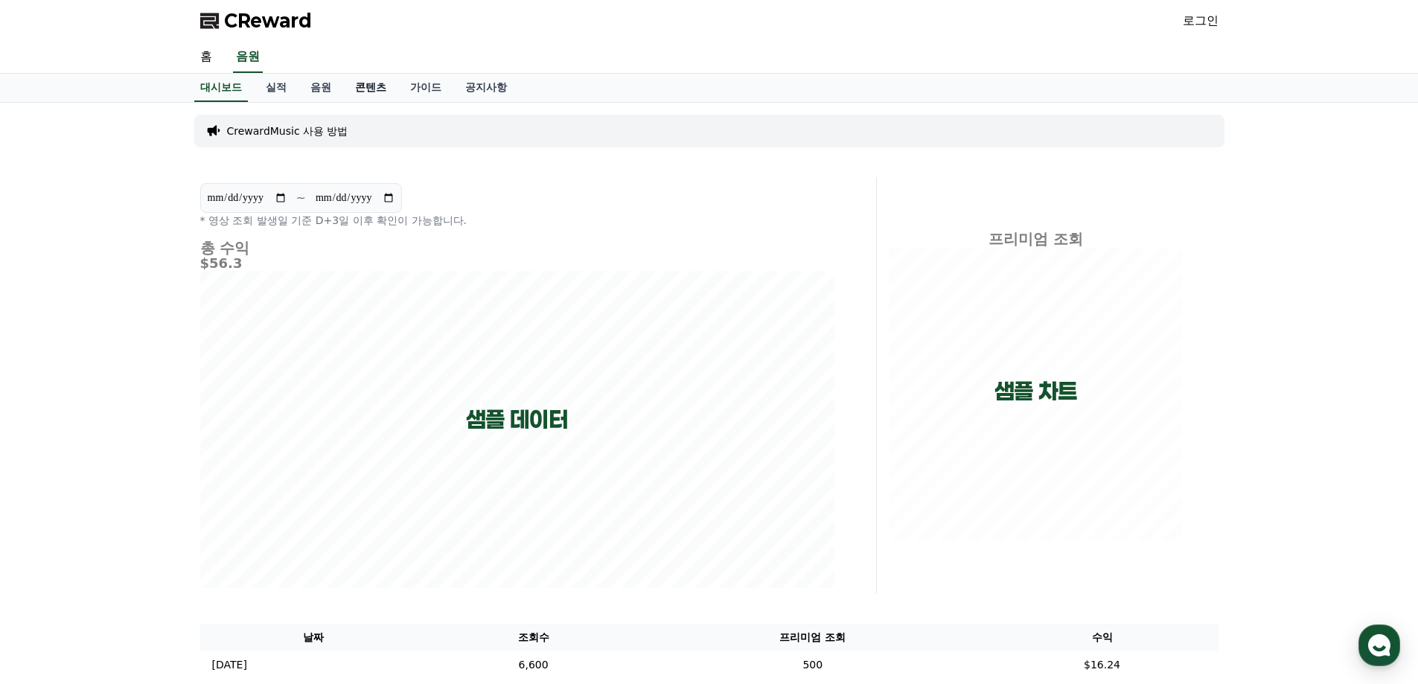
click at [372, 84] on link "콘텐츠" at bounding box center [370, 88] width 55 height 28
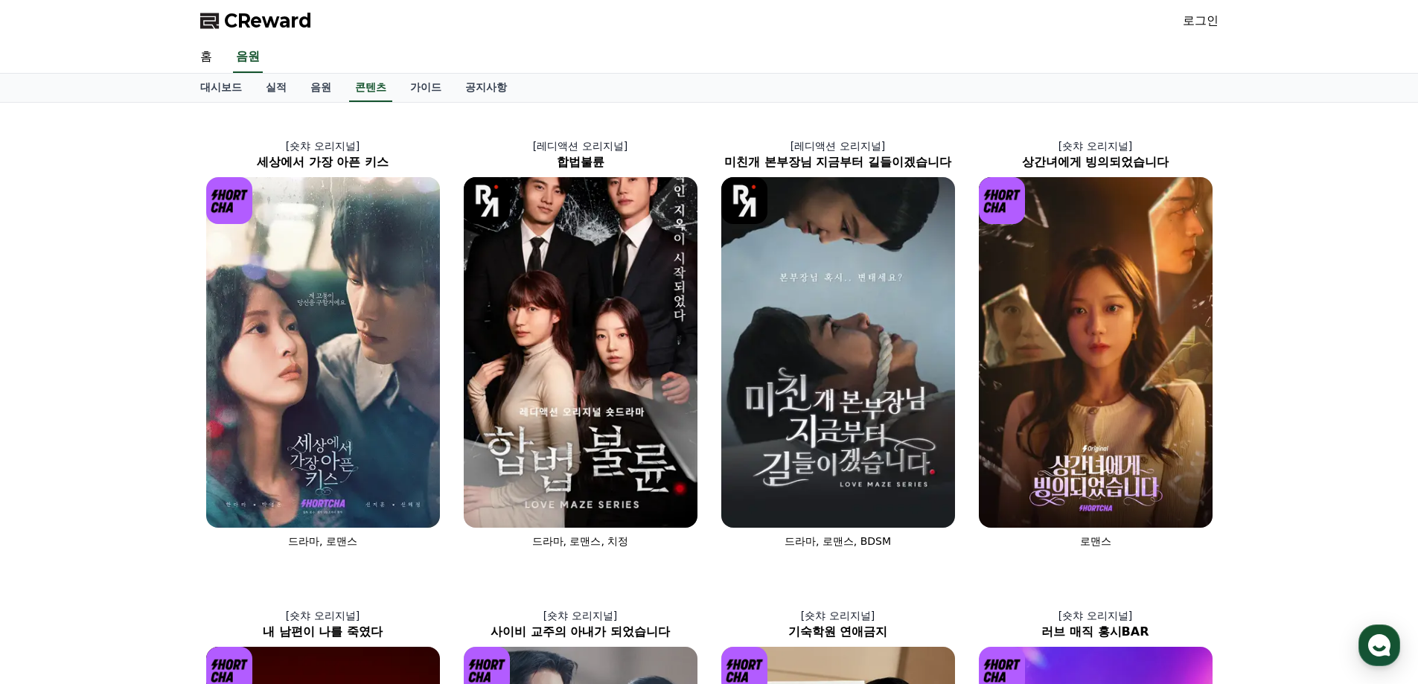
click at [1282, 275] on div "[숏챠 오리지널] 세상에서 가장 아픈 키스 드라마, 로맨스 [레디액션 오리지널] 합법불륜 드라마, 로맨스, 치정 [레디액션 오리지널] 미친개 …" at bounding box center [709, 569] width 1418 height 933
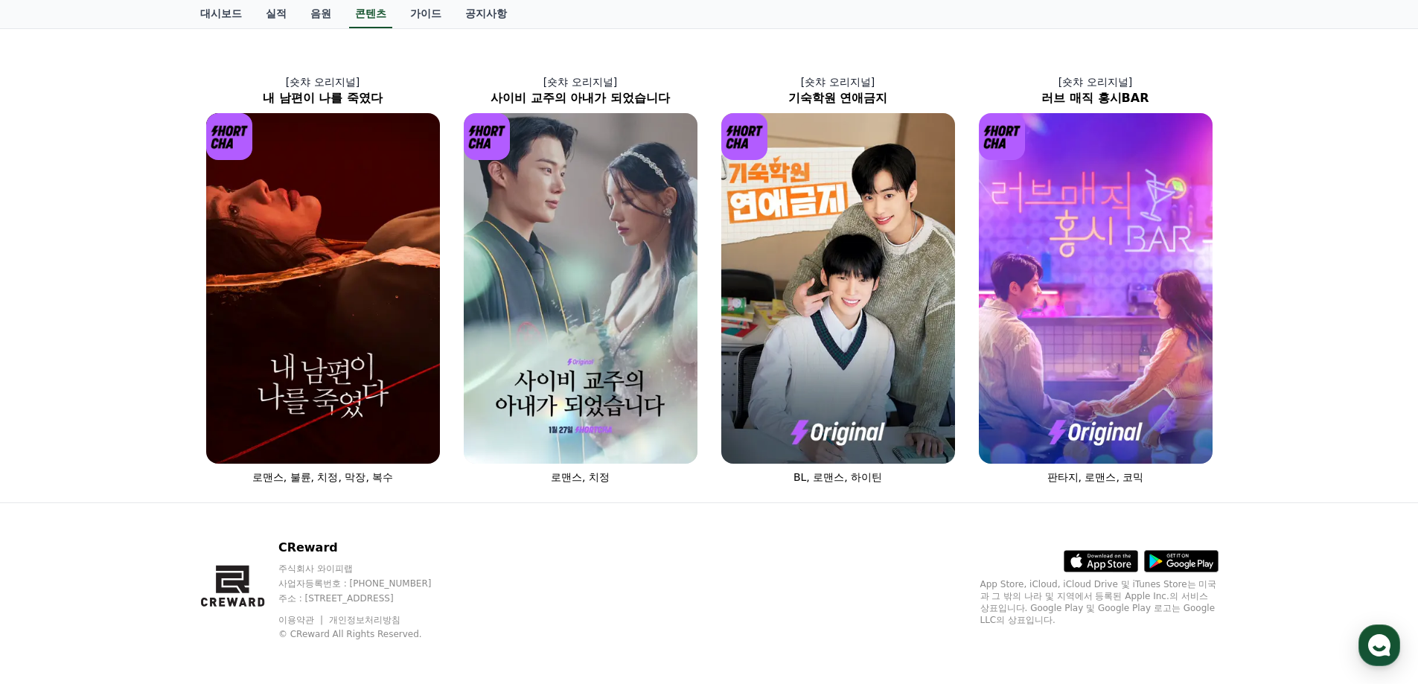
scroll to position [537, 0]
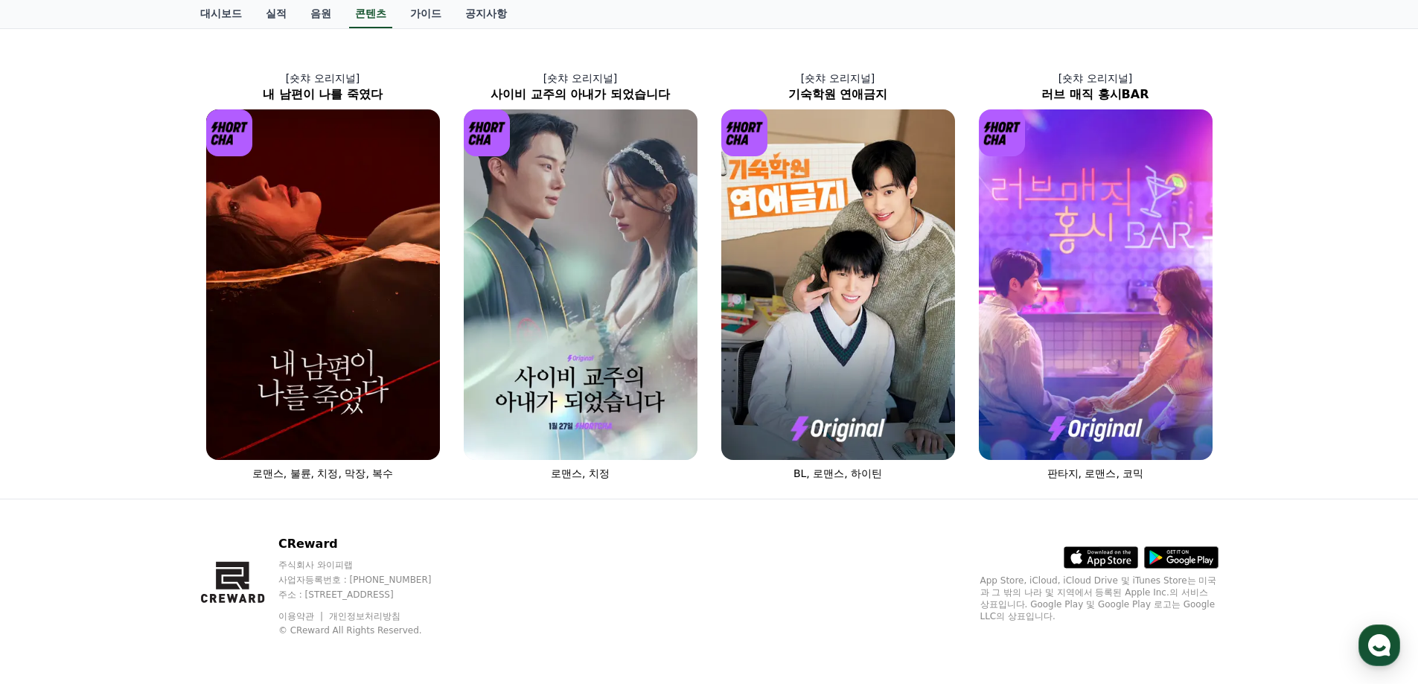
click at [1322, 286] on div "[숏챠 오리지널] 세상에서 가장 아픈 키스 드라마, 로맨스 [레디액션 오리지널] 합법불륜 드라마, 로맨스, 치정 [레디액션 오리지널] 미친개 …" at bounding box center [709, 31] width 1418 height 933
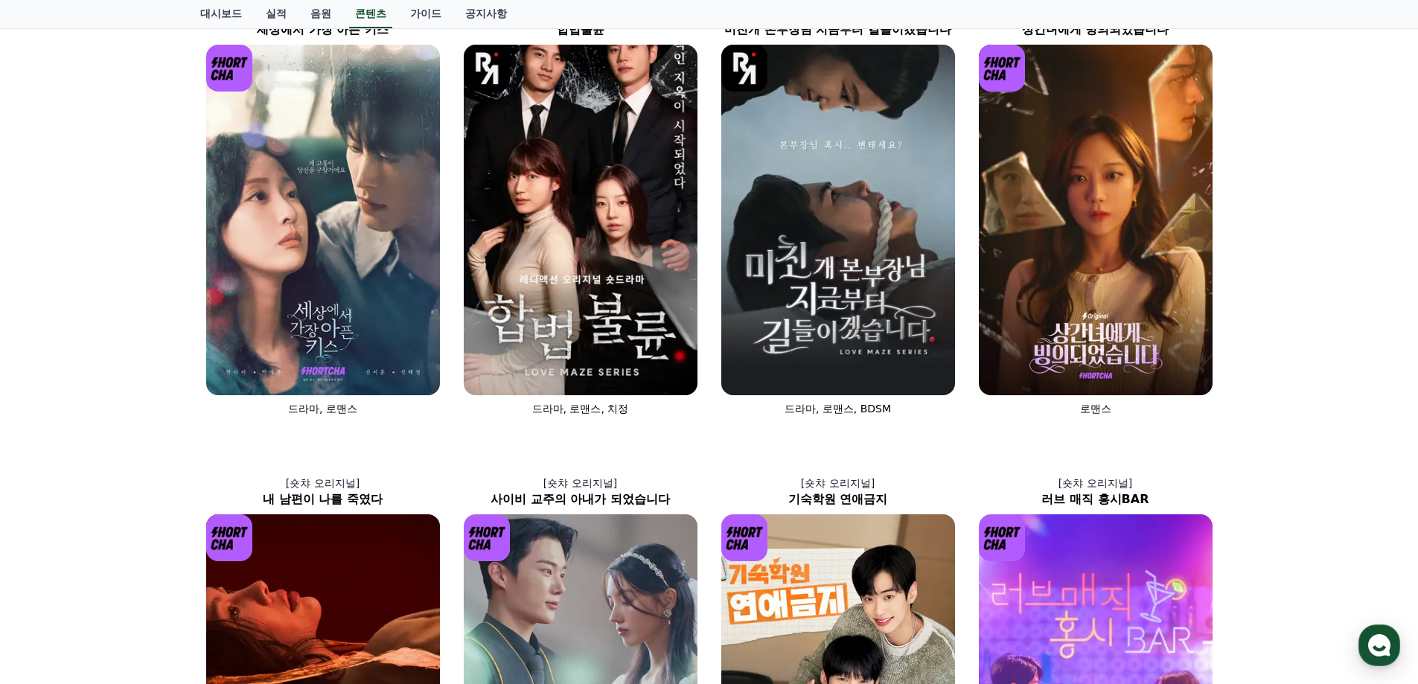
scroll to position [0, 0]
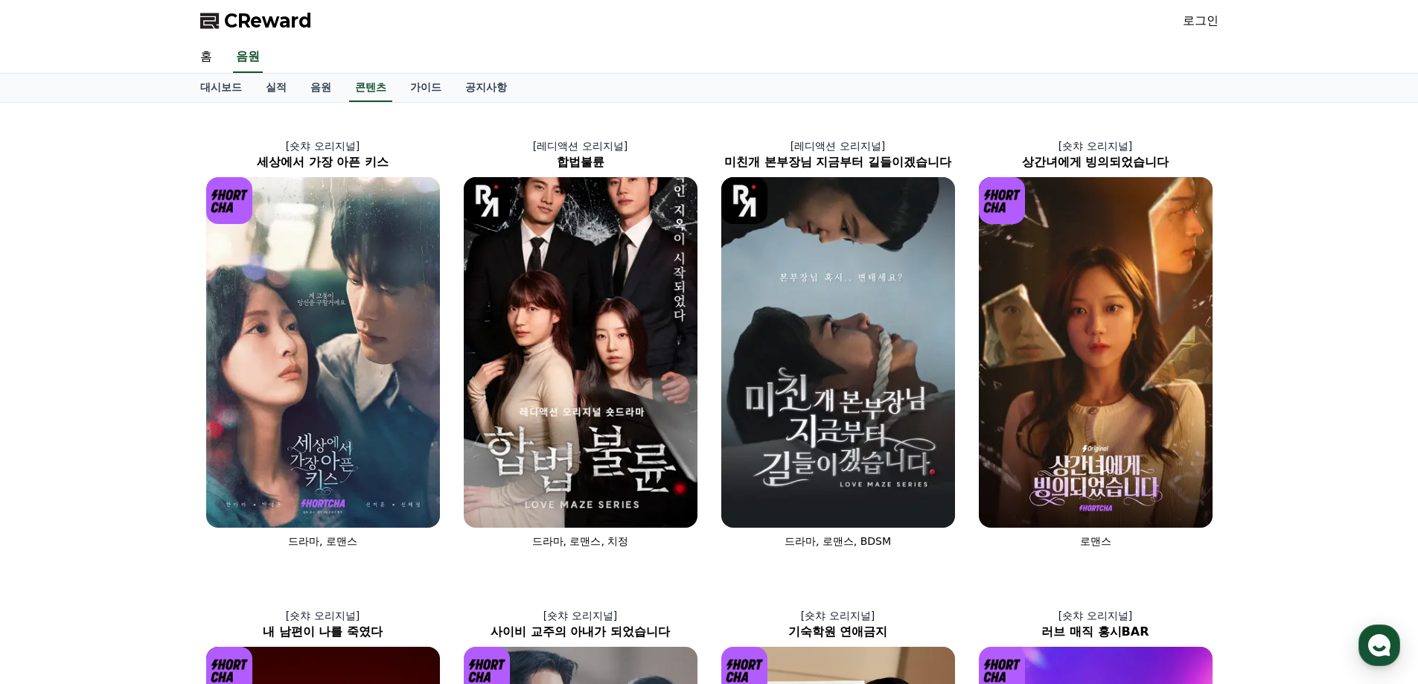
click at [297, 16] on span "CReward" at bounding box center [268, 21] width 88 height 24
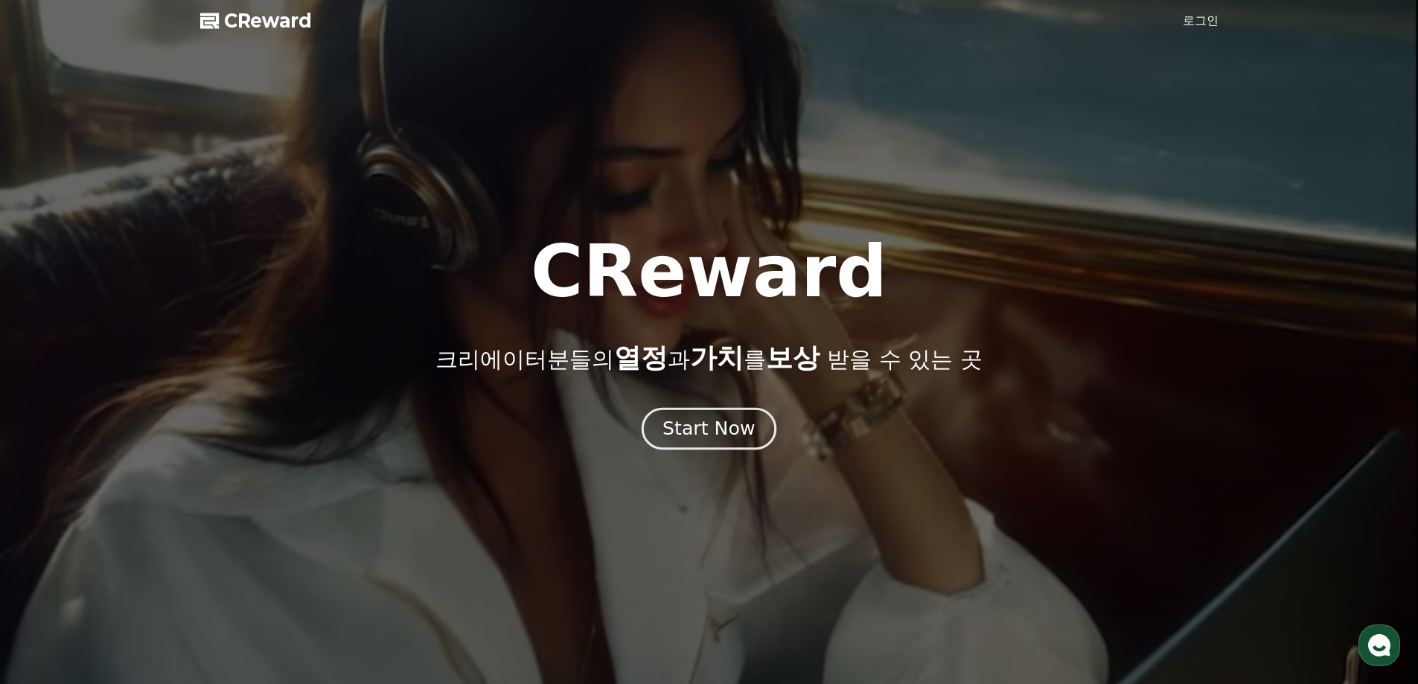
click at [712, 429] on div "Start Now" at bounding box center [708, 428] width 92 height 25
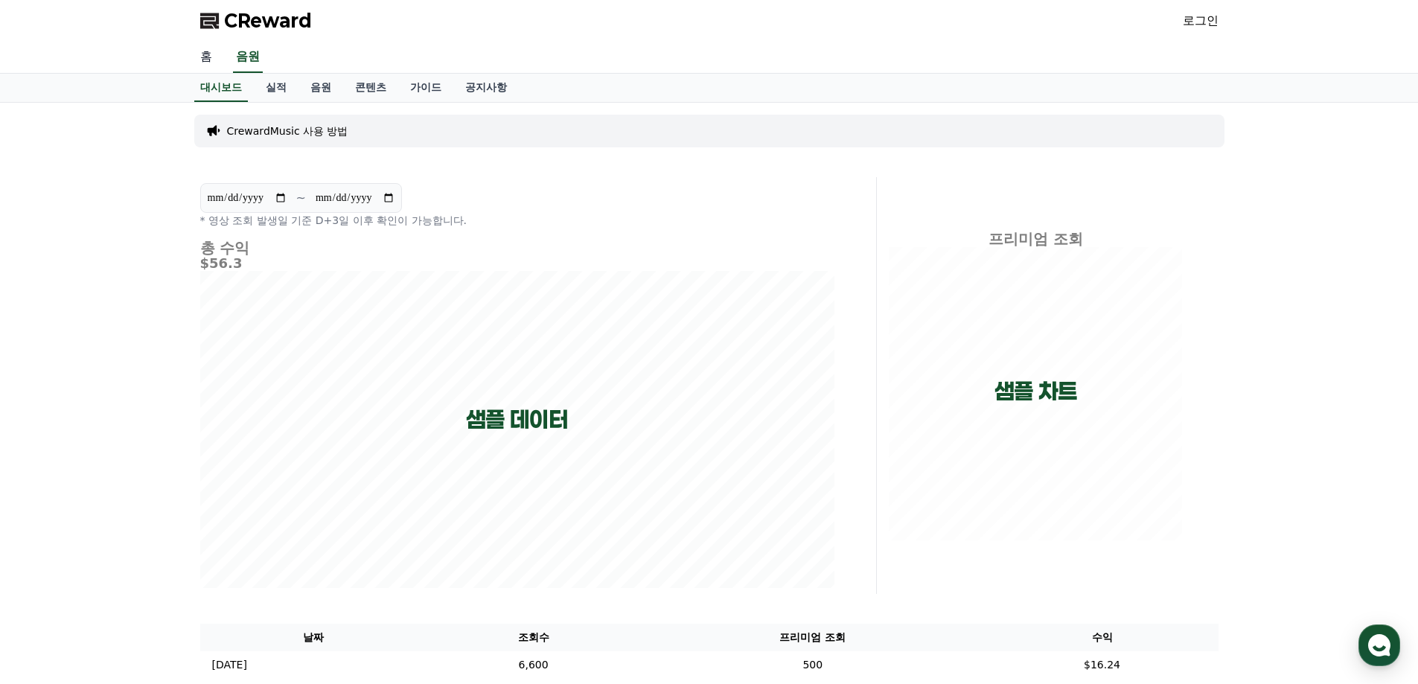
click at [210, 58] on link "홈" at bounding box center [206, 57] width 36 height 31
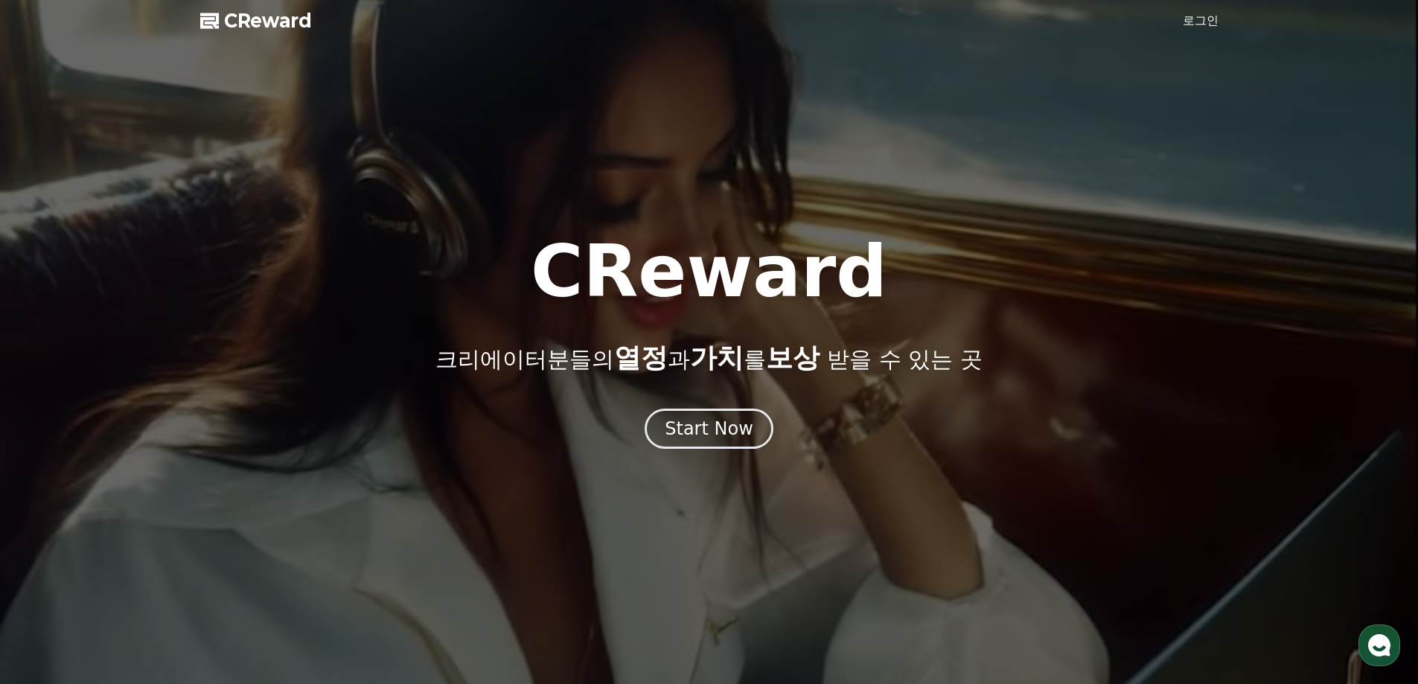
click at [1205, 20] on link "로그인" at bounding box center [1201, 21] width 36 height 18
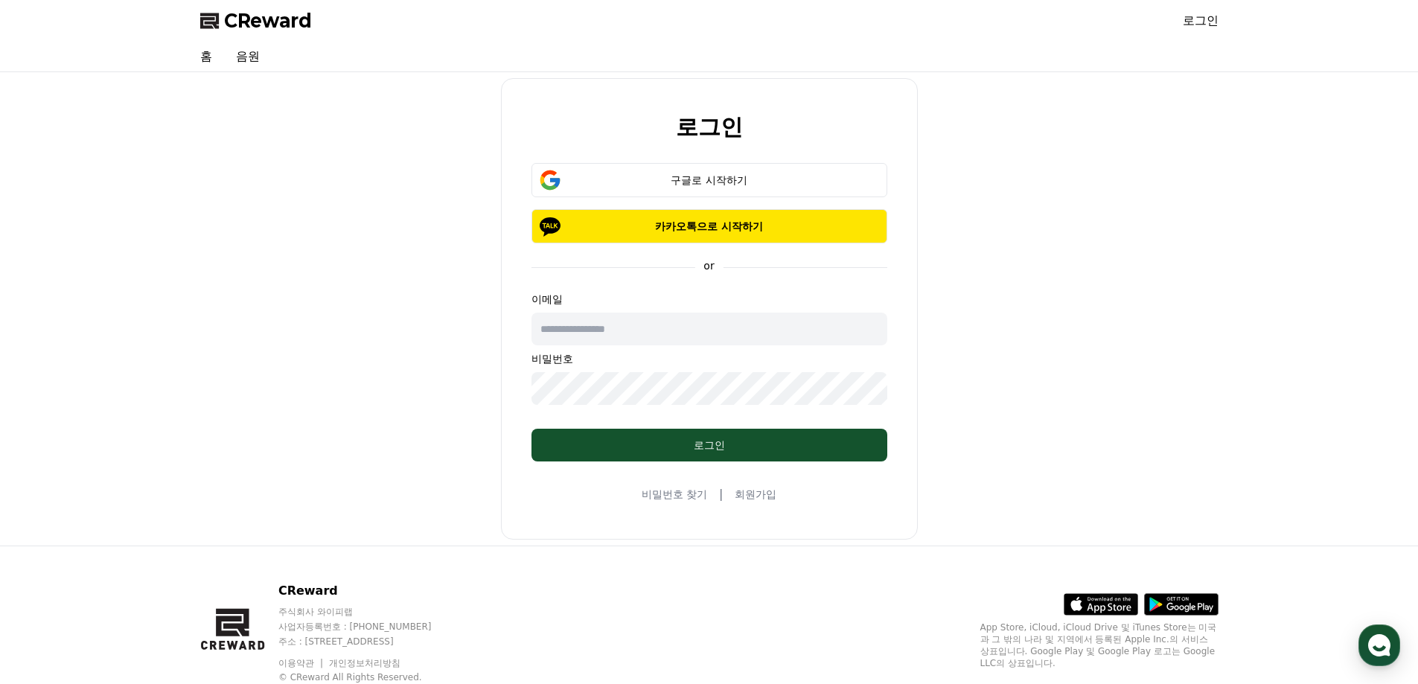
click at [243, 19] on span "CReward" at bounding box center [268, 21] width 88 height 24
